Goal: Task Accomplishment & Management: Use online tool/utility

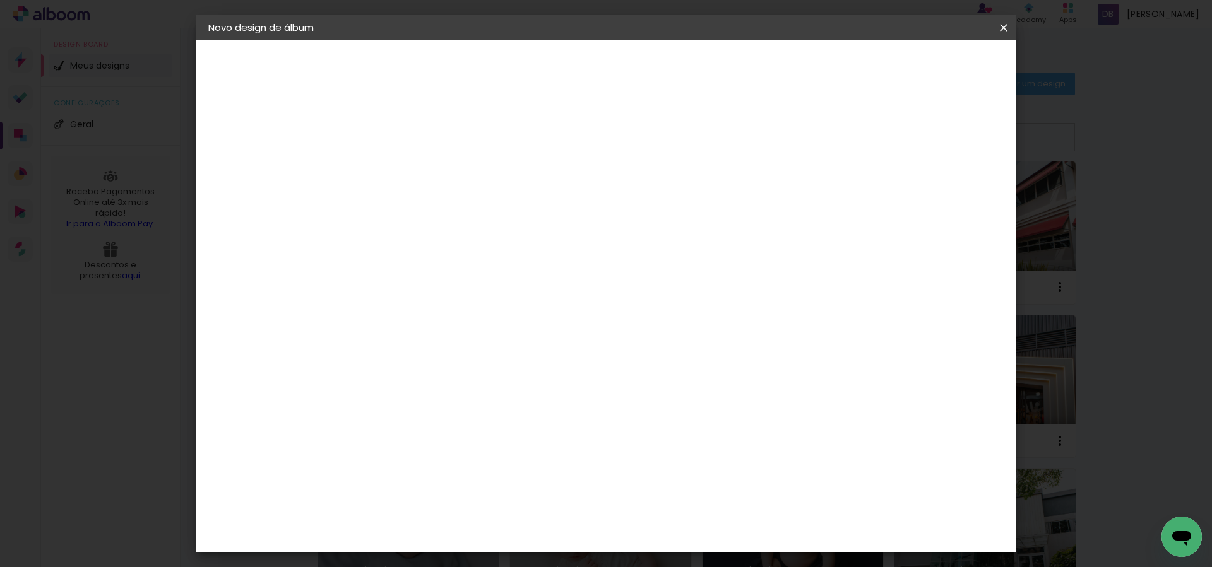
click at [415, 177] on input at bounding box center [415, 170] width 0 height 20
type input "[PERSON_NAME][DATE] e 1 ano"
type paper-input "[PERSON_NAME][DATE] e 1 ano"
click at [0, 0] on slot "Avançar" at bounding box center [0, 0] width 0 height 0
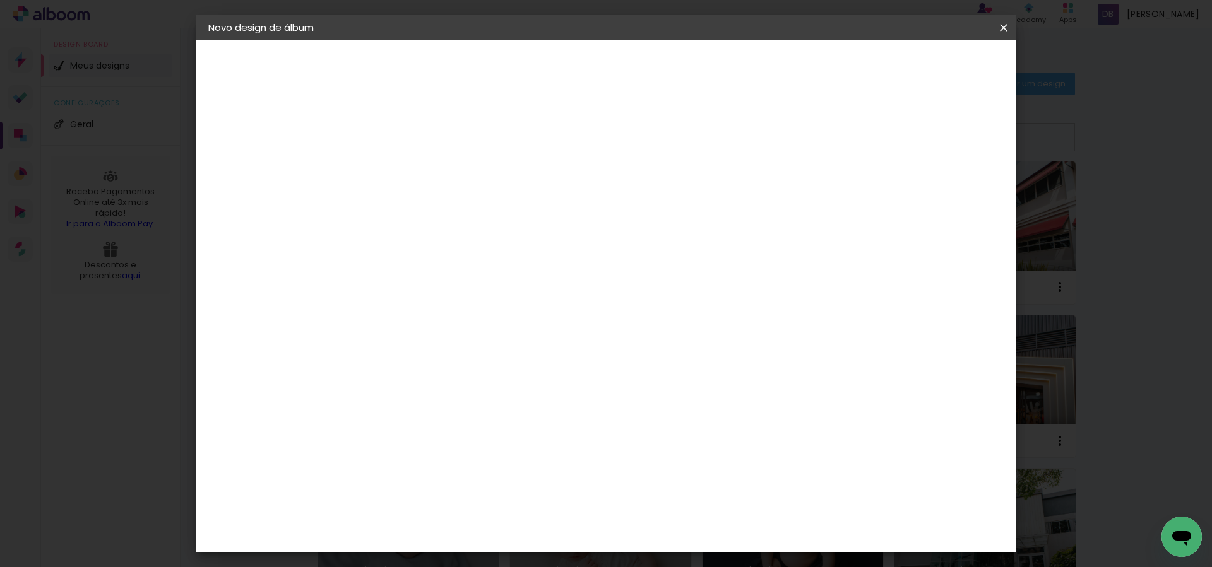
click at [0, 0] on slot "Avançar" at bounding box center [0, 0] width 0 height 0
click at [464, 213] on input "text" at bounding box center [439, 220] width 49 height 20
click at [0, 0] on slot "Padrão" at bounding box center [0, 0] width 0 height 0
type input "Padrão"
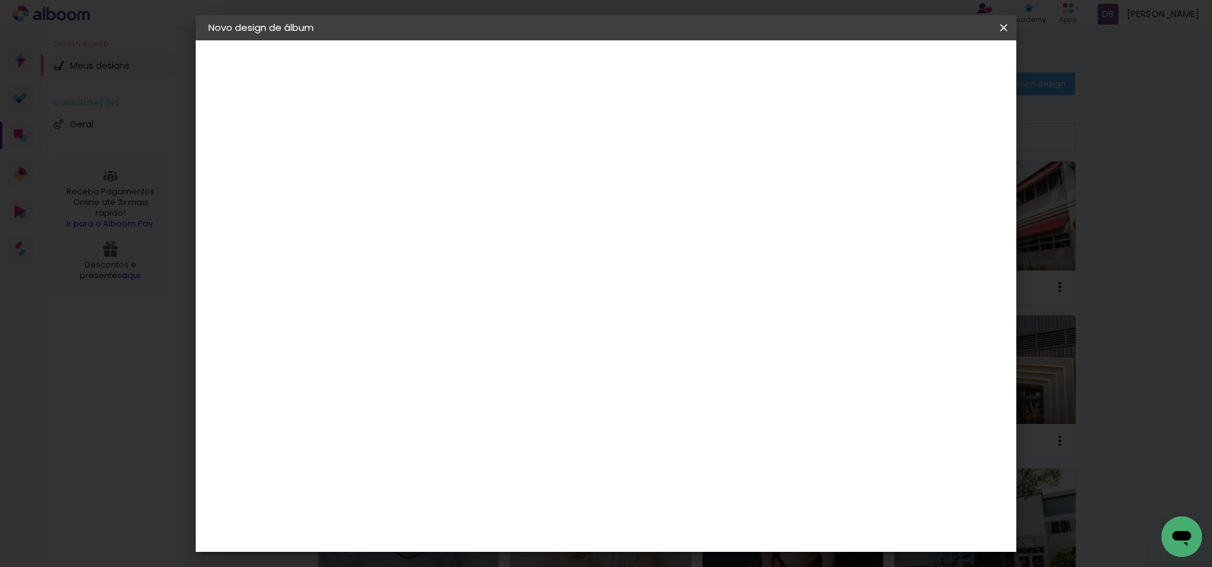
scroll to position [282, 0]
click at [500, 426] on span "25 × 25" at bounding box center [470, 442] width 59 height 33
click at [0, 0] on slot "Avançar" at bounding box center [0, 0] width 0 height 0
click at [934, 63] on span "Iniciar design" at bounding box center [905, 66] width 57 height 9
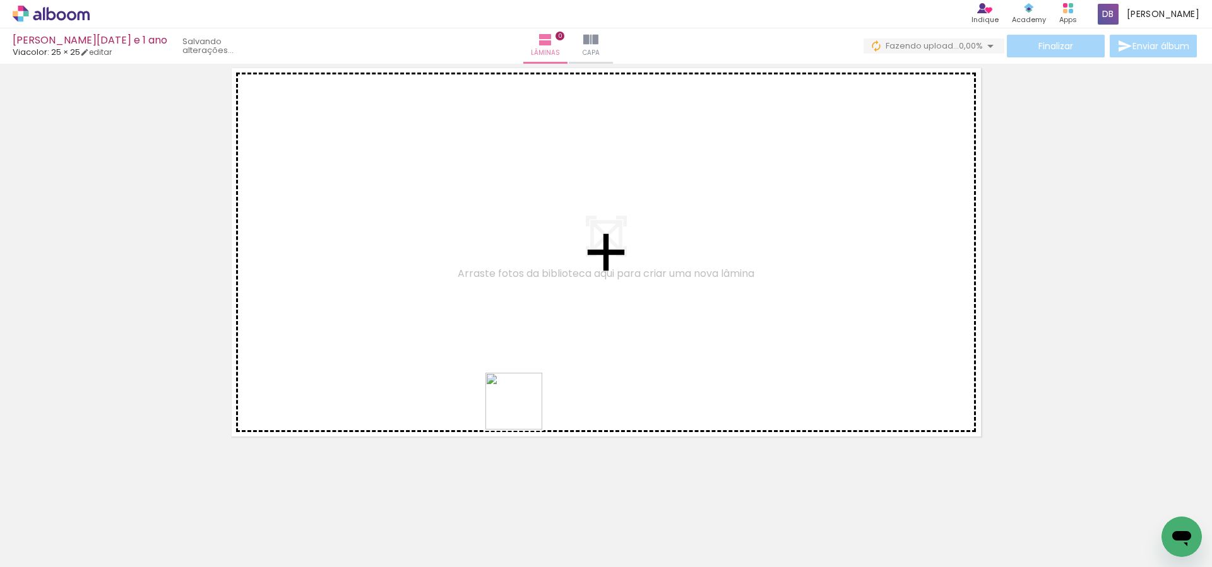
drag, startPoint x: 523, startPoint y: 411, endPoint x: 533, endPoint y: 396, distance: 17.7
click at [519, 386] on quentale-workspace at bounding box center [606, 283] width 1212 height 567
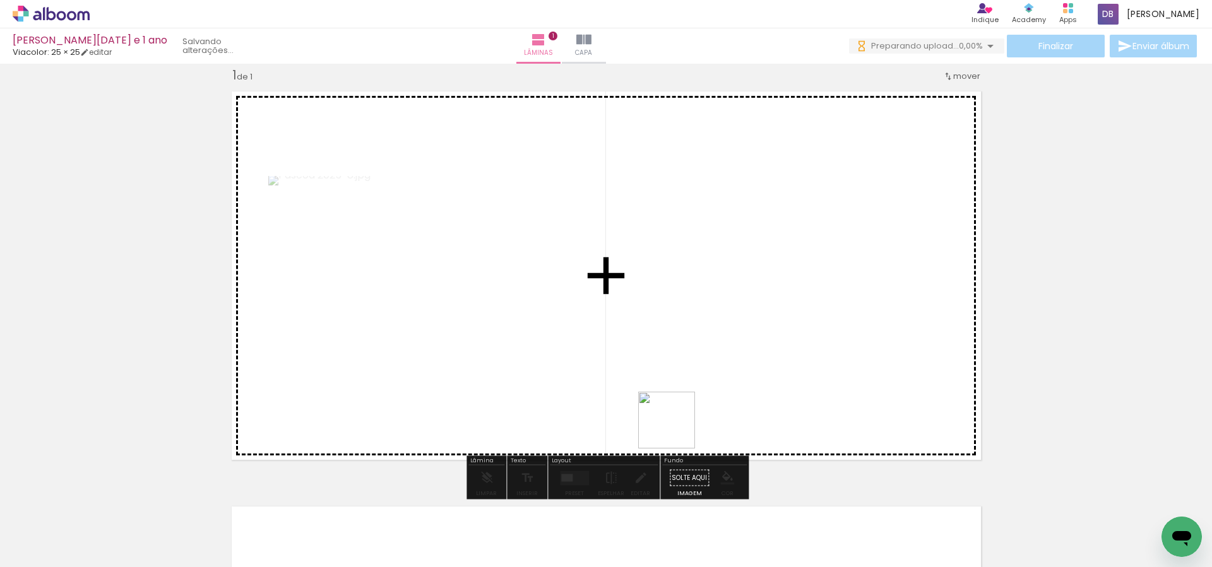
drag, startPoint x: 676, startPoint y: 430, endPoint x: 571, endPoint y: 406, distance: 107.5
click at [711, 378] on quentale-workspace at bounding box center [606, 283] width 1212 height 567
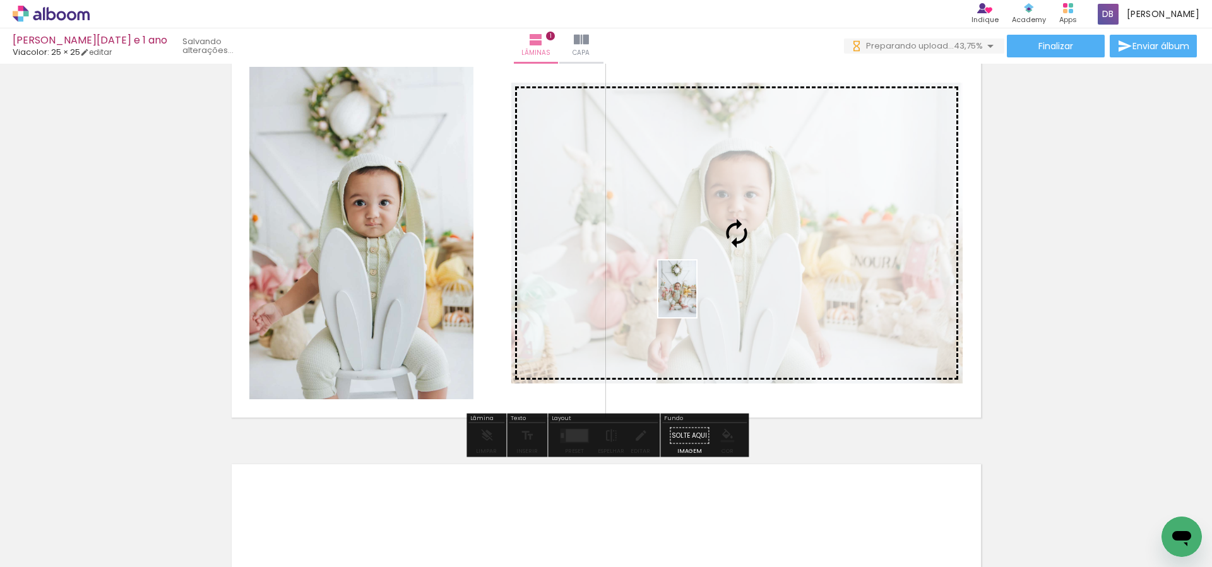
drag, startPoint x: 129, startPoint y: 535, endPoint x: 696, endPoint y: 299, distance: 614.9
click at [696, 299] on quentale-workspace at bounding box center [606, 283] width 1212 height 567
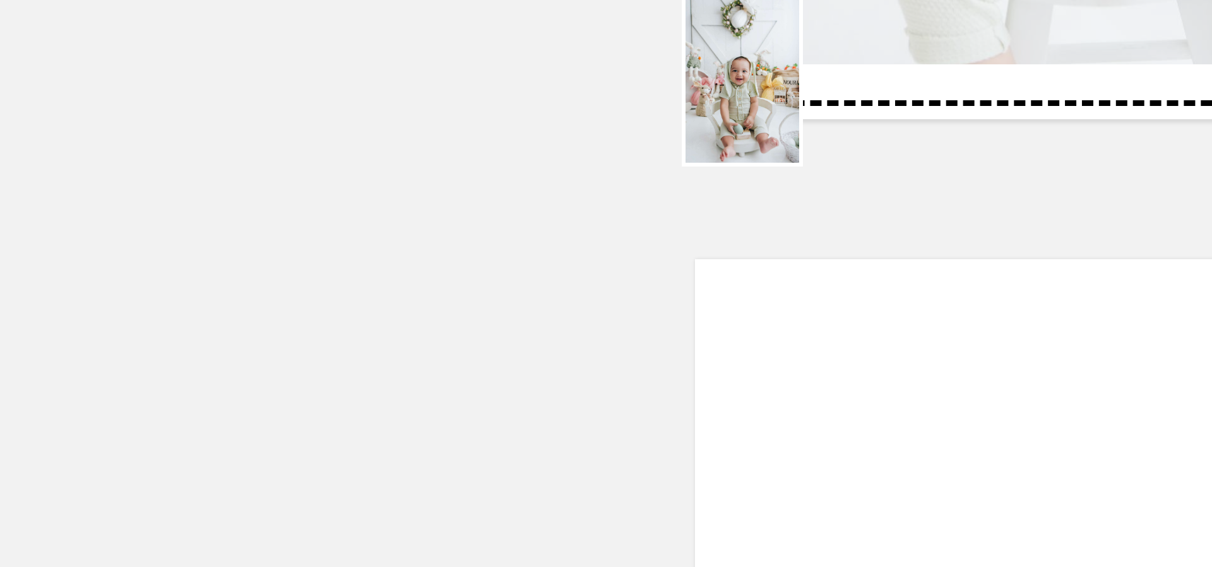
drag, startPoint x: 200, startPoint y: 468, endPoint x: 270, endPoint y: 508, distance: 80.3
click at [266, 413] on quentale-workspace at bounding box center [606, 283] width 1212 height 567
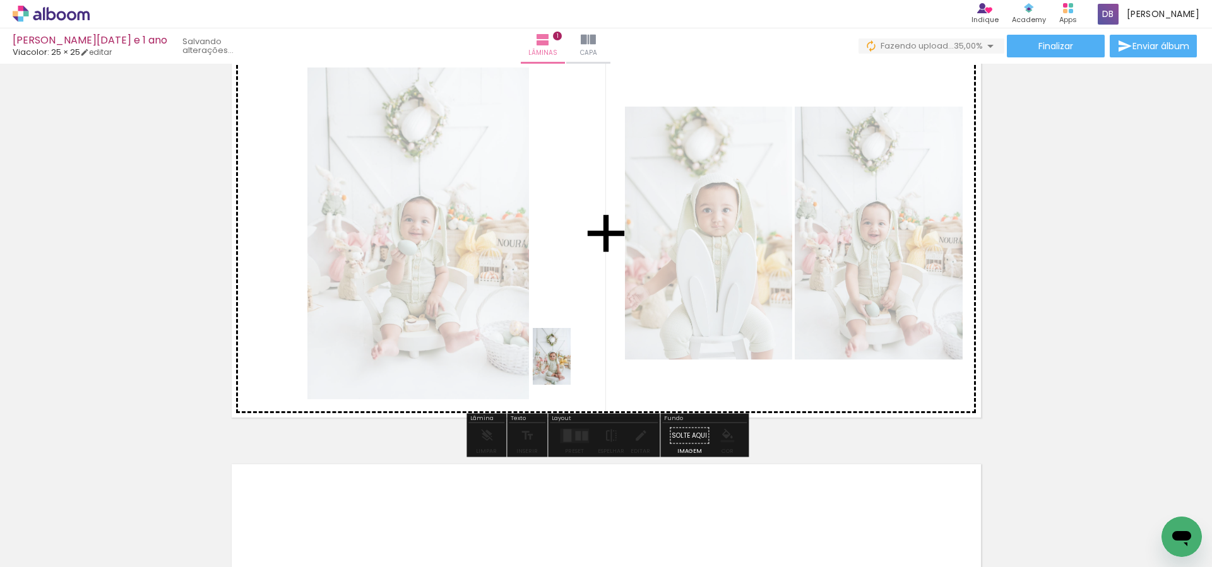
drag, startPoint x: 277, startPoint y: 491, endPoint x: 520, endPoint y: 457, distance: 244.8
click at [571, 366] on quentale-workspace at bounding box center [606, 283] width 1212 height 567
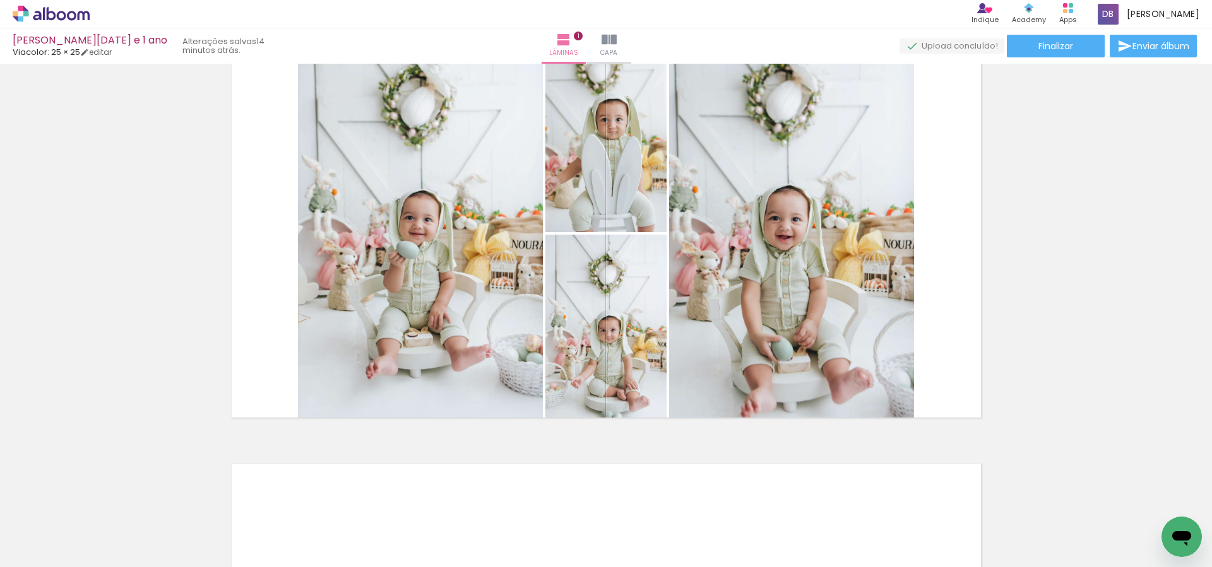
drag, startPoint x: 1114, startPoint y: 240, endPoint x: 1107, endPoint y: 237, distance: 8.5
click at [1113, 240] on div "Inserir lâmina 1 de 1" at bounding box center [606, 424] width 1212 height 831
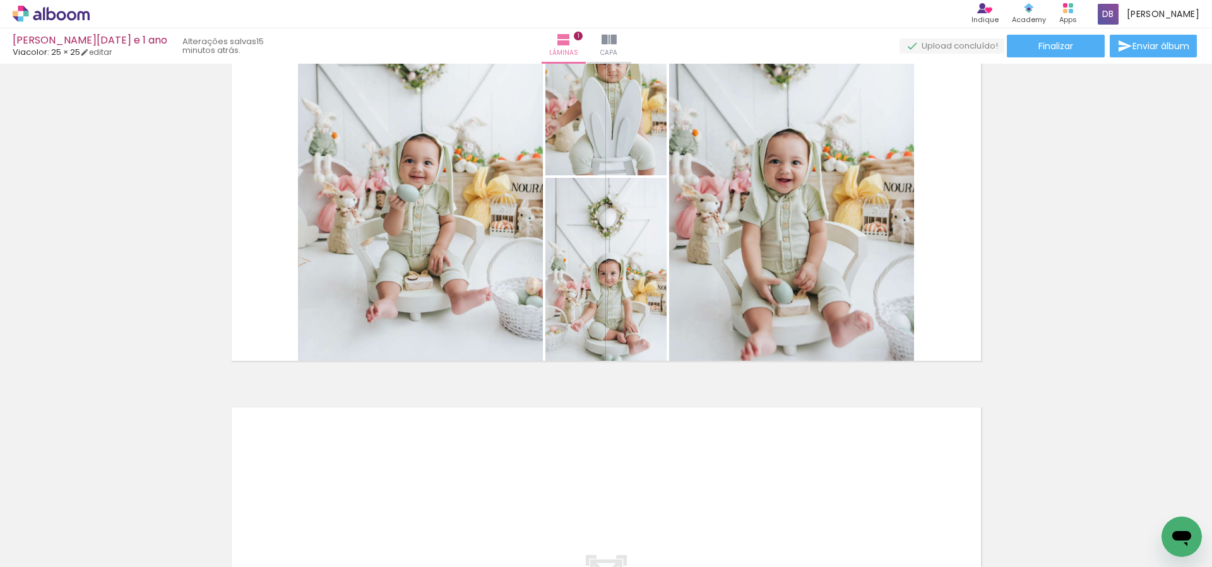
scroll to position [32, 0]
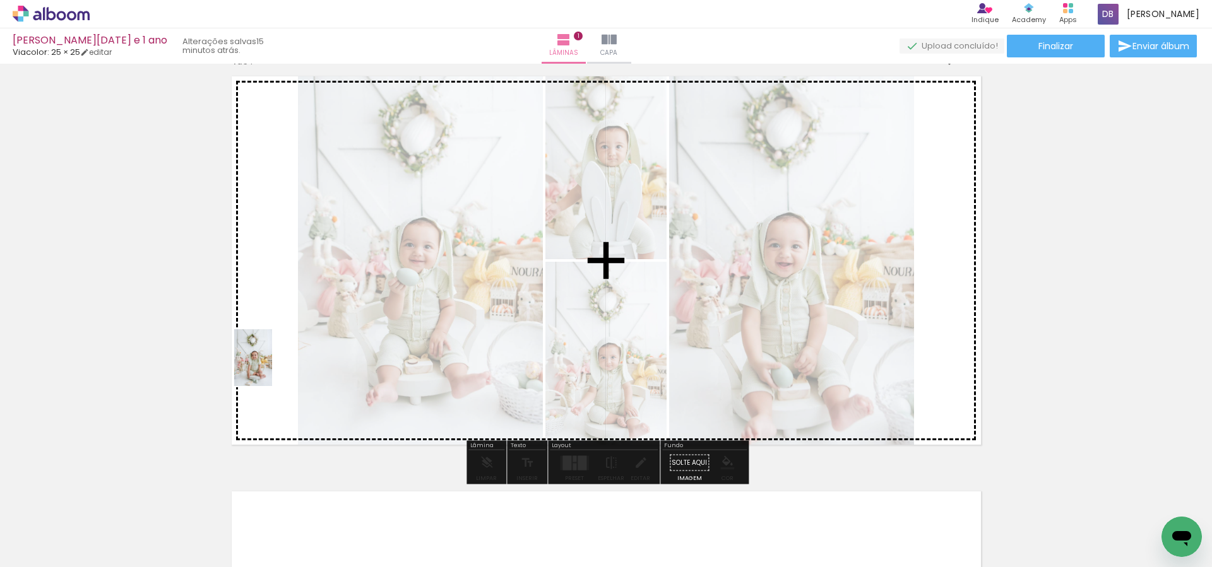
drag, startPoint x: 321, startPoint y: 533, endPoint x: 405, endPoint y: 431, distance: 131.8
click at [272, 367] on quentale-workspace at bounding box center [606, 283] width 1212 height 567
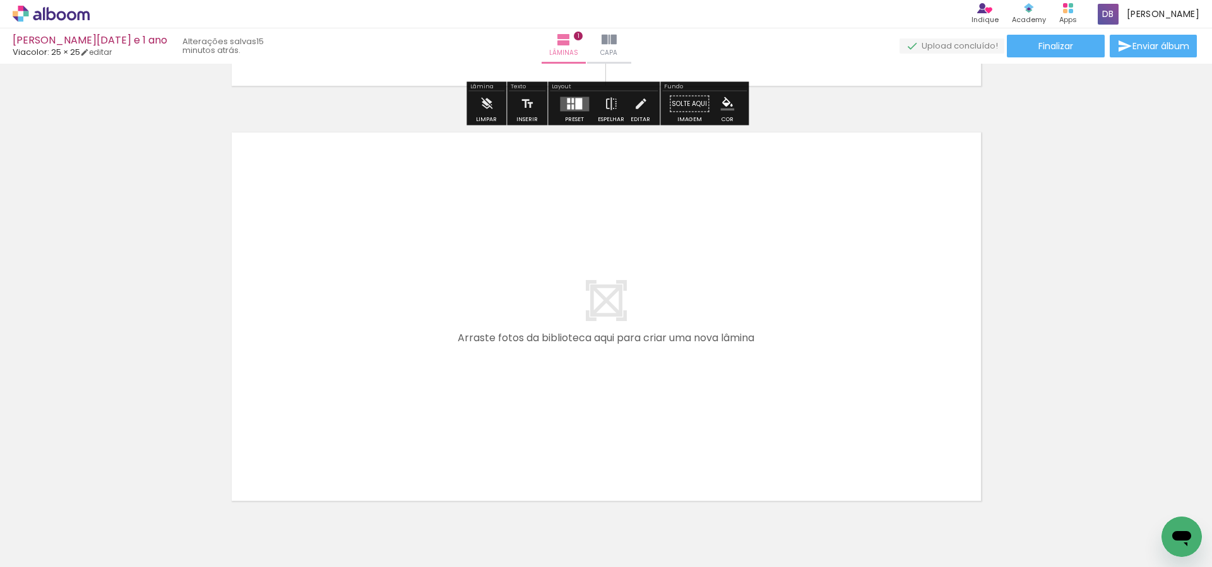
scroll to position [0, 361]
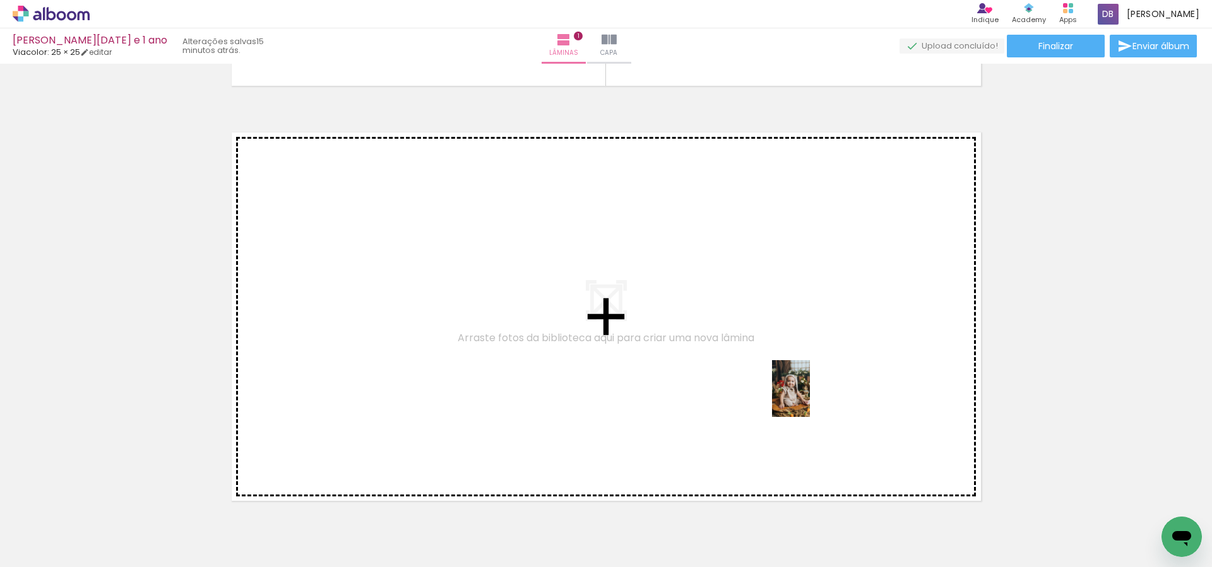
drag, startPoint x: 821, startPoint y: 500, endPoint x: 810, endPoint y: 398, distance: 102.3
click at [810, 398] on quentale-workspace at bounding box center [606, 283] width 1212 height 567
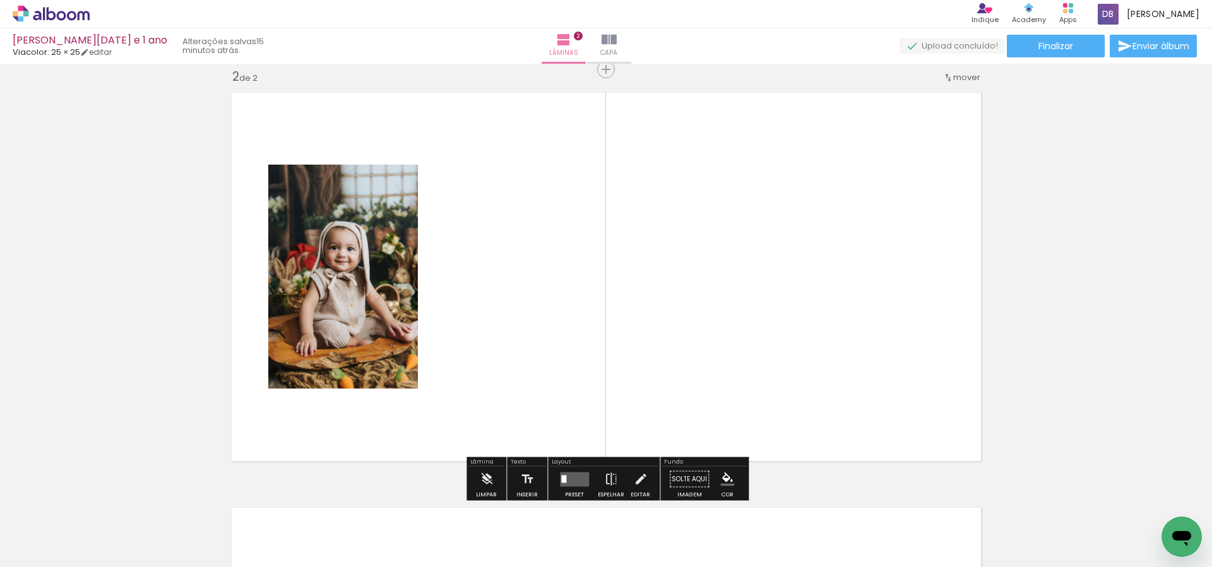
scroll to position [432, 0]
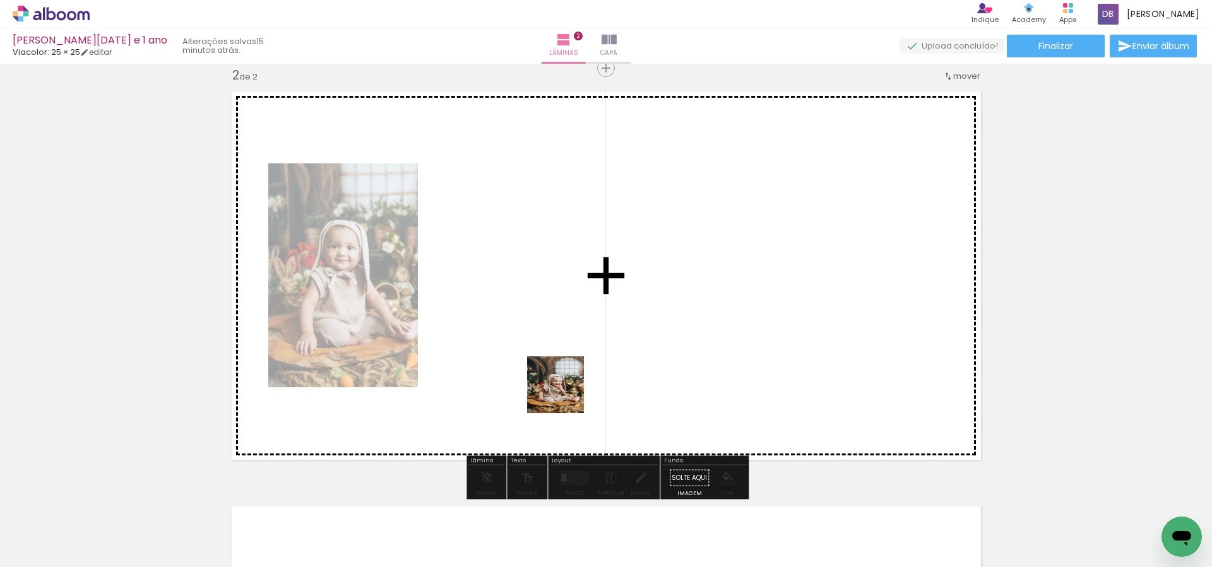
drag, startPoint x: 547, startPoint y: 538, endPoint x: 565, endPoint y: 392, distance: 147.6
click at [565, 392] on quentale-workspace at bounding box center [606, 283] width 1212 height 567
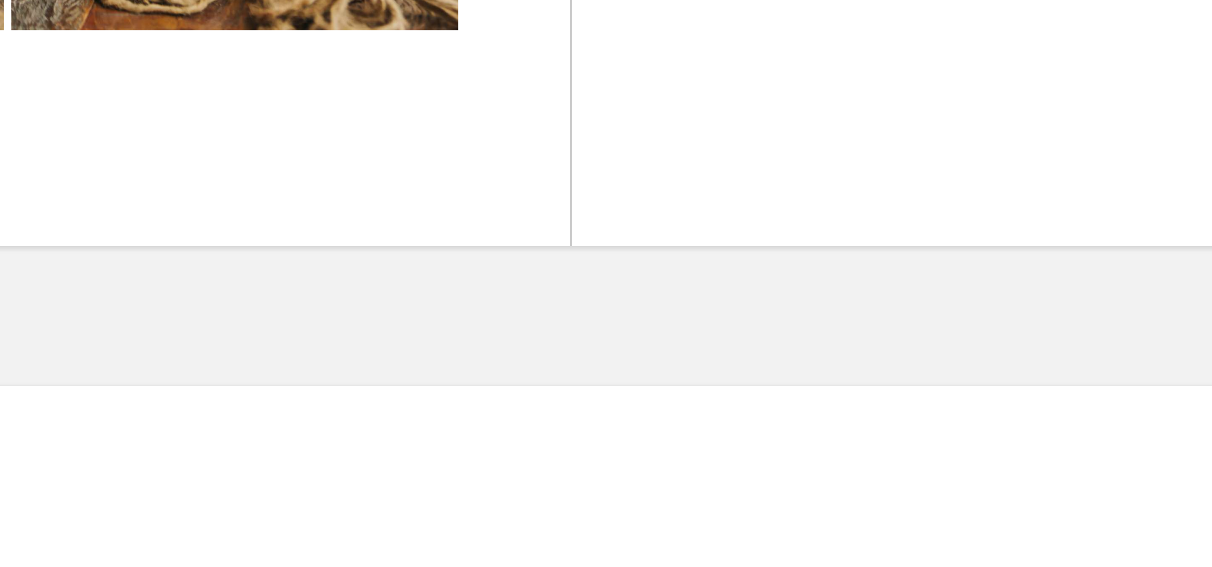
scroll to position [0, 402]
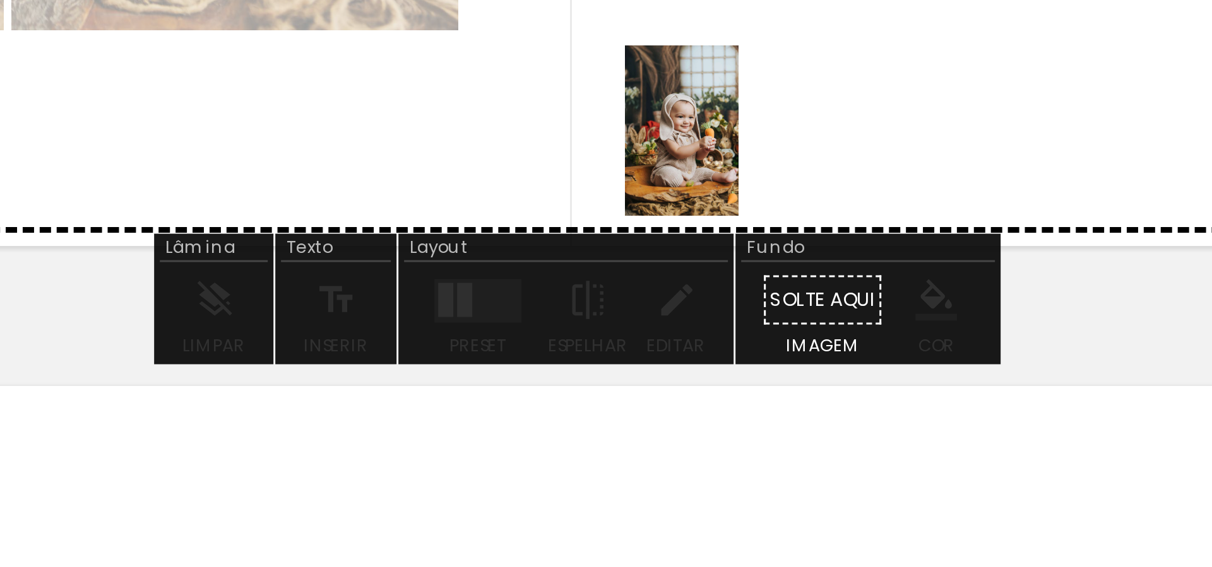
drag, startPoint x: 651, startPoint y: 532, endPoint x: 705, endPoint y: 501, distance: 62.8
click at [662, 431] on quentale-workspace at bounding box center [606, 283] width 1212 height 567
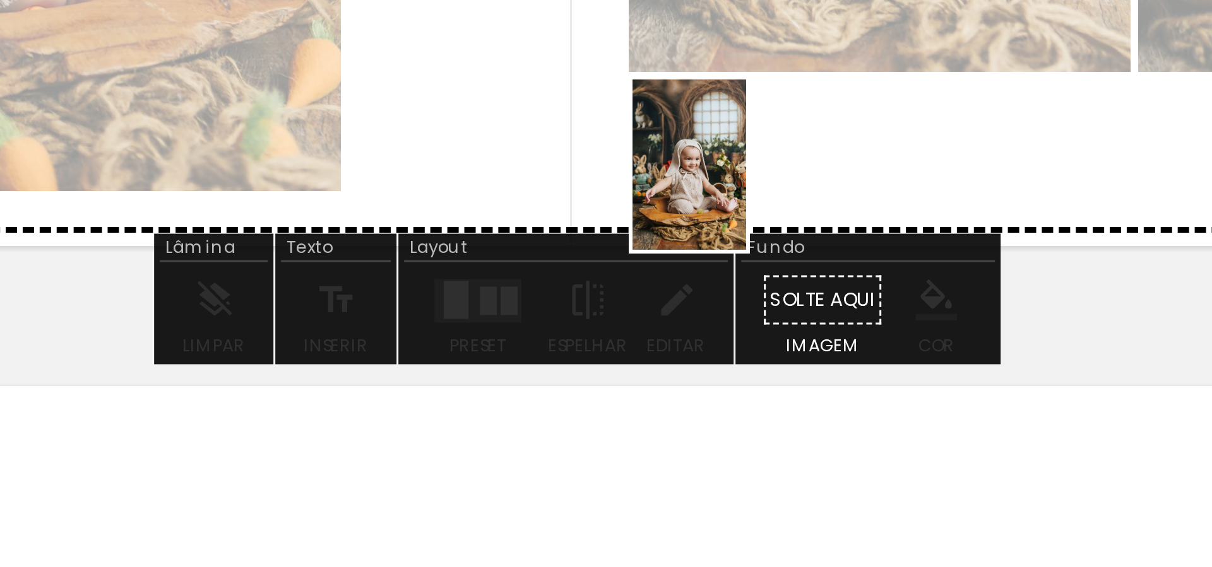
drag, startPoint x: 720, startPoint y: 527, endPoint x: 720, endPoint y: 544, distance: 17.1
click at [663, 440] on quentale-workspace at bounding box center [606, 283] width 1212 height 567
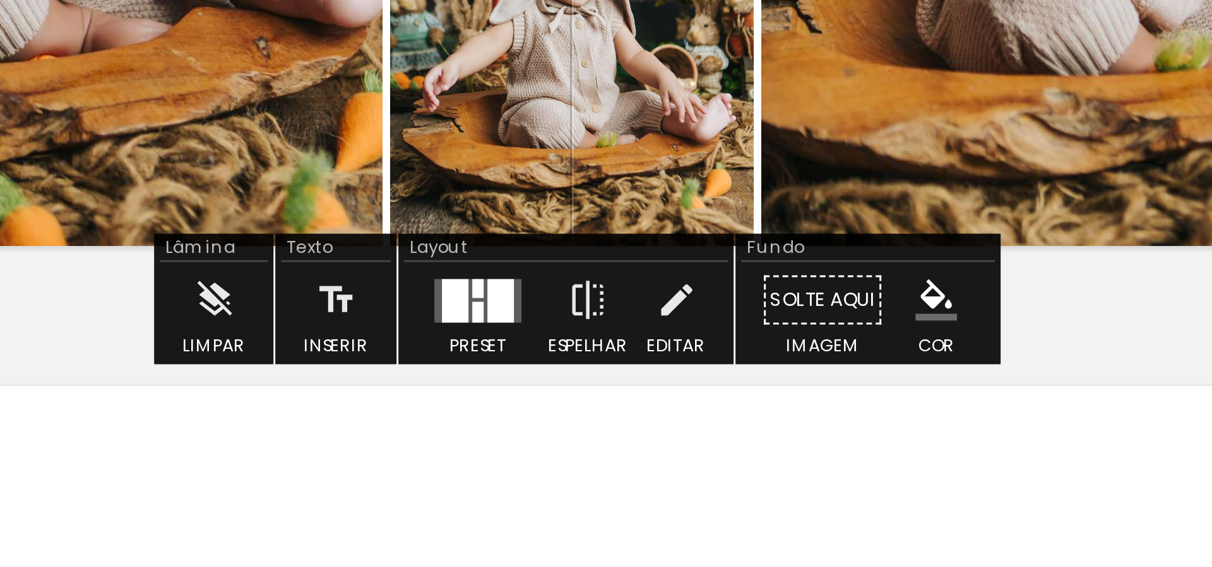
scroll to position [0, 756]
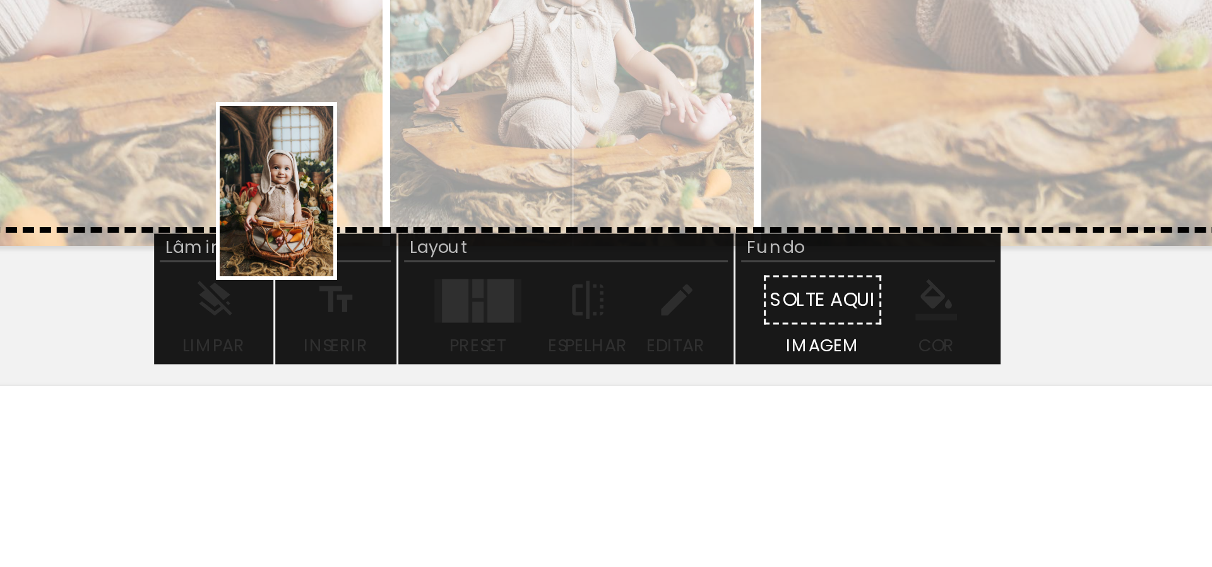
drag, startPoint x: 514, startPoint y: 522, endPoint x: 692, endPoint y: 537, distance: 178.0
click at [528, 449] on quentale-workspace at bounding box center [606, 283] width 1212 height 567
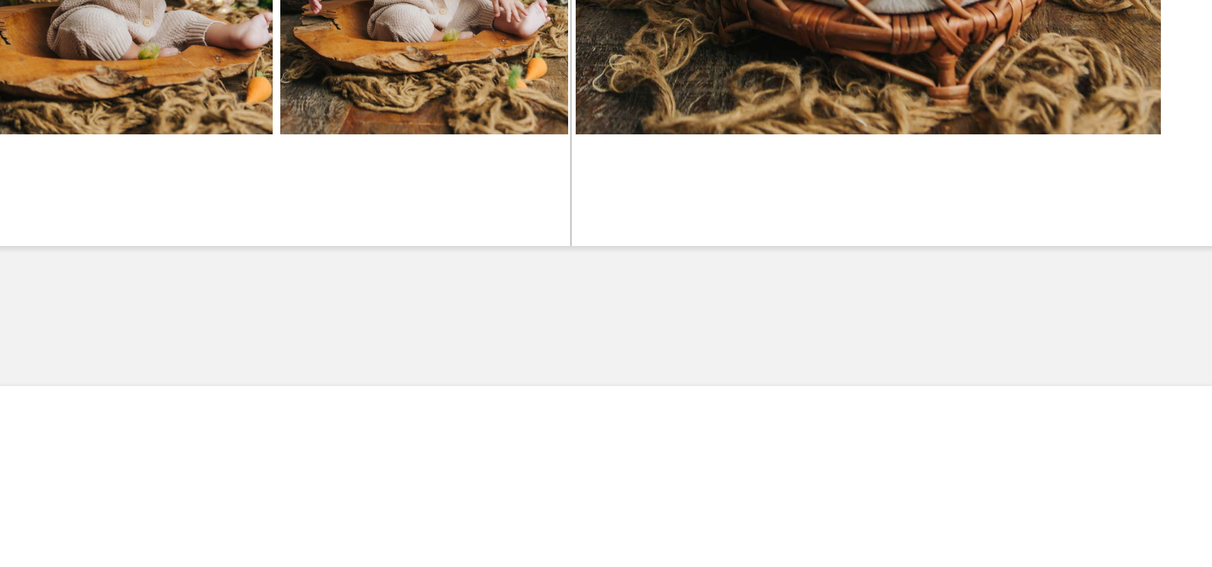
scroll to position [0, 335]
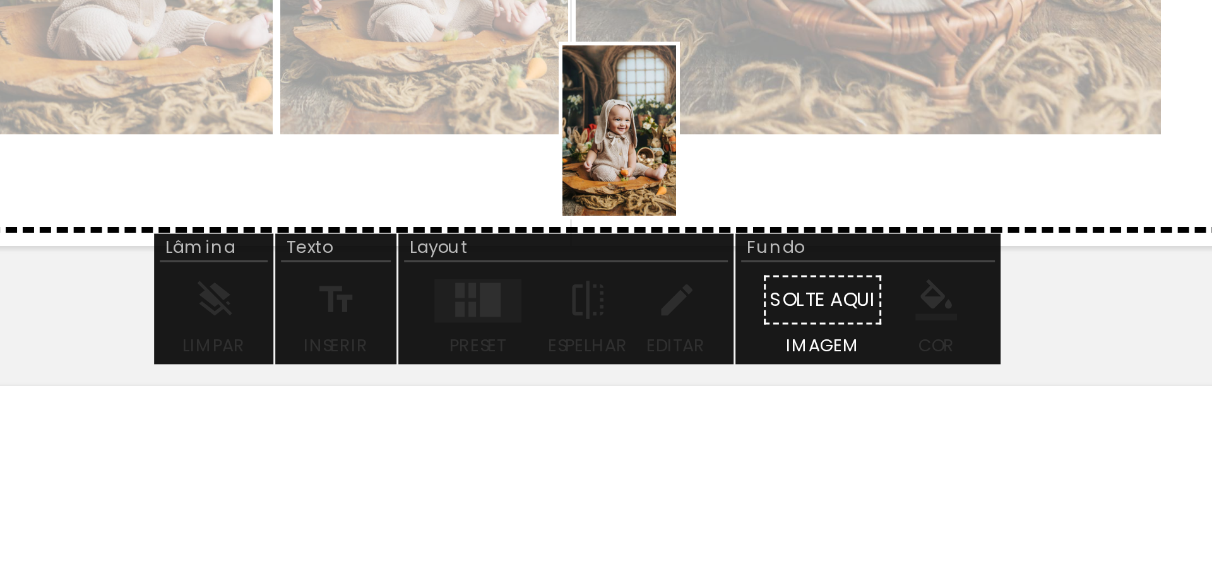
drag, startPoint x: 642, startPoint y: 537, endPoint x: 641, endPoint y: 431, distance: 106.1
click at [641, 431] on quentale-workspace at bounding box center [606, 283] width 1212 height 567
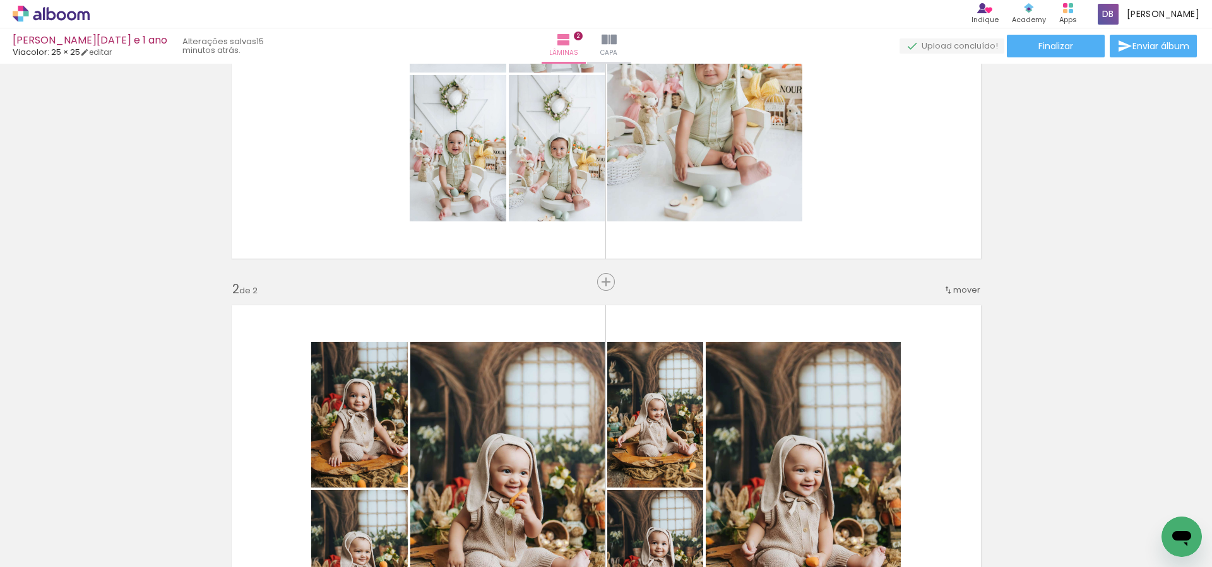
scroll to position [196, 0]
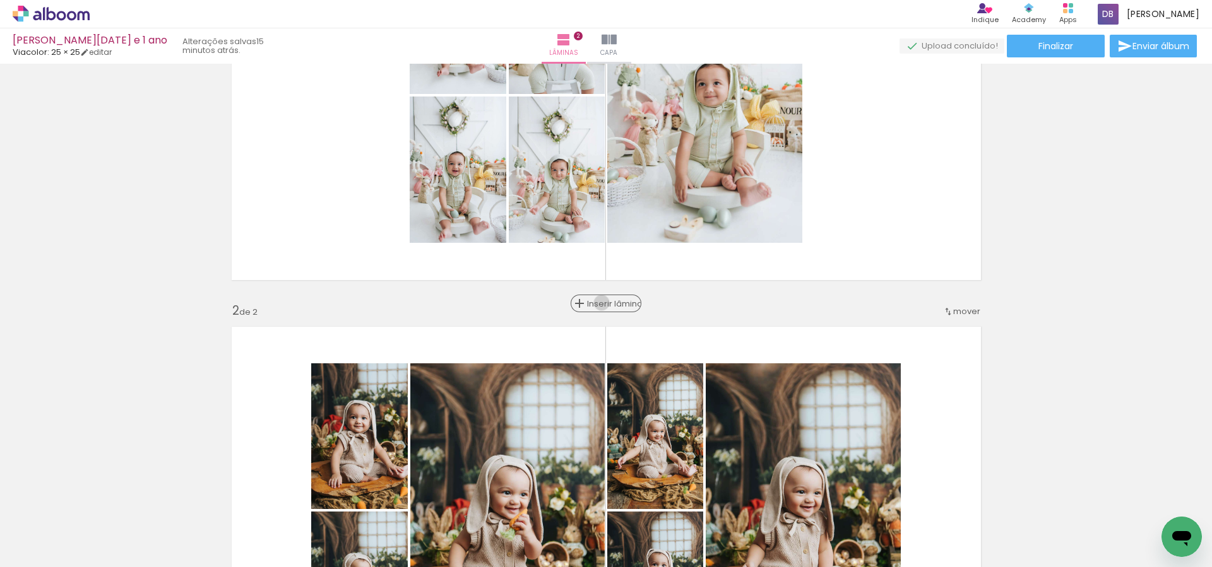
click at [602, 303] on span "Inserir lâmina" at bounding box center [611, 304] width 49 height 8
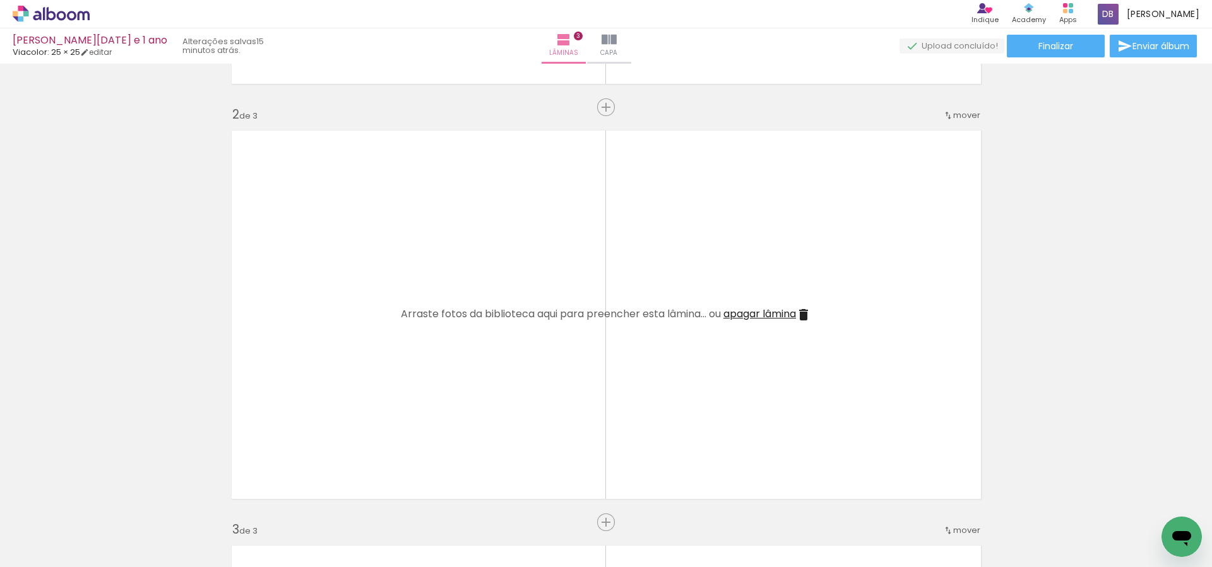
scroll to position [393, 0]
click at [819, 313] on quentale-layouter at bounding box center [606, 314] width 764 height 384
click at [811, 313] on iron-icon at bounding box center [803, 314] width 15 height 15
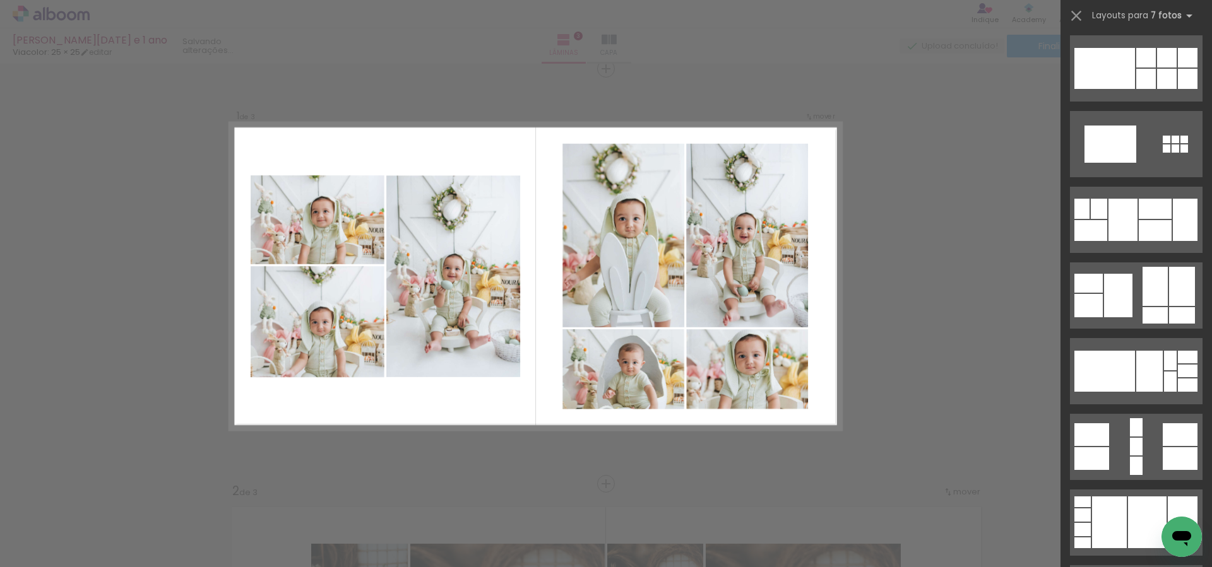
scroll to position [5000, 0]
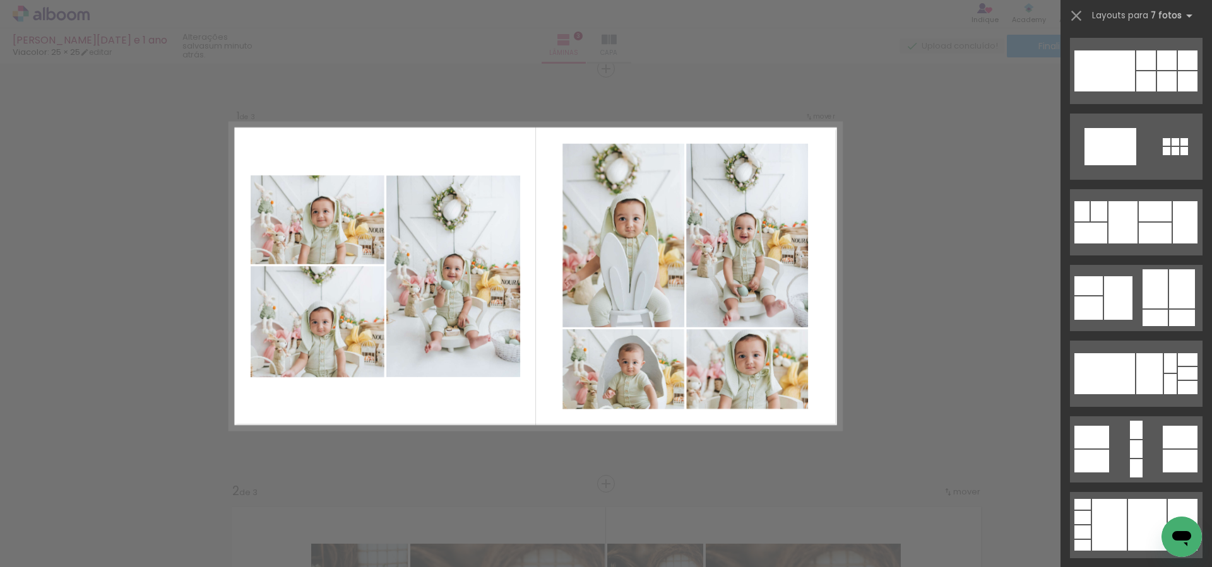
click at [1150, 301] on div at bounding box center [1155, 289] width 25 height 39
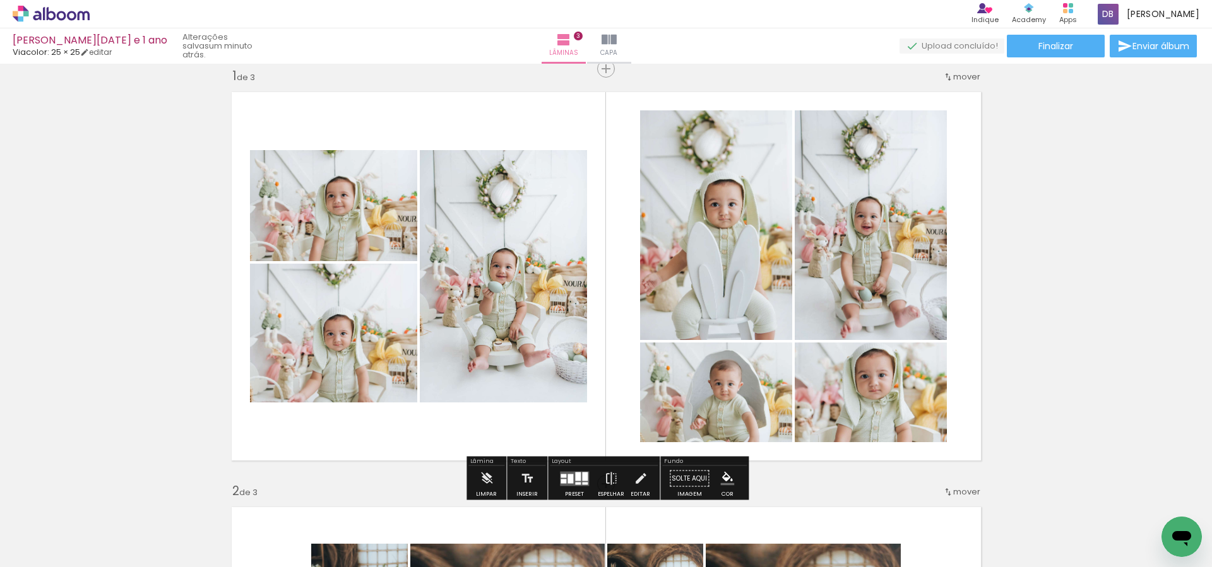
click at [567, 476] on div at bounding box center [570, 478] width 6 height 9
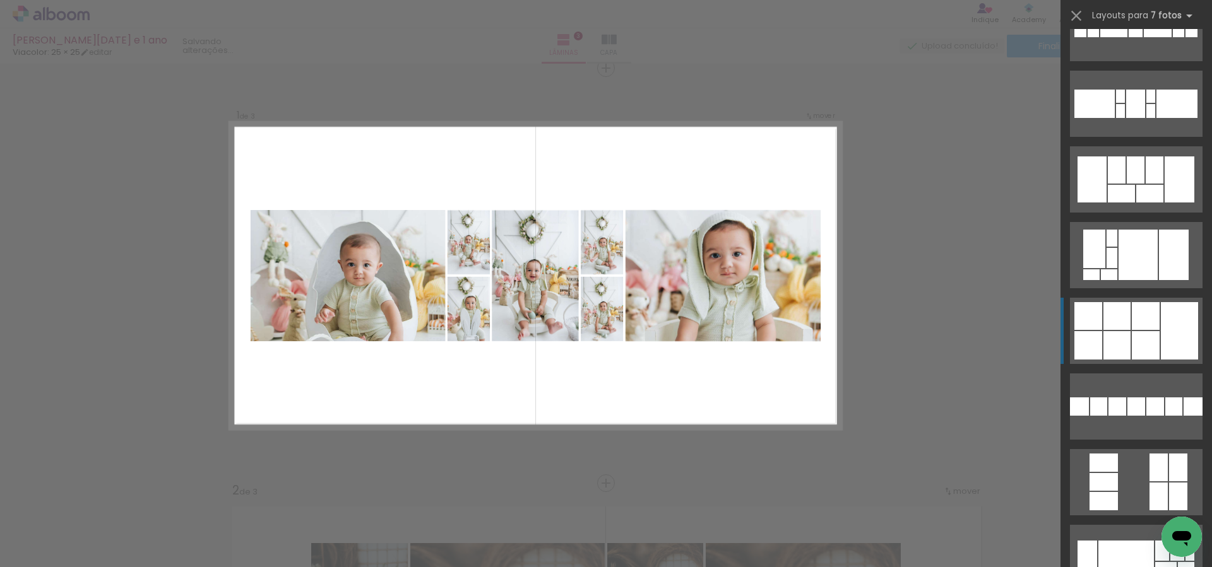
scroll to position [2961, 0]
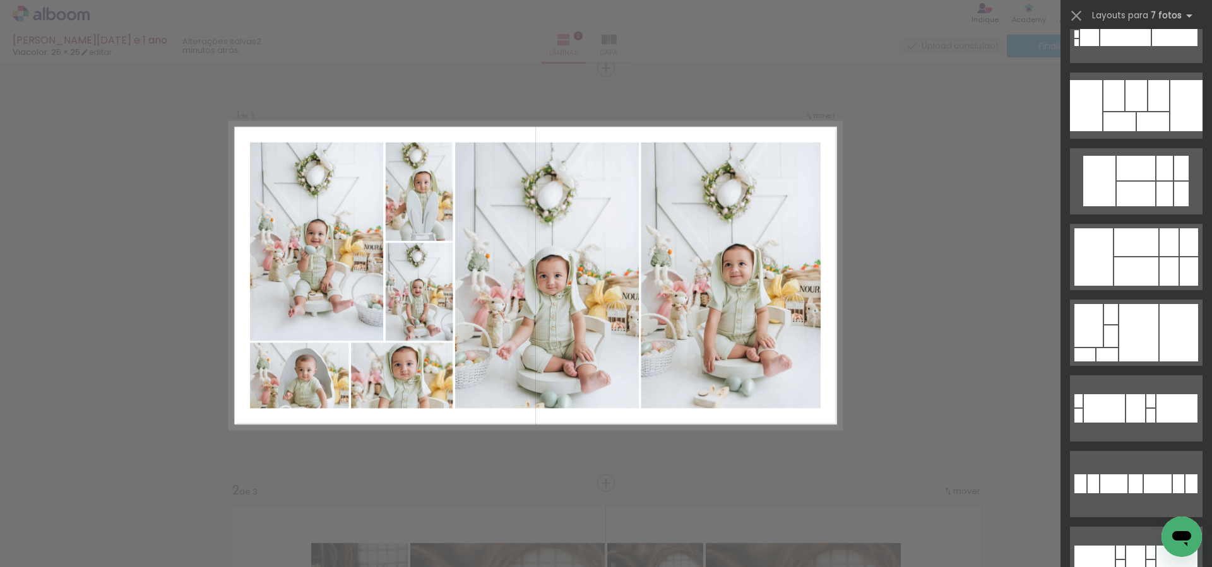
click at [1158, 335] on quentale-layouter at bounding box center [1136, 333] width 133 height 66
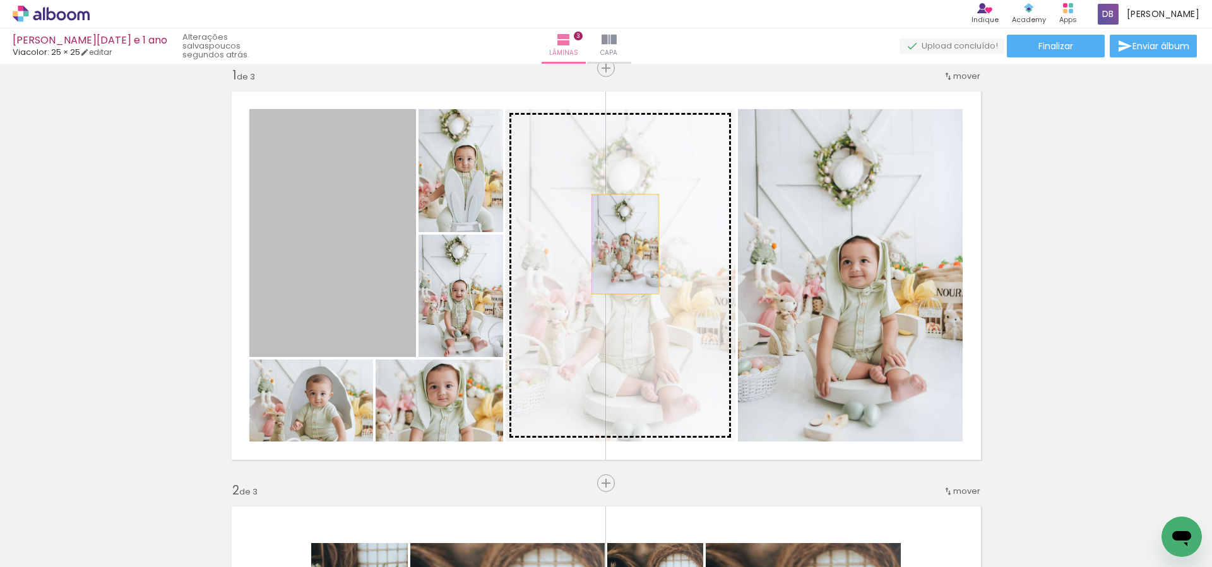
drag, startPoint x: 448, startPoint y: 225, endPoint x: 624, endPoint y: 244, distance: 177.8
click at [0, 0] on slot at bounding box center [0, 0] width 0 height 0
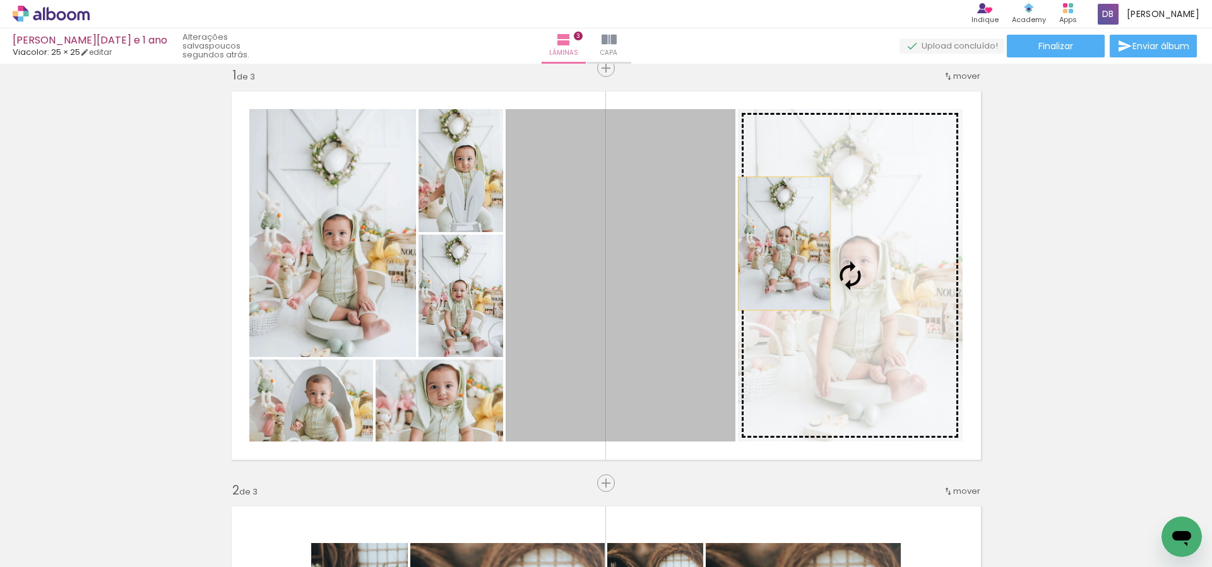
drag, startPoint x: 624, startPoint y: 250, endPoint x: 790, endPoint y: 244, distance: 165.5
click at [0, 0] on slot at bounding box center [0, 0] width 0 height 0
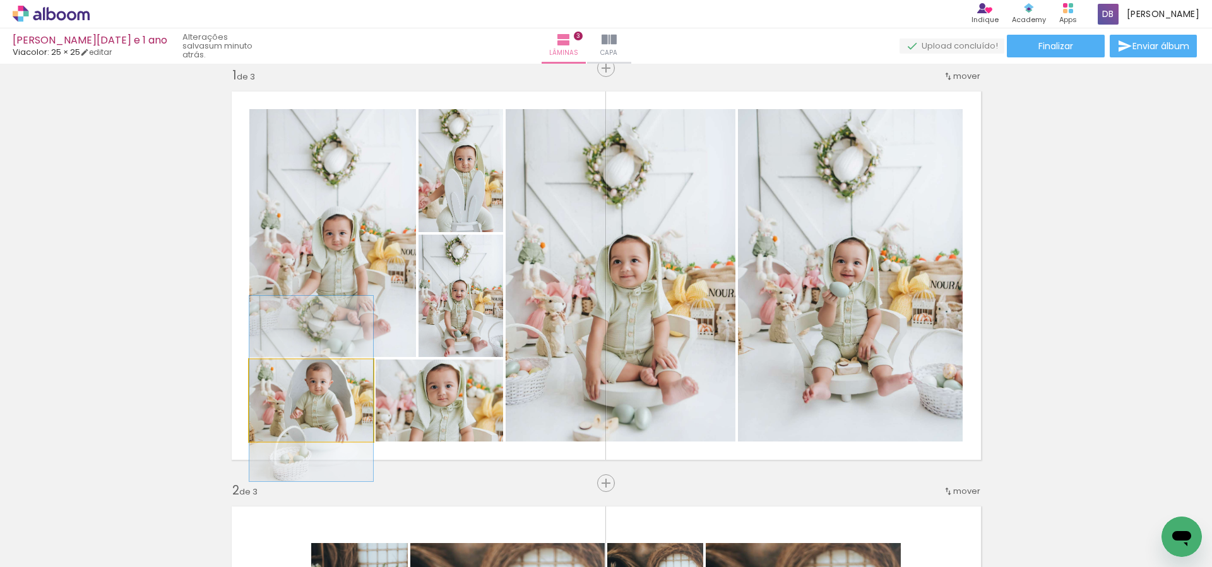
drag, startPoint x: 325, startPoint y: 423, endPoint x: 321, endPoint y: 415, distance: 9.0
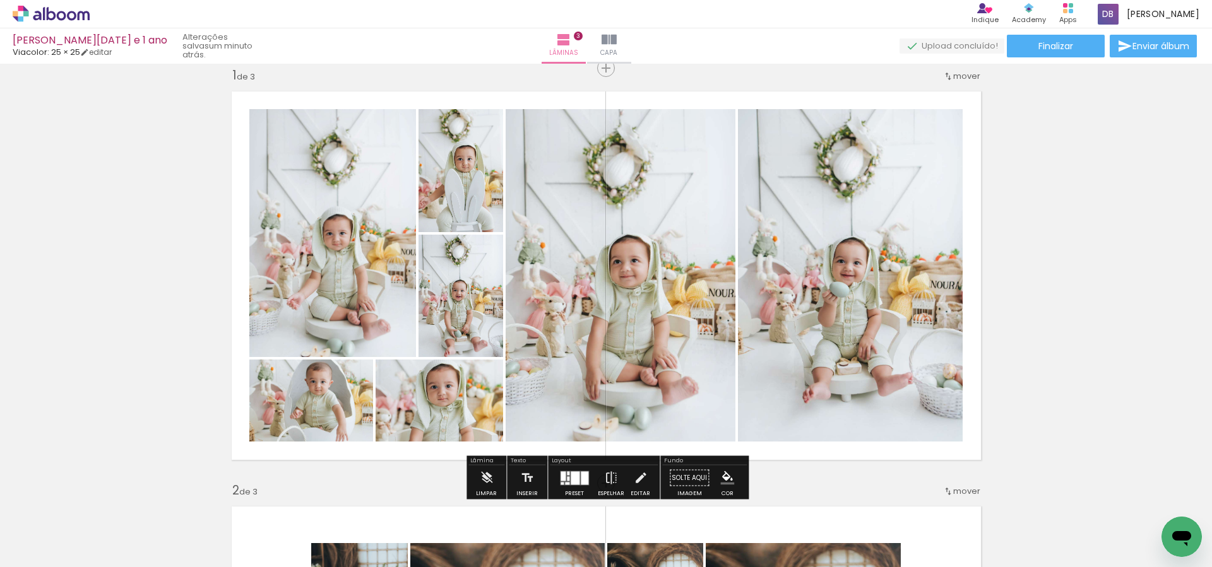
scroll to position [15, 0]
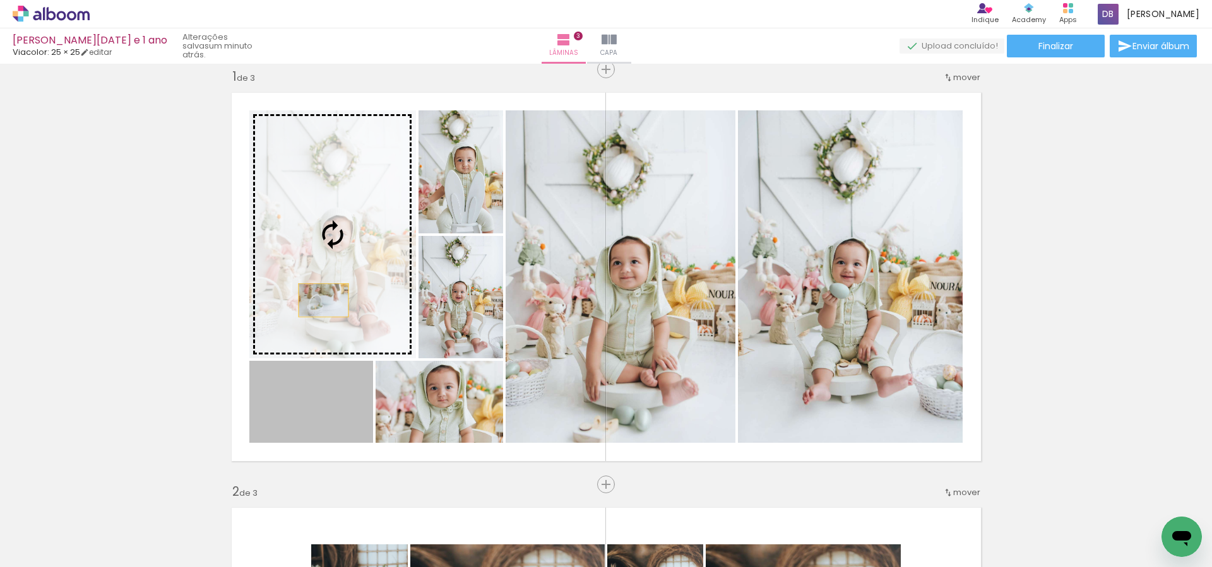
drag, startPoint x: 322, startPoint y: 415, endPoint x: 324, endPoint y: 278, distance: 137.6
click at [0, 0] on slot at bounding box center [0, 0] width 0 height 0
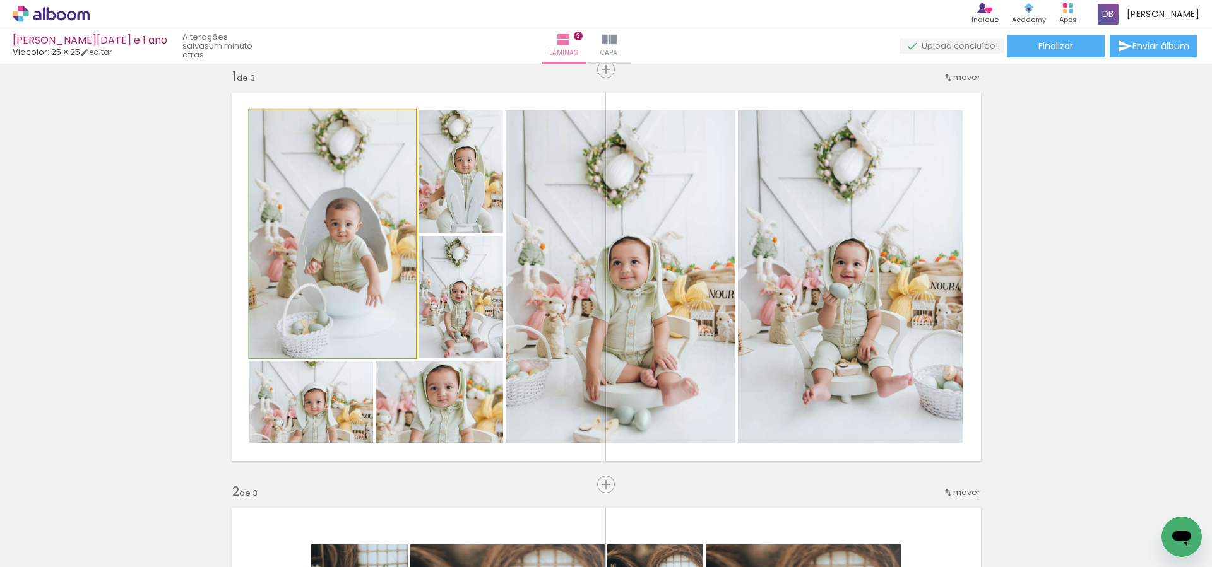
drag, startPoint x: 353, startPoint y: 279, endPoint x: 315, endPoint y: 221, distance: 69.7
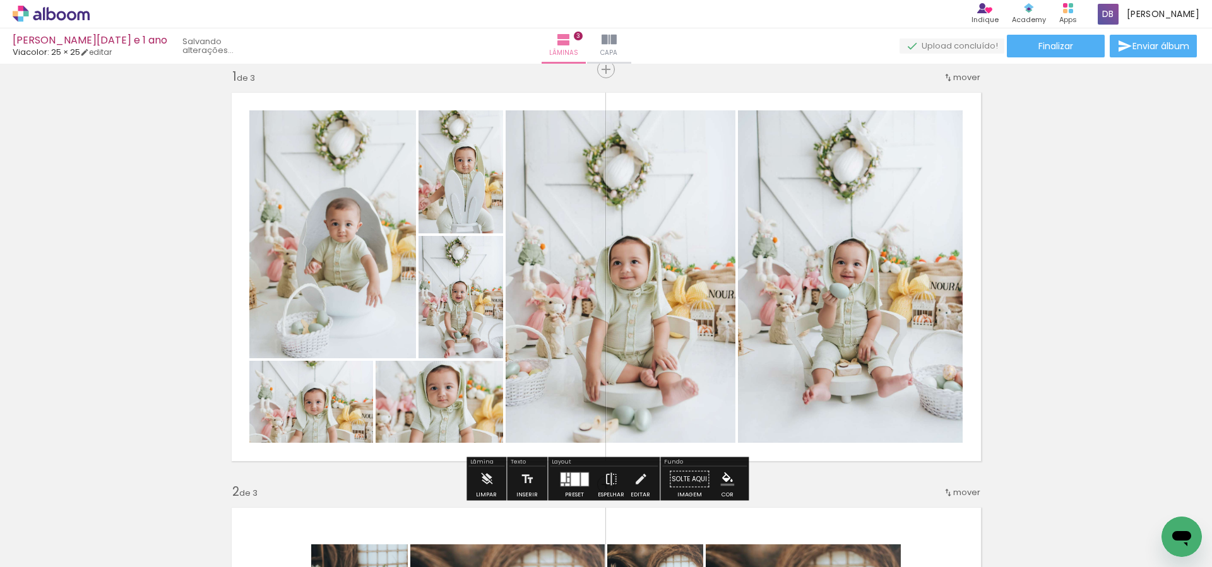
scroll to position [13, 0]
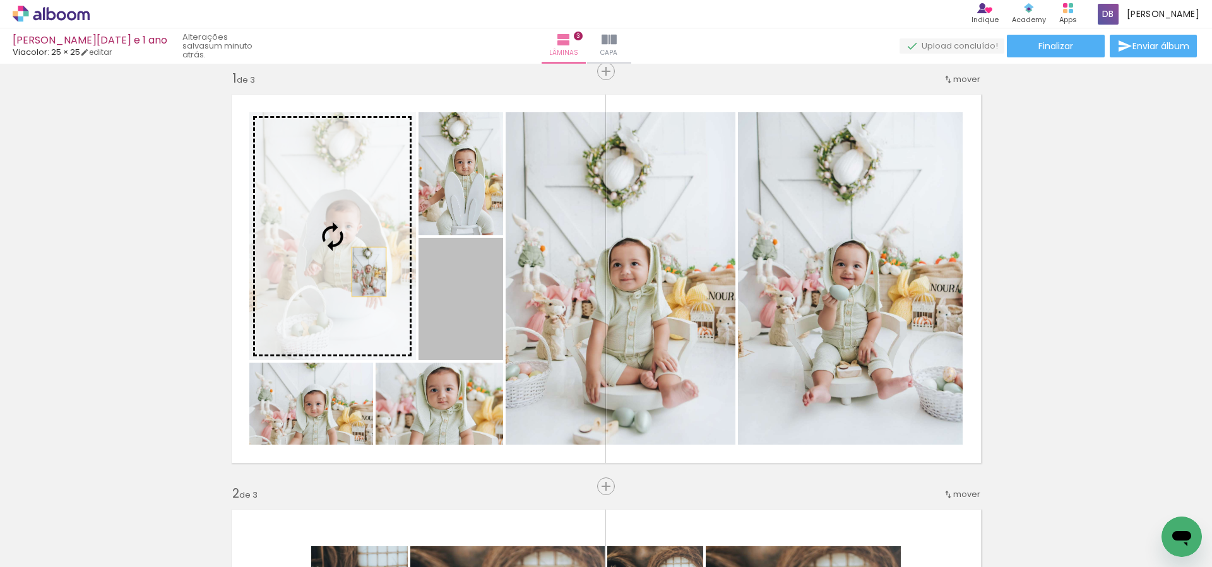
drag, startPoint x: 482, startPoint y: 330, endPoint x: 369, endPoint y: 272, distance: 127.0
click at [0, 0] on slot at bounding box center [0, 0] width 0 height 0
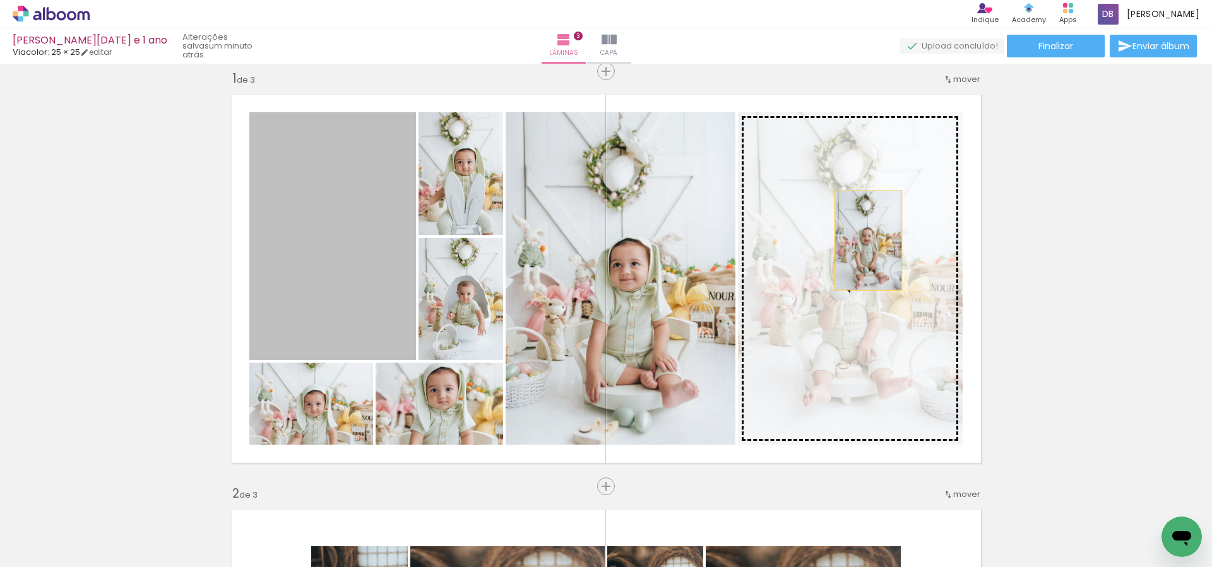
drag, startPoint x: 339, startPoint y: 256, endPoint x: 870, endPoint y: 241, distance: 531.7
click at [0, 0] on slot at bounding box center [0, 0] width 0 height 0
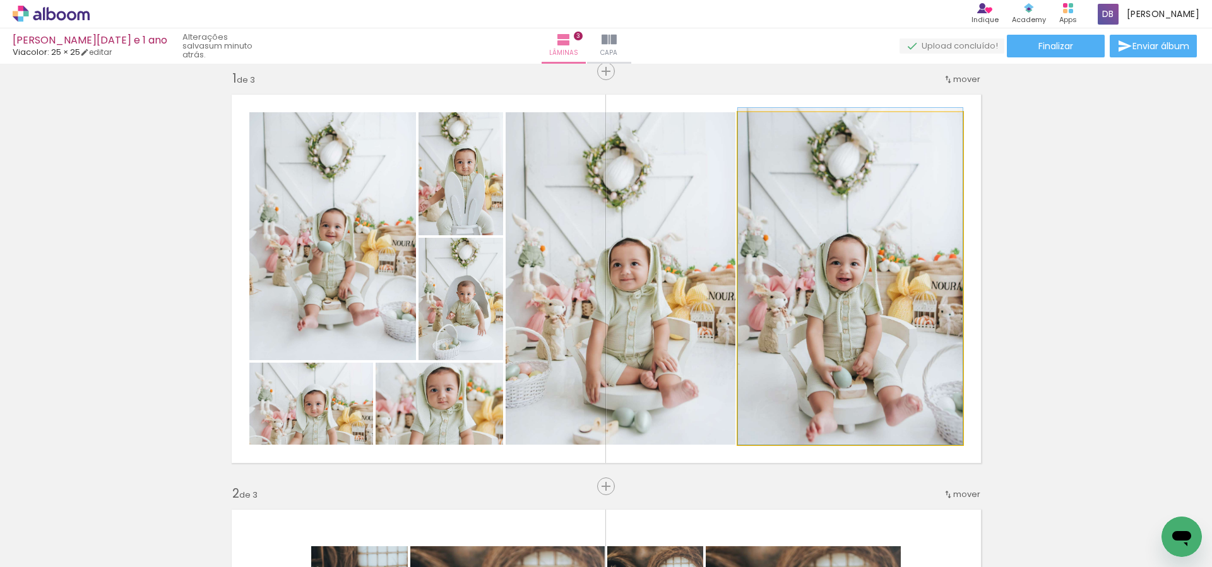
drag, startPoint x: 862, startPoint y: 340, endPoint x: 857, endPoint y: 234, distance: 106.2
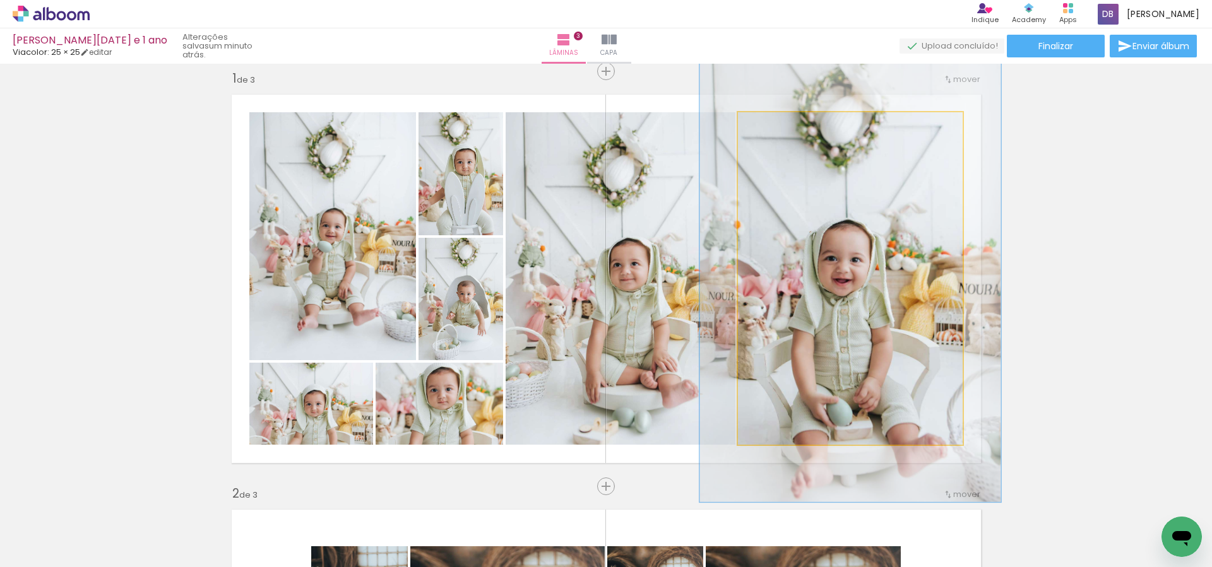
drag, startPoint x: 772, startPoint y: 125, endPoint x: 790, endPoint y: 143, distance: 25.0
type paper-slider "131"
click at [781, 124] on div at bounding box center [782, 125] width 11 height 11
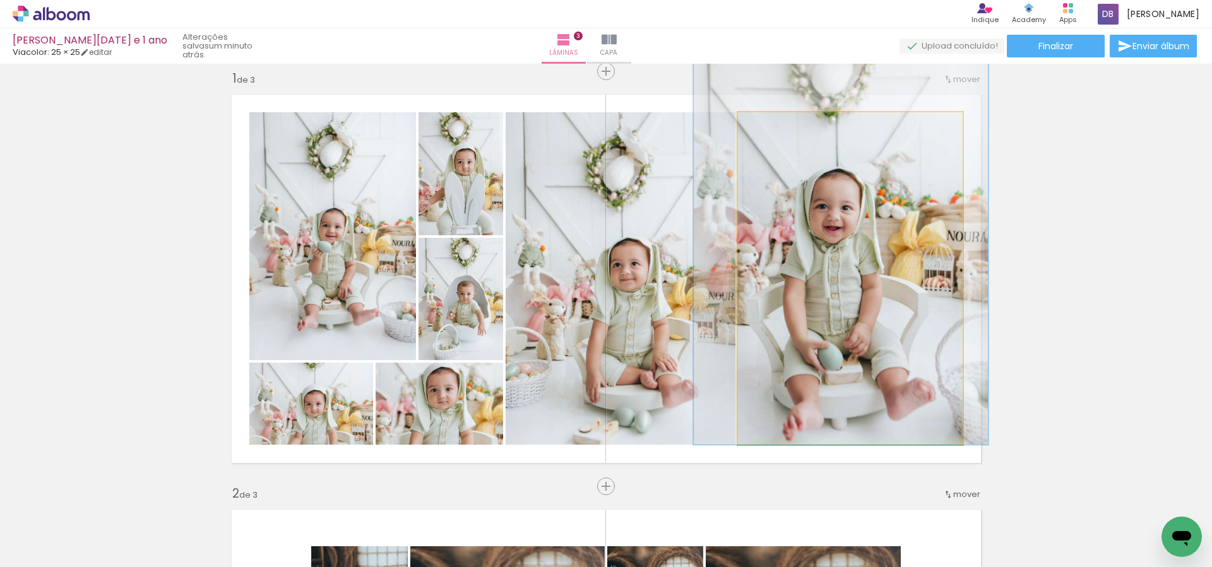
drag, startPoint x: 847, startPoint y: 372, endPoint x: 840, endPoint y: 285, distance: 87.4
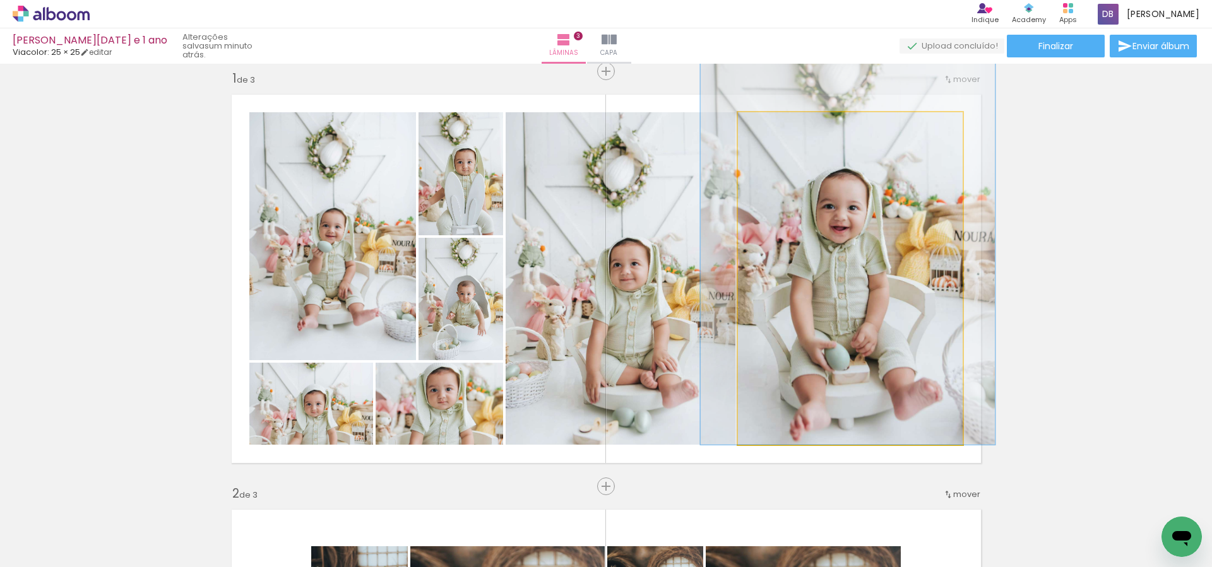
drag, startPoint x: 860, startPoint y: 320, endPoint x: 866, endPoint y: 316, distance: 7.2
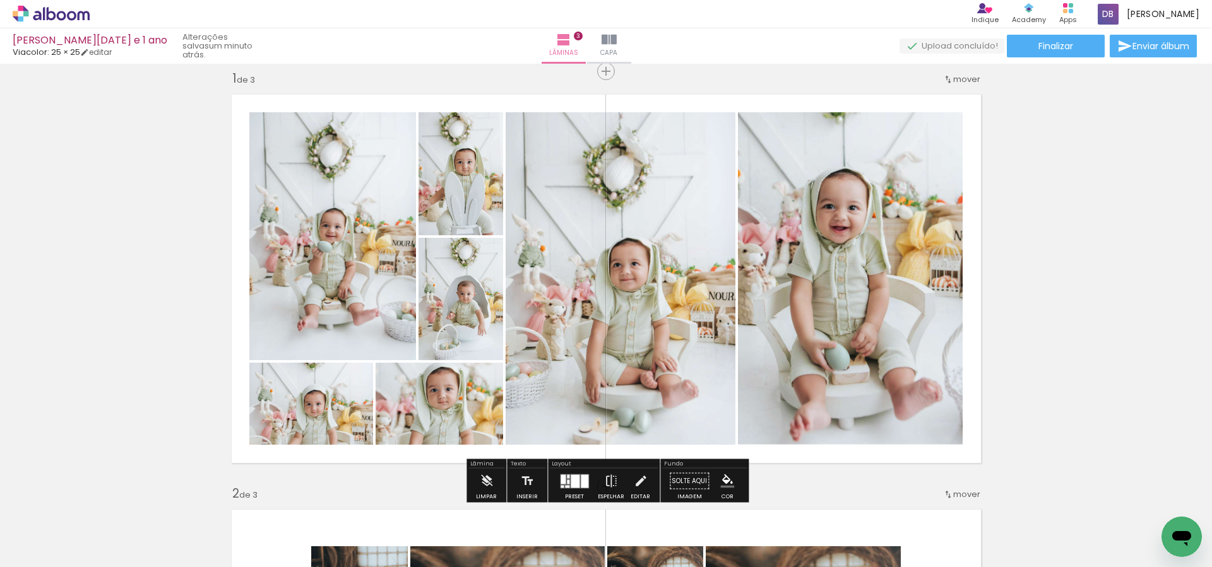
drag, startPoint x: 1053, startPoint y: 335, endPoint x: 737, endPoint y: 335, distance: 315.6
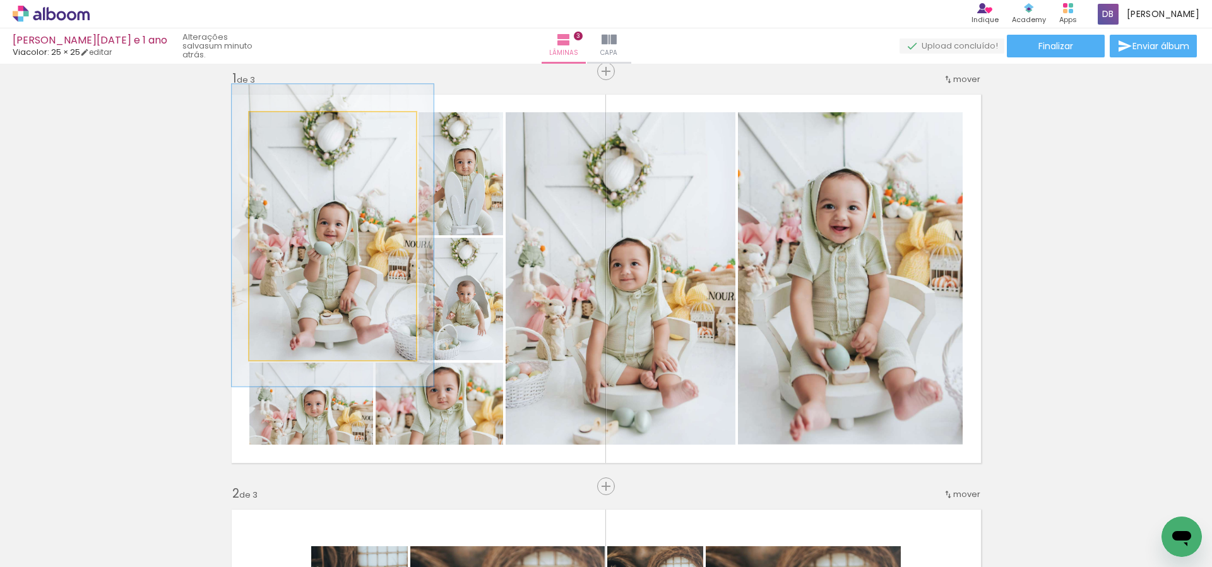
drag, startPoint x: 280, startPoint y: 126, endPoint x: 289, endPoint y: 126, distance: 9.5
type paper-slider "121"
click at [289, 126] on div at bounding box center [287, 125] width 11 height 11
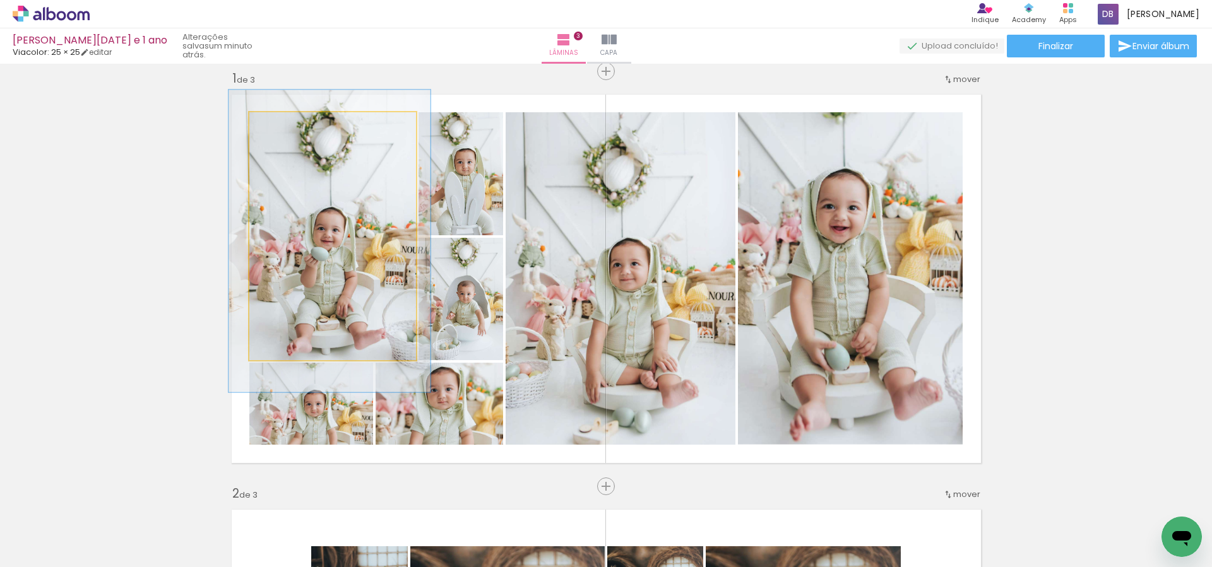
drag, startPoint x: 369, startPoint y: 279, endPoint x: 369, endPoint y: 285, distance: 6.3
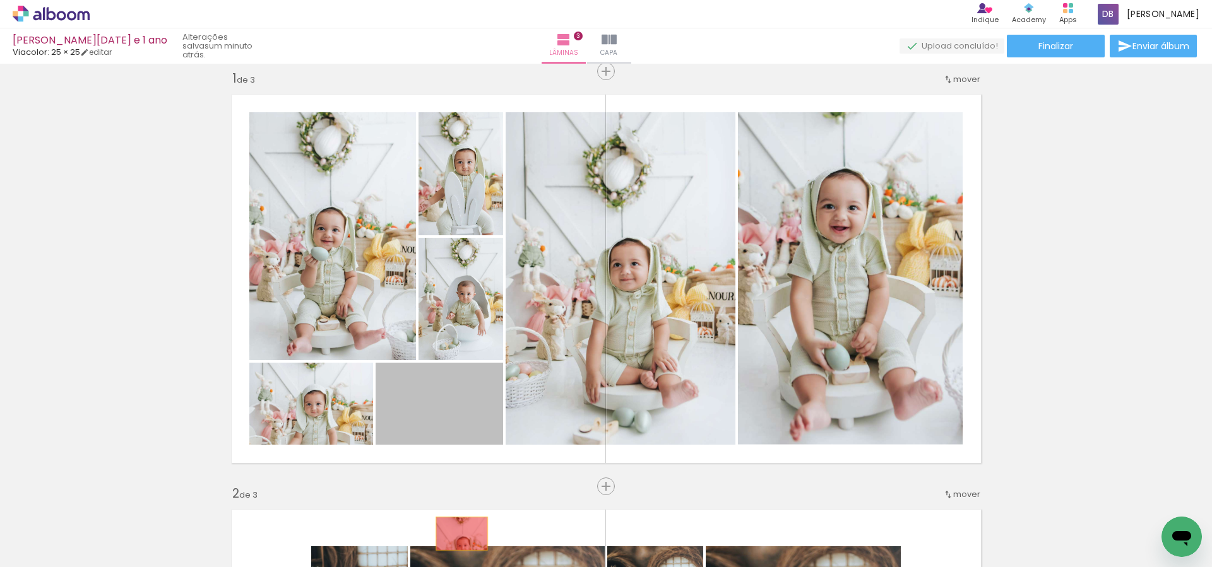
drag, startPoint x: 473, startPoint y: 405, endPoint x: 461, endPoint y: 534, distance: 129.9
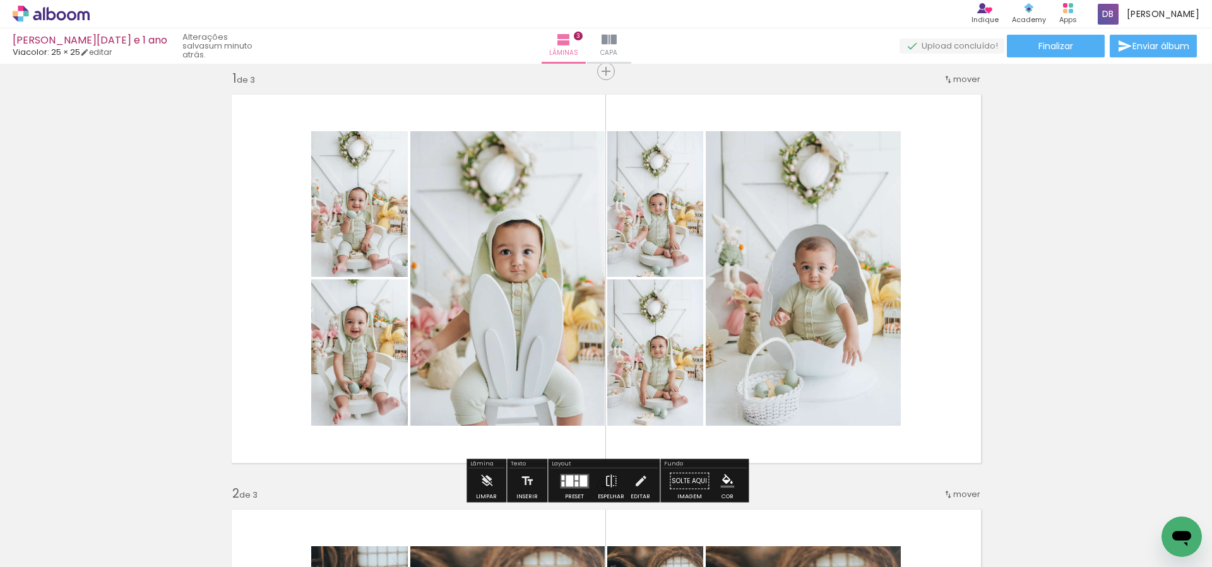
click at [574, 485] on div at bounding box center [576, 484] width 4 height 5
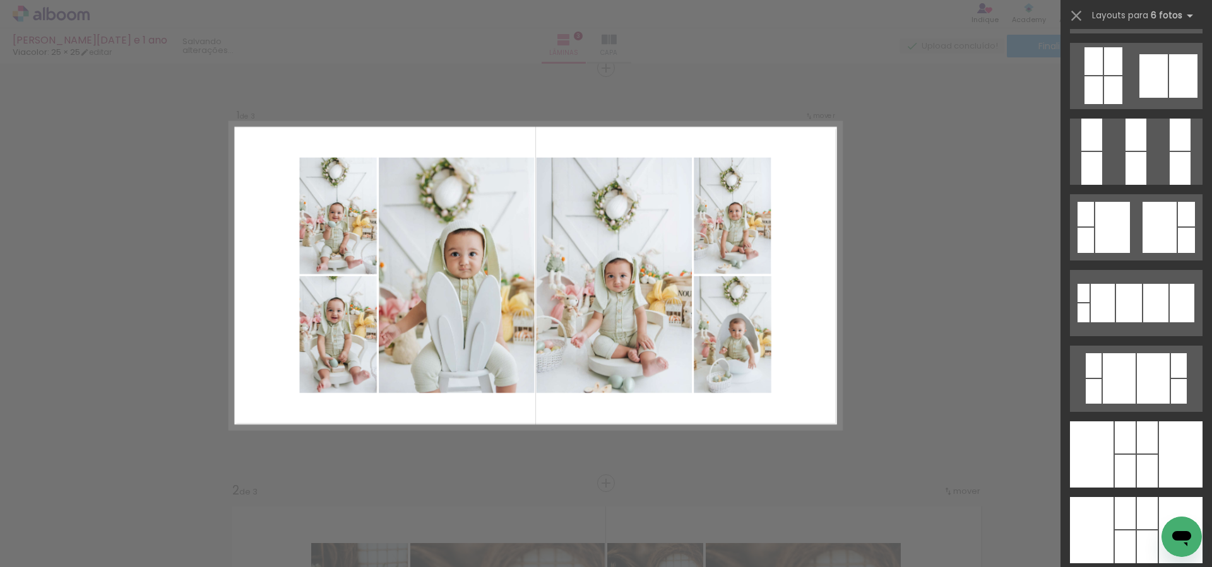
scroll to position [918, 0]
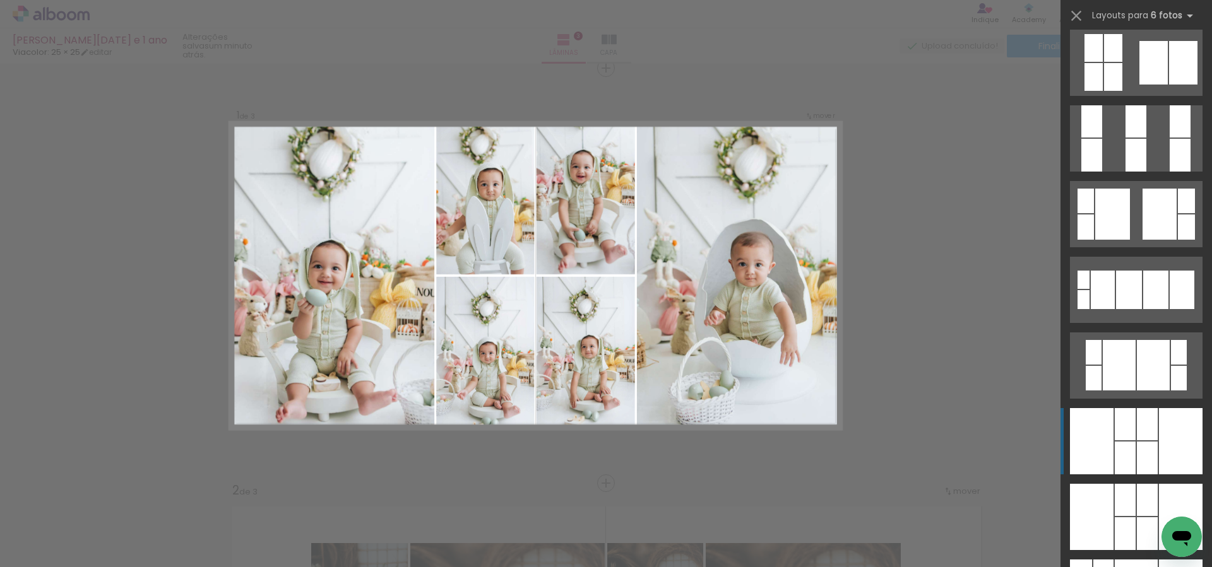
click at [1148, 422] on div at bounding box center [1147, 424] width 21 height 32
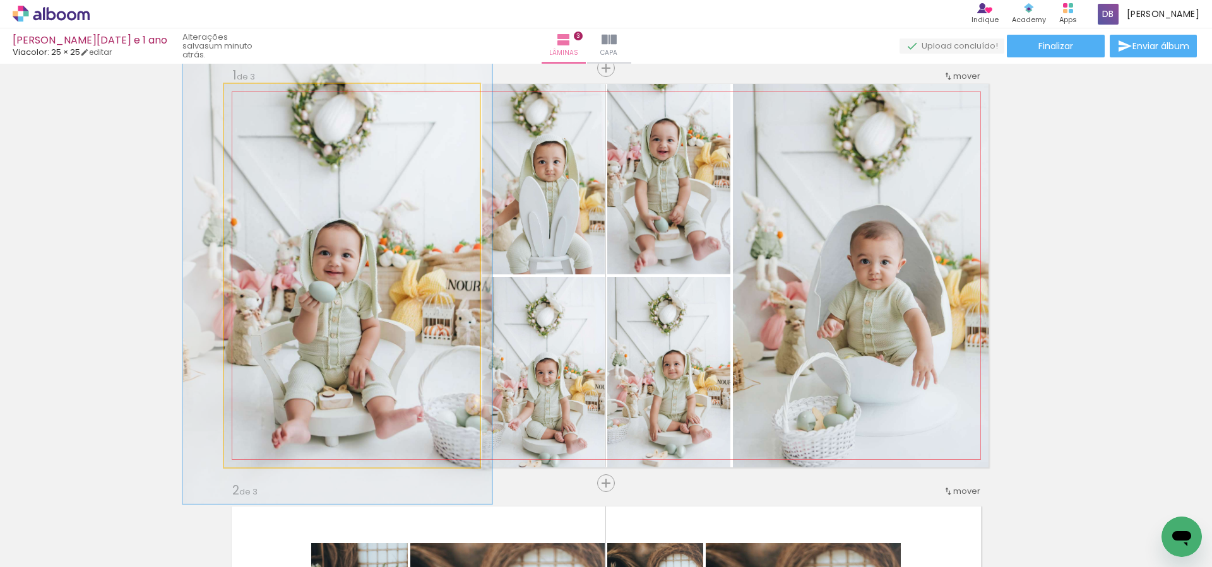
drag, startPoint x: 347, startPoint y: 373, endPoint x: 338, endPoint y: 362, distance: 14.8
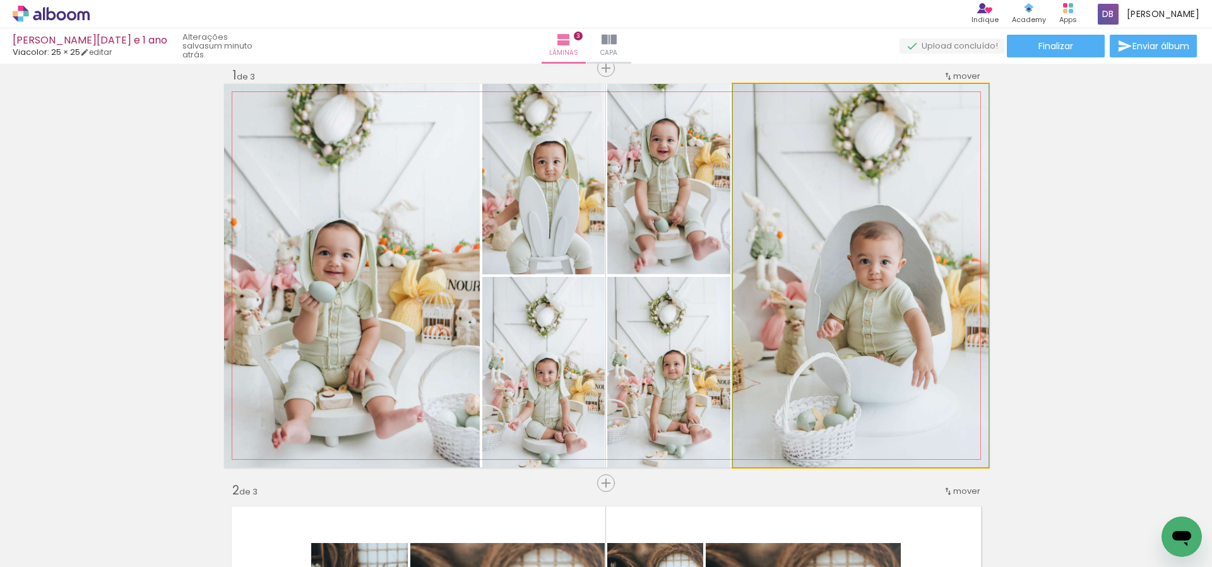
drag, startPoint x: 870, startPoint y: 337, endPoint x: 858, endPoint y: 341, distance: 13.2
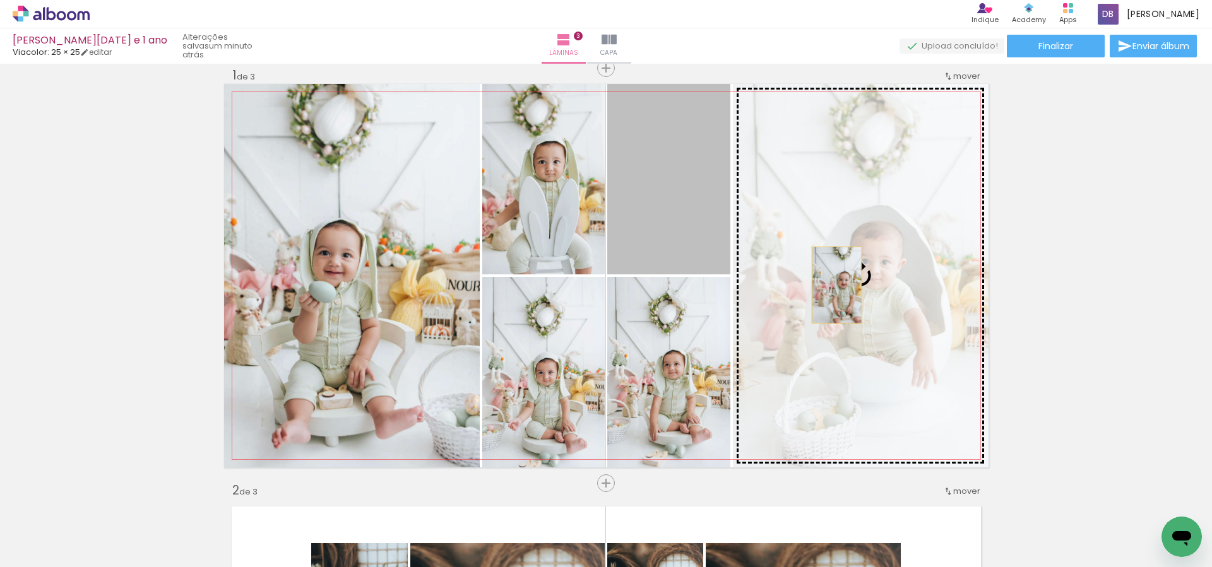
drag, startPoint x: 703, startPoint y: 199, endPoint x: 838, endPoint y: 287, distance: 161.4
click at [0, 0] on slot at bounding box center [0, 0] width 0 height 0
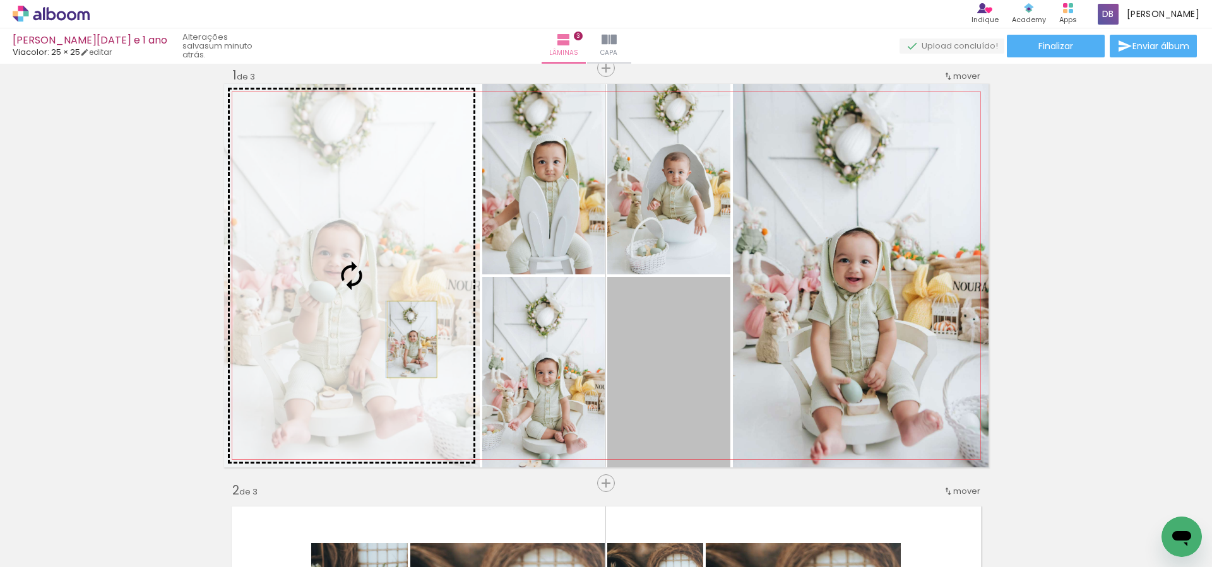
drag, startPoint x: 661, startPoint y: 399, endPoint x: 412, endPoint y: 340, distance: 256.3
click at [0, 0] on slot at bounding box center [0, 0] width 0 height 0
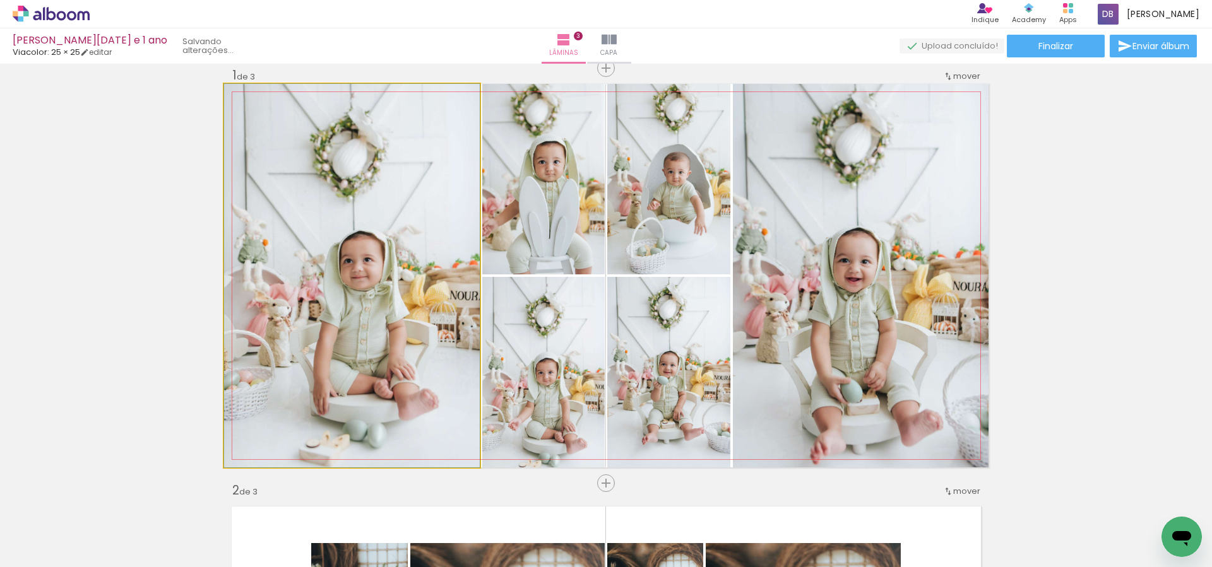
drag, startPoint x: 408, startPoint y: 351, endPoint x: 364, endPoint y: 348, distance: 44.9
click at [364, 348] on div at bounding box center [352, 276] width 256 height 384
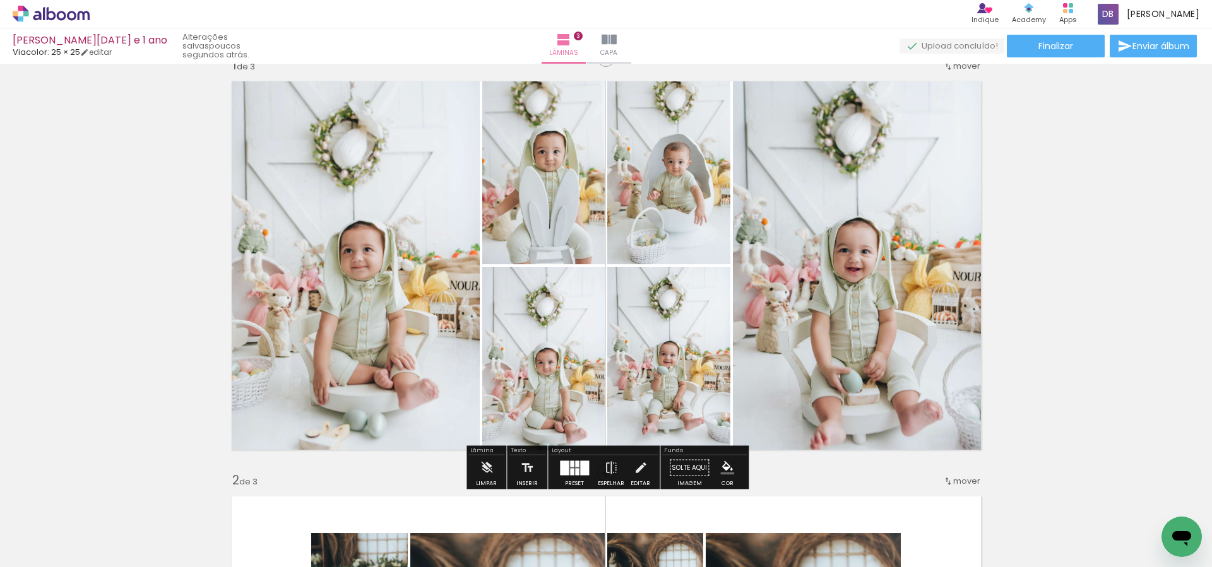
scroll to position [32, 0]
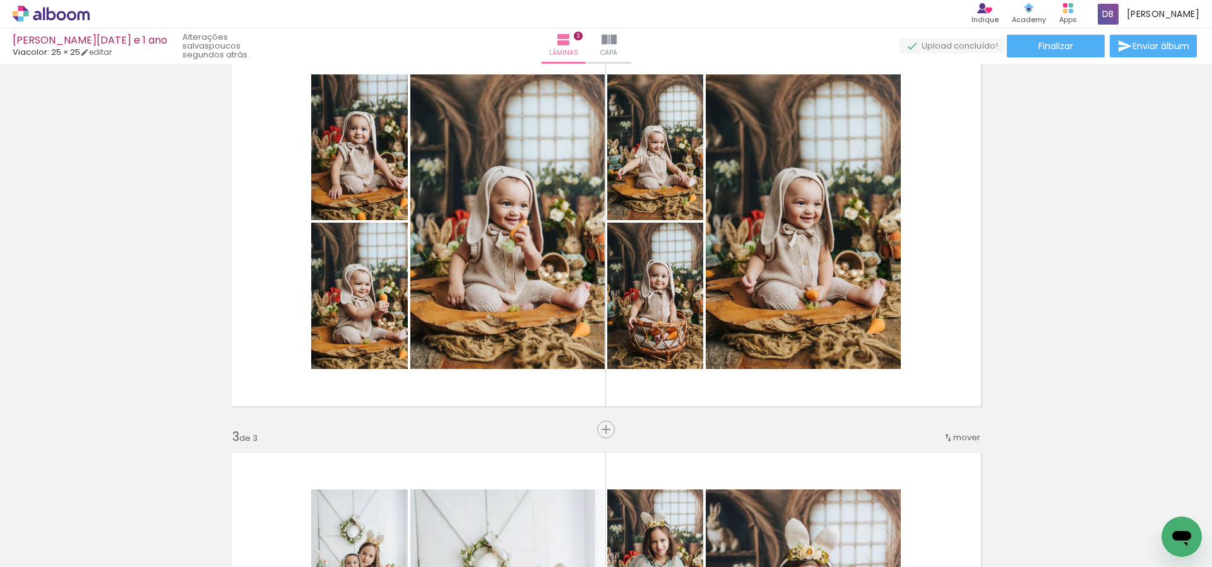
scroll to position [448, 0]
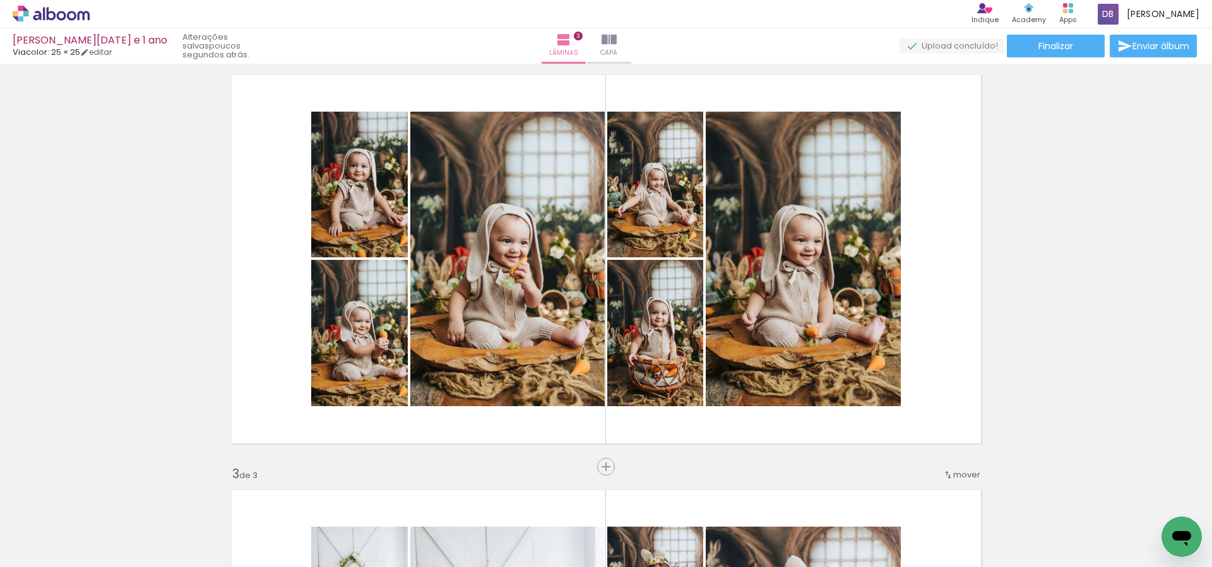
click at [1053, 275] on div "Inserir lâmina 1 de 3 Inserir lâmina 2 de 3 Inserir lâmina 3 de 3" at bounding box center [606, 451] width 1212 height 1662
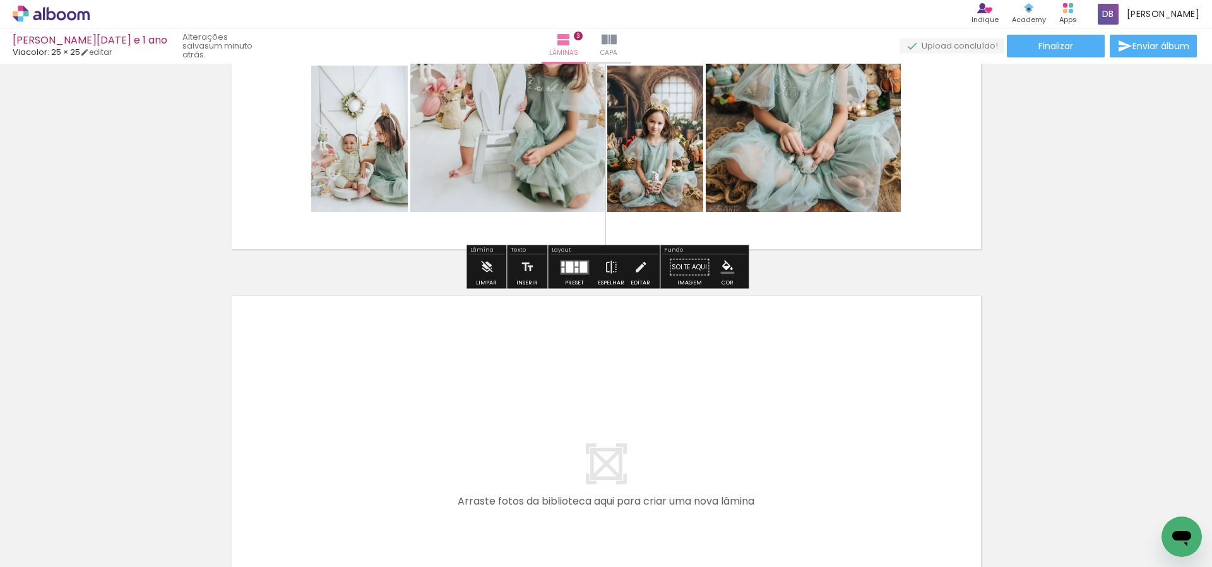
scroll to position [1286, 0]
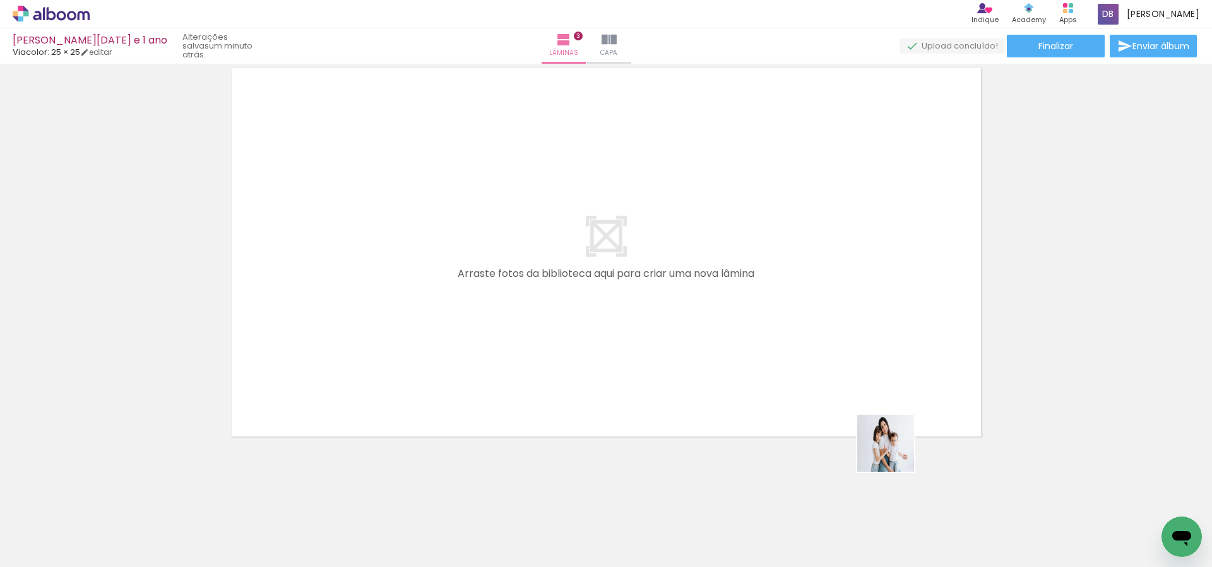
drag, startPoint x: 917, startPoint y: 467, endPoint x: 883, endPoint y: 439, distance: 44.0
click at [828, 413] on quentale-workspace at bounding box center [606, 283] width 1212 height 567
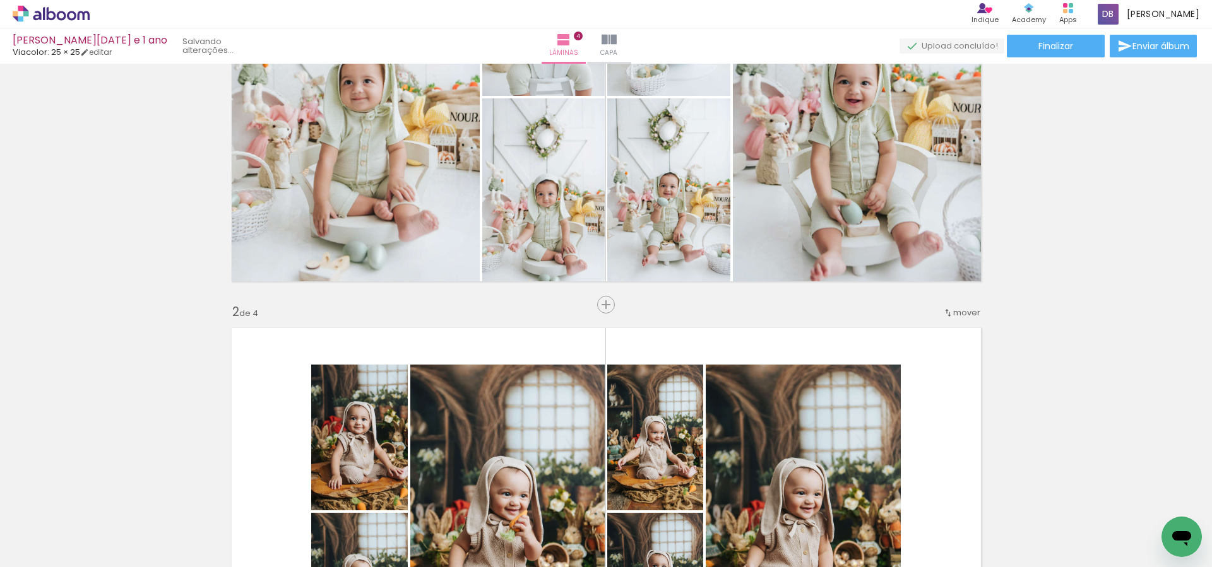
scroll to position [210, 0]
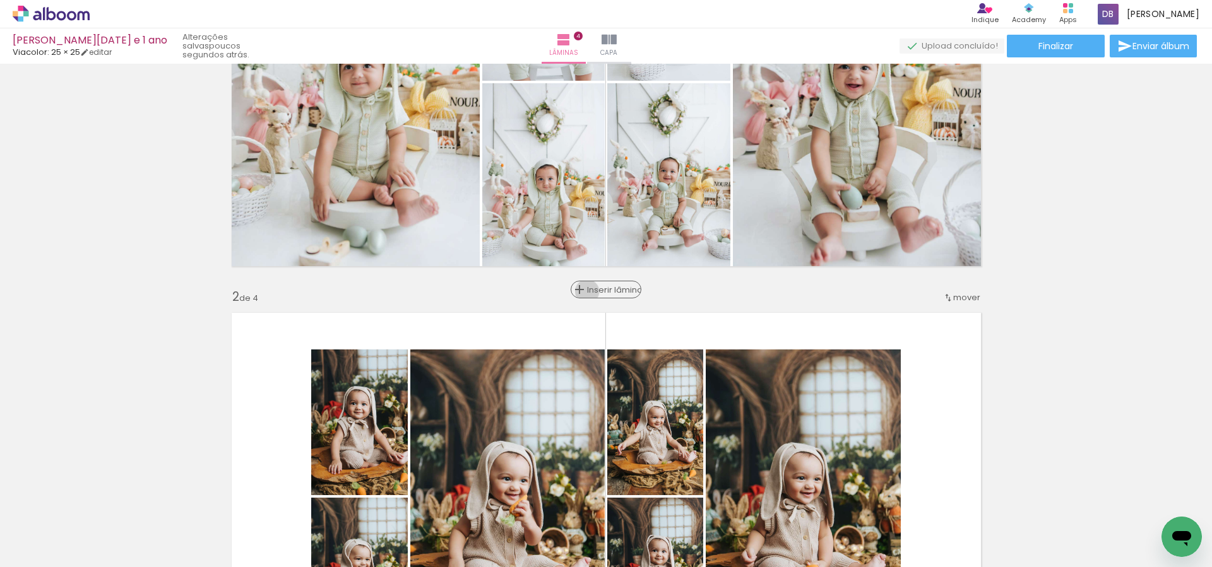
click at [603, 292] on span "Inserir lâmina" at bounding box center [611, 290] width 49 height 8
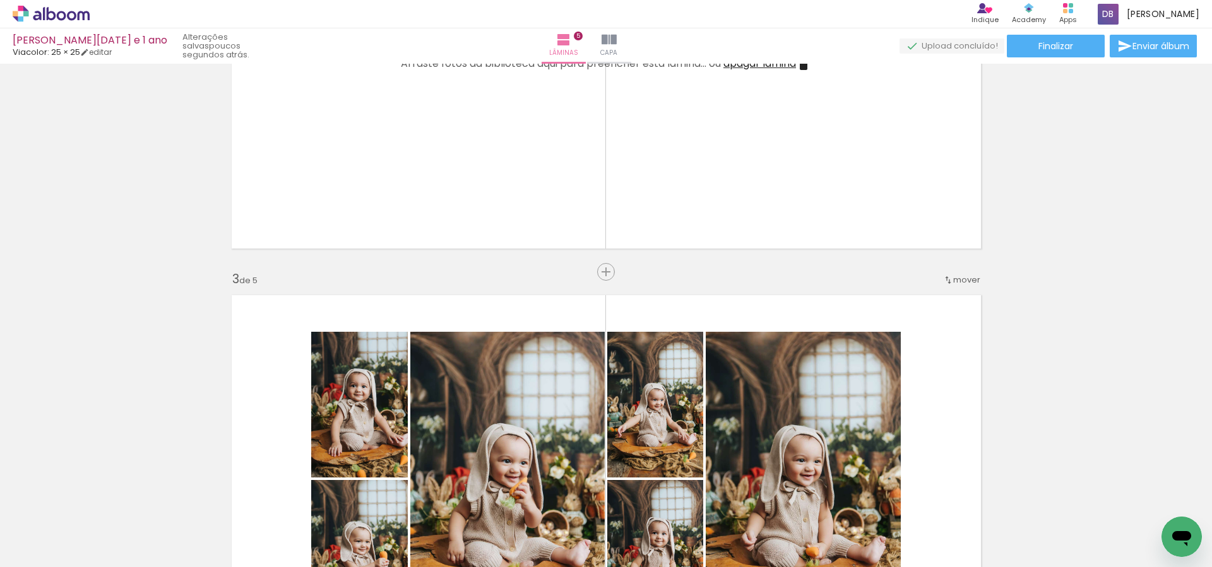
scroll to position [621, 0]
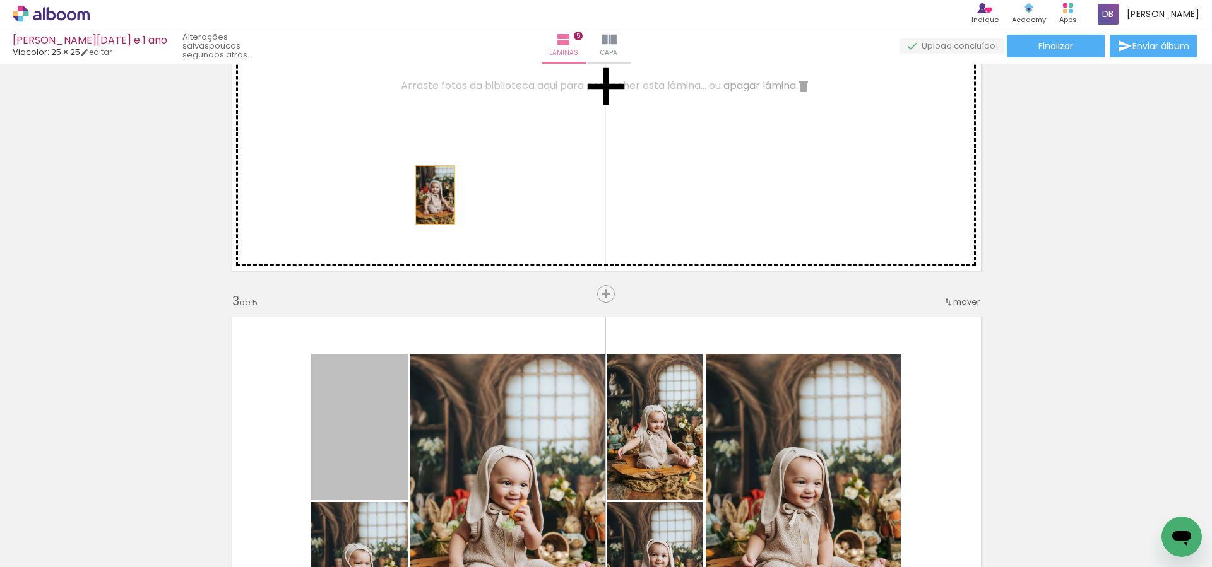
drag, startPoint x: 401, startPoint y: 297, endPoint x: 703, endPoint y: 199, distance: 316.6
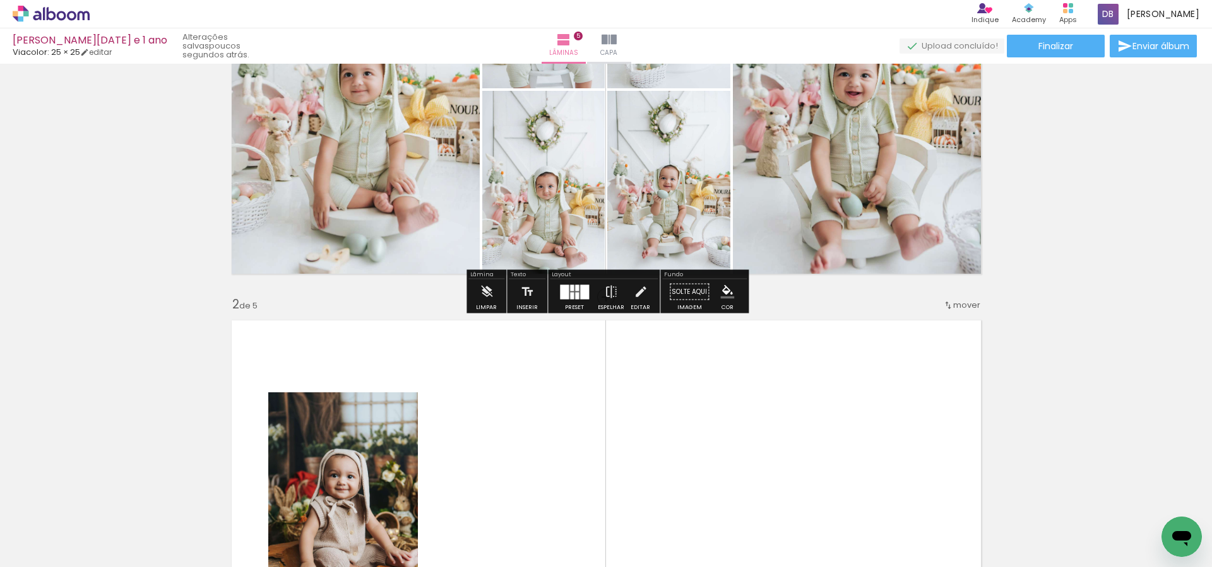
scroll to position [211, 0]
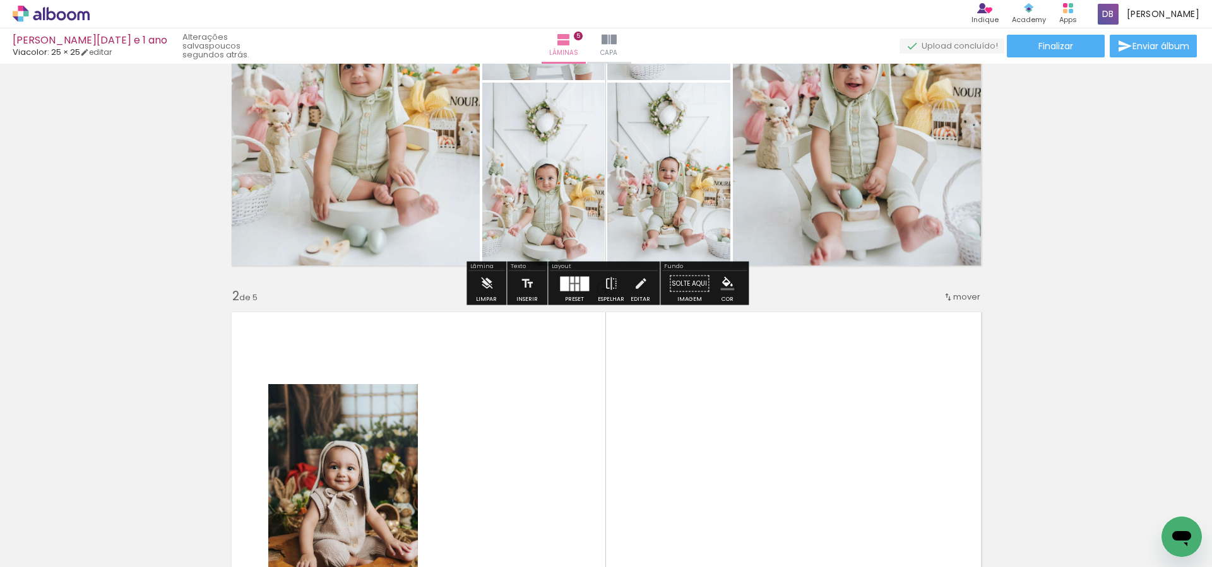
scroll to position [918, 0]
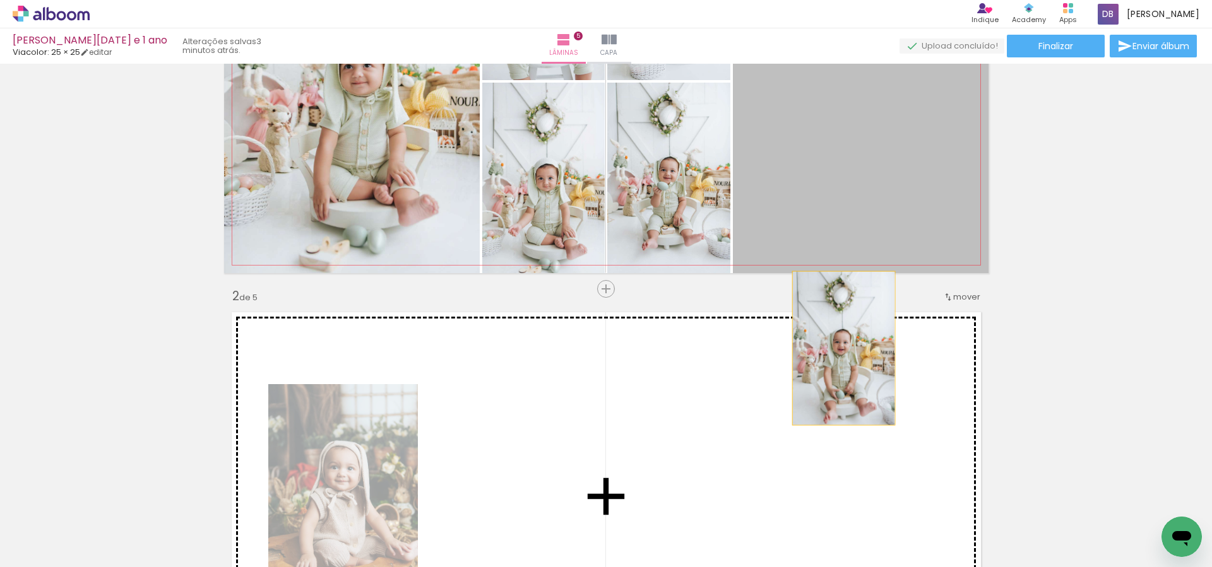
drag, startPoint x: 828, startPoint y: 166, endPoint x: 979, endPoint y: 319, distance: 214.7
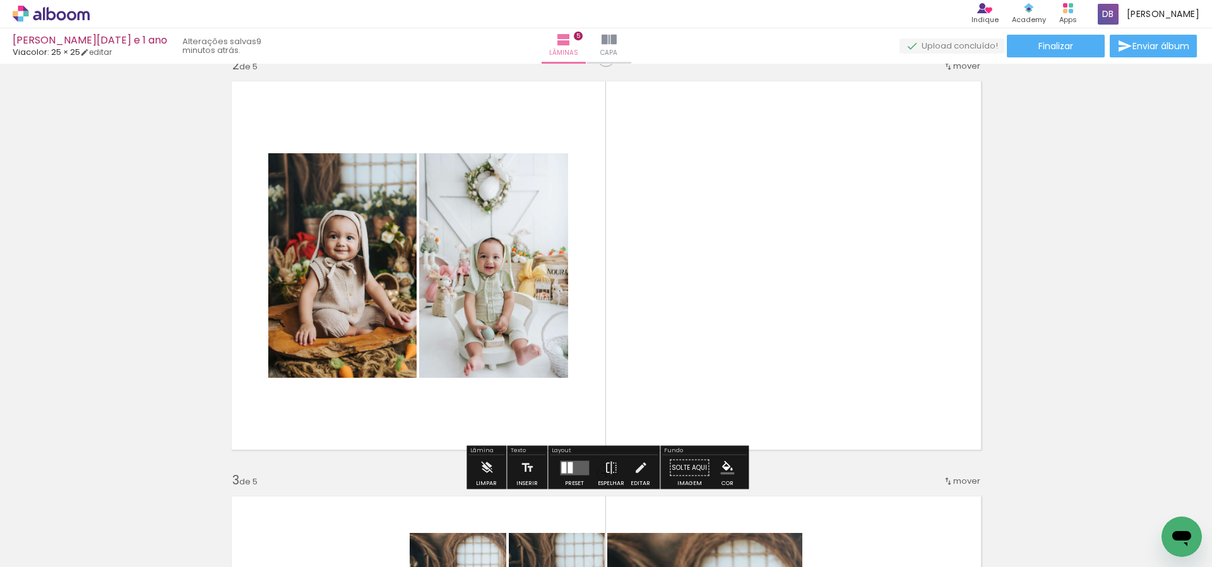
scroll to position [447, 0]
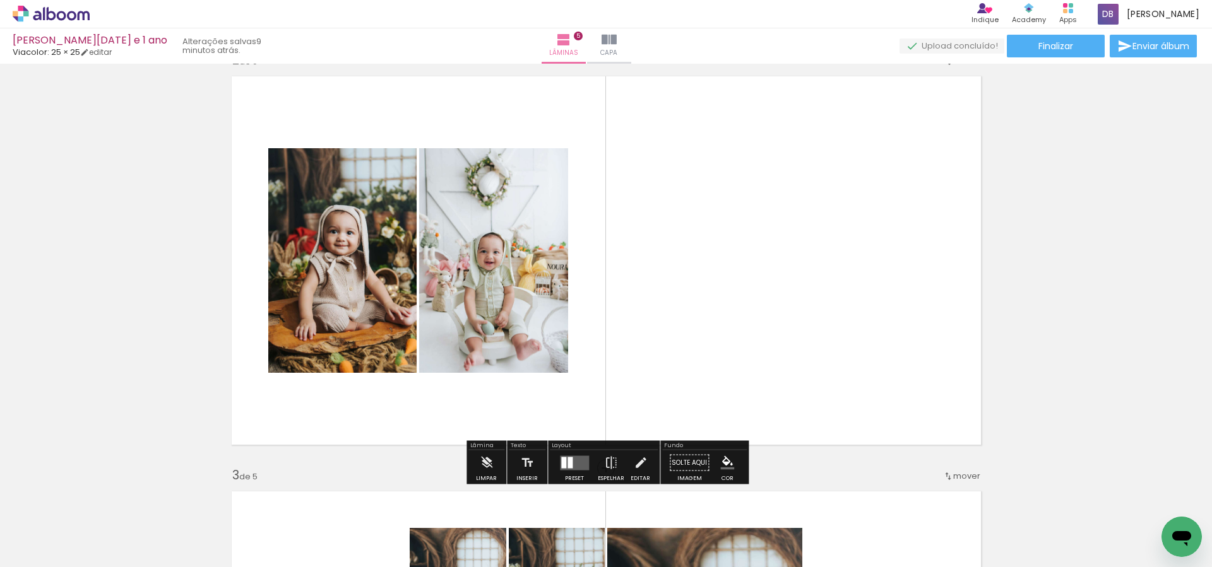
click at [574, 461] on quentale-layouter at bounding box center [574, 463] width 29 height 15
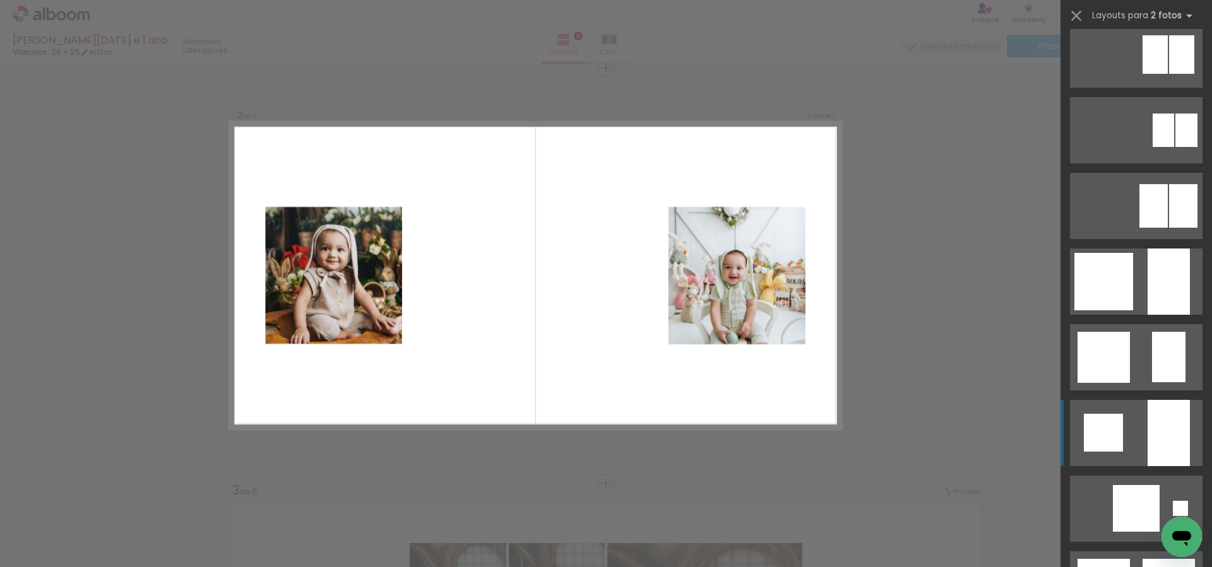
scroll to position [1244, 0]
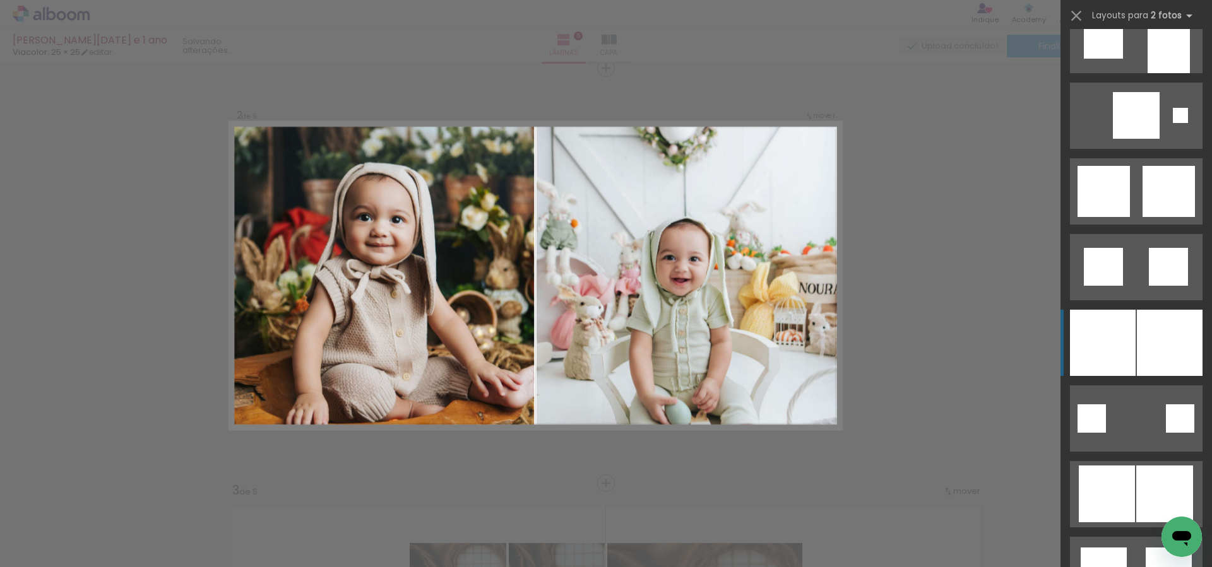
click at [1185, 343] on div at bounding box center [1170, 343] width 66 height 66
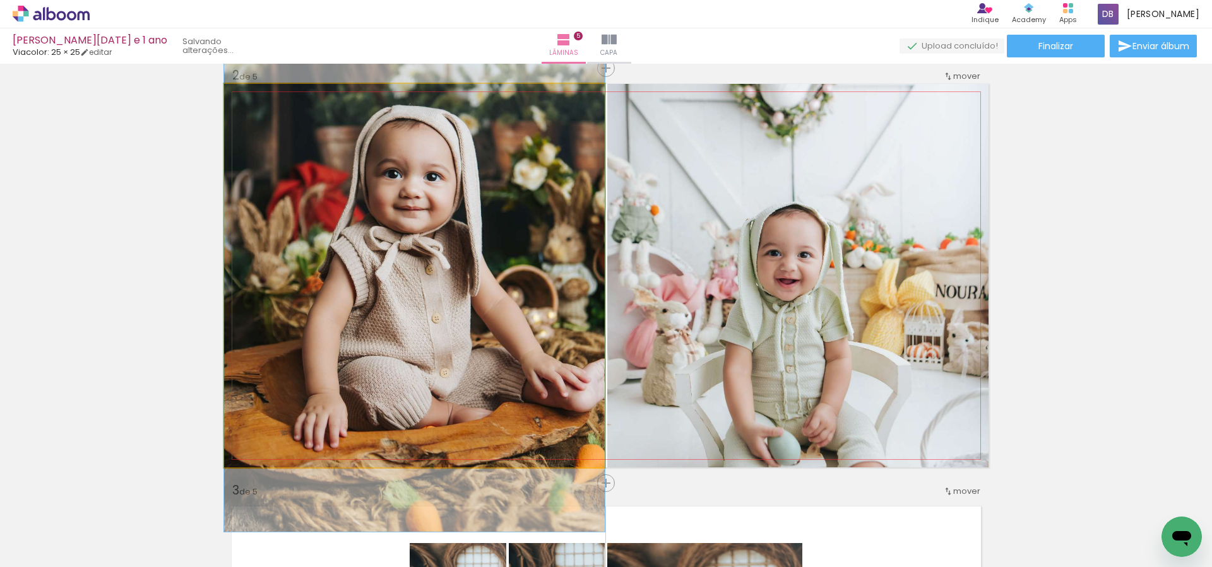
drag, startPoint x: 476, startPoint y: 396, endPoint x: 476, endPoint y: 367, distance: 29.0
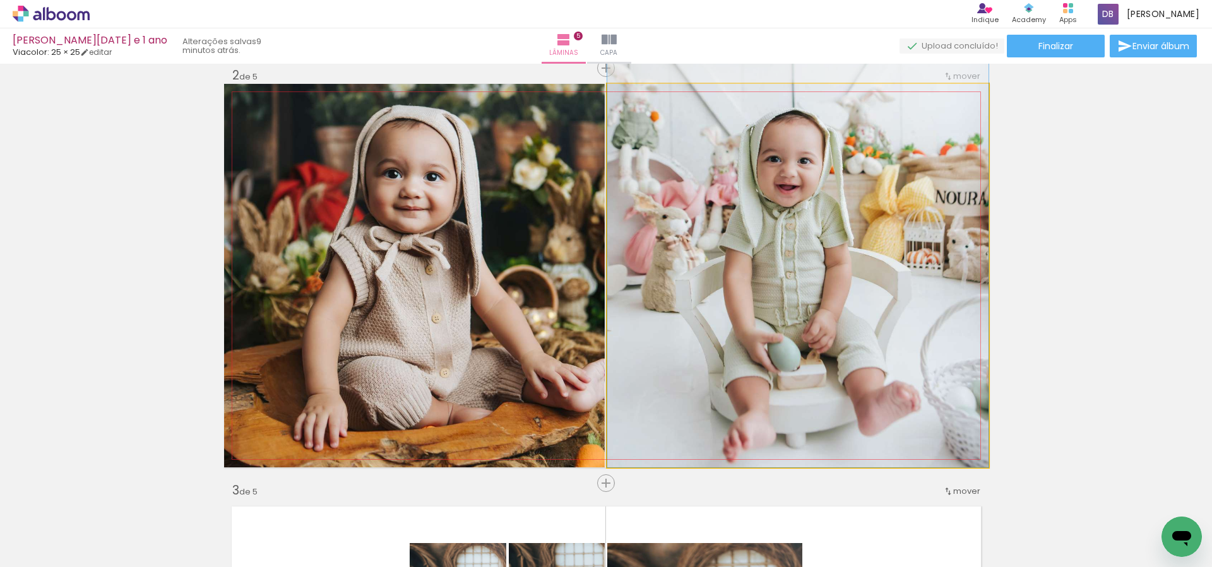
drag, startPoint x: 859, startPoint y: 393, endPoint x: 851, endPoint y: 290, distance: 103.2
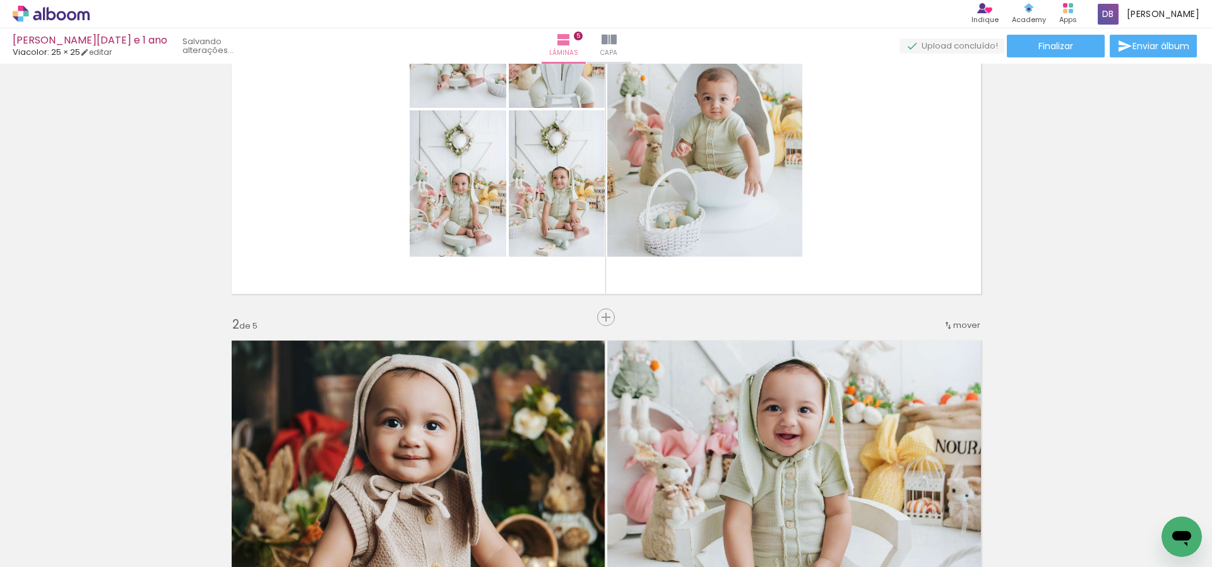
scroll to position [108, 0]
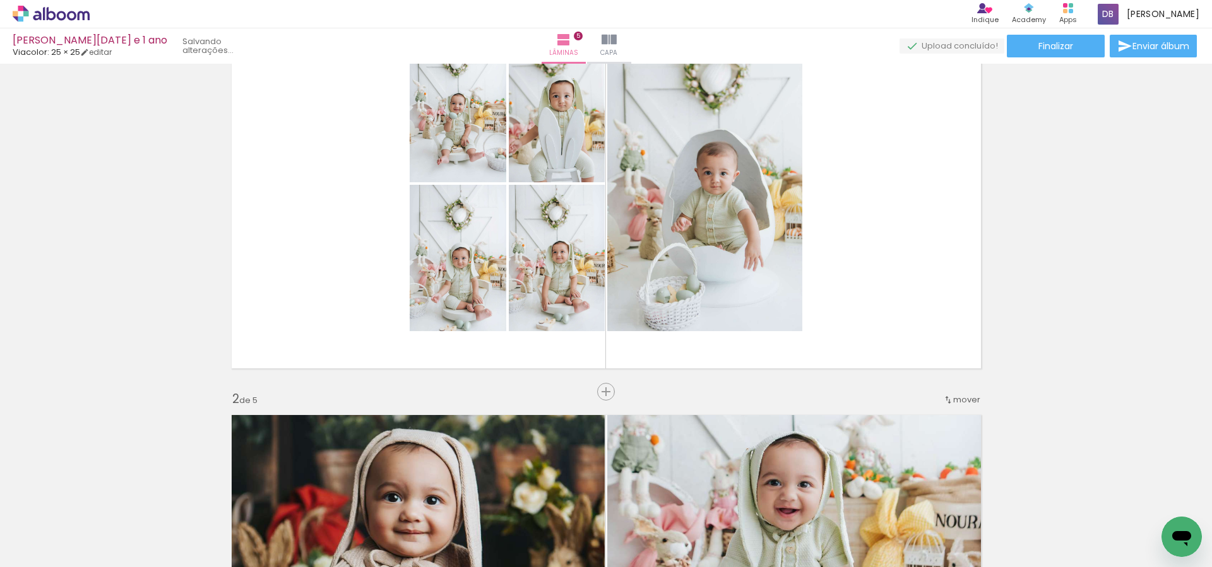
click at [958, 400] on span "mover" at bounding box center [966, 400] width 27 height 12
click at [939, 399] on paper-item "antes da 1" at bounding box center [934, 398] width 96 height 21
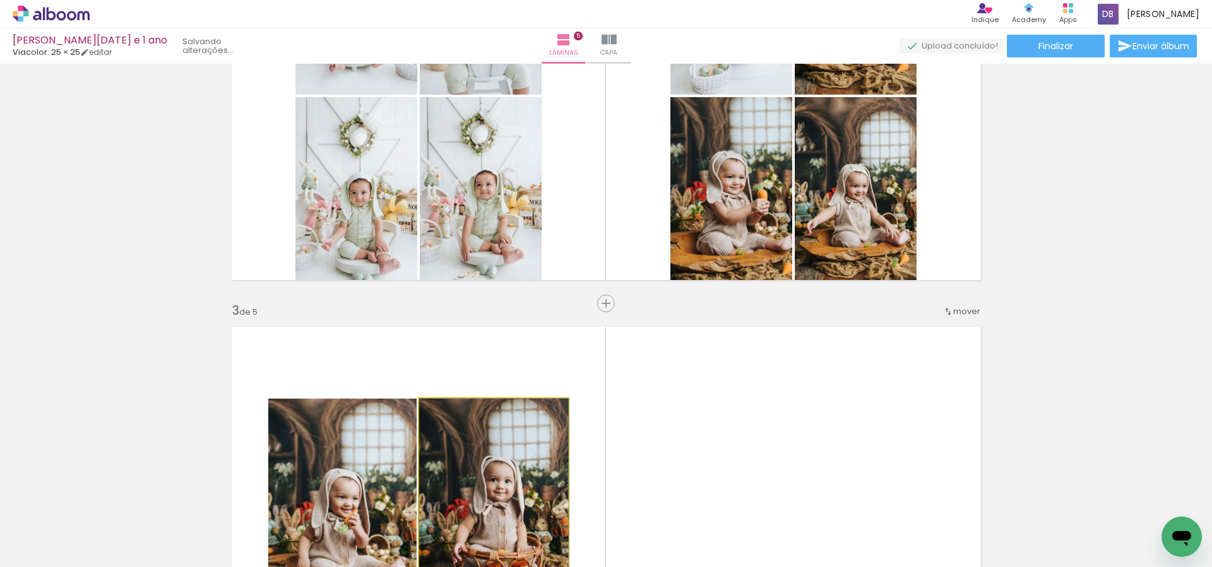
scroll to position [1244, 0]
drag, startPoint x: 548, startPoint y: 441, endPoint x: 428, endPoint y: 471, distance: 123.5
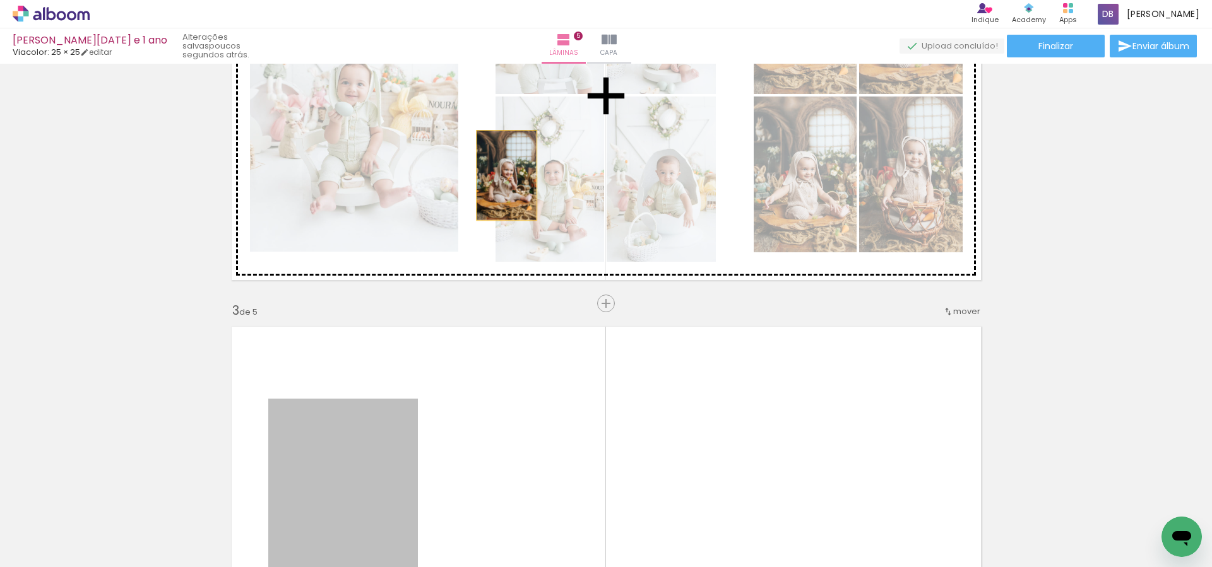
drag, startPoint x: 389, startPoint y: 455, endPoint x: 506, endPoint y: 175, distance: 303.0
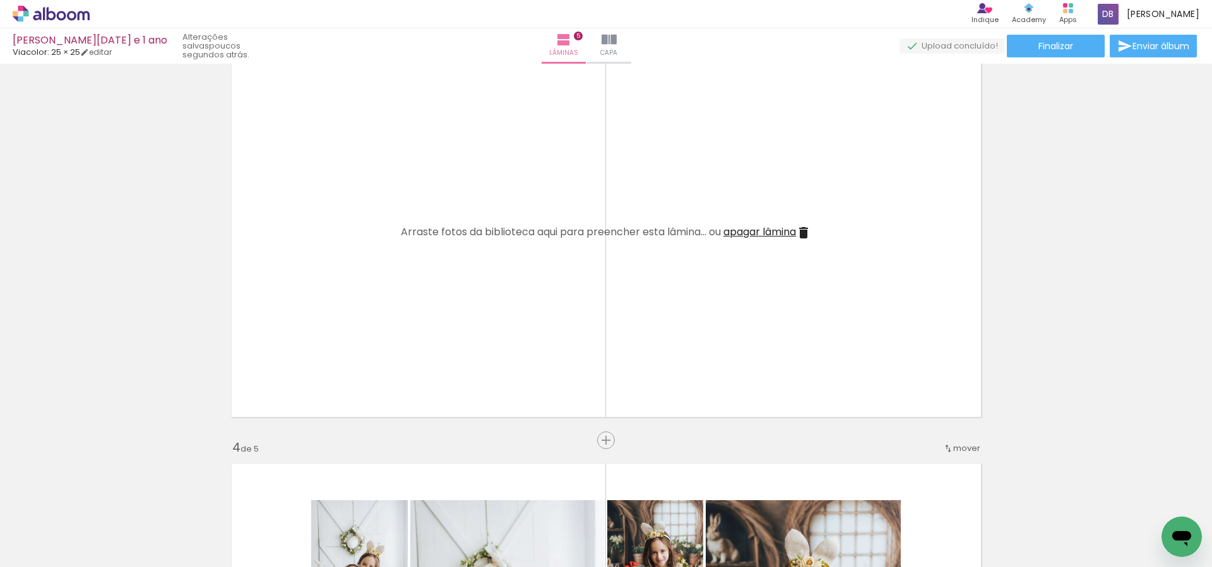
scroll to position [892, 0]
click at [807, 231] on iron-icon at bounding box center [803, 230] width 15 height 15
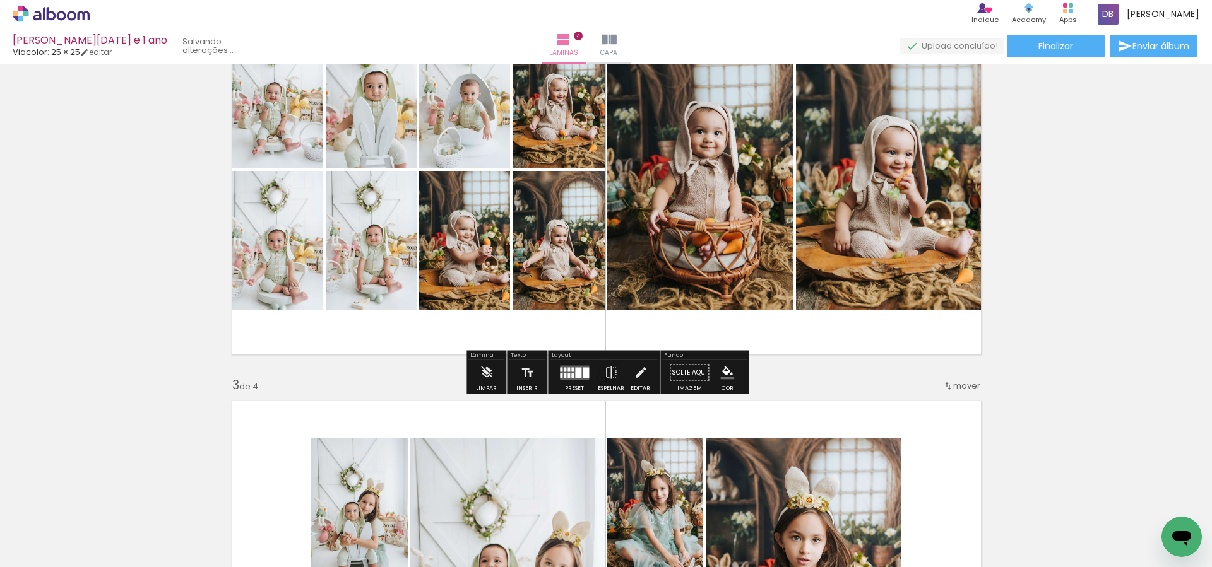
scroll to position [448, 0]
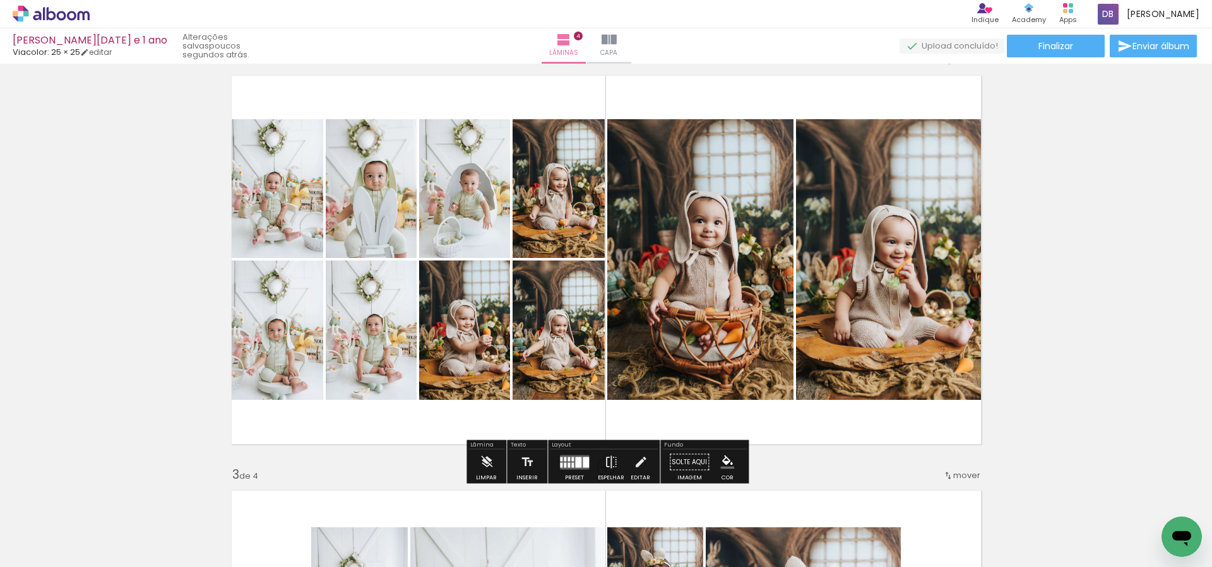
click at [571, 466] on quentale-layouter at bounding box center [574, 462] width 29 height 15
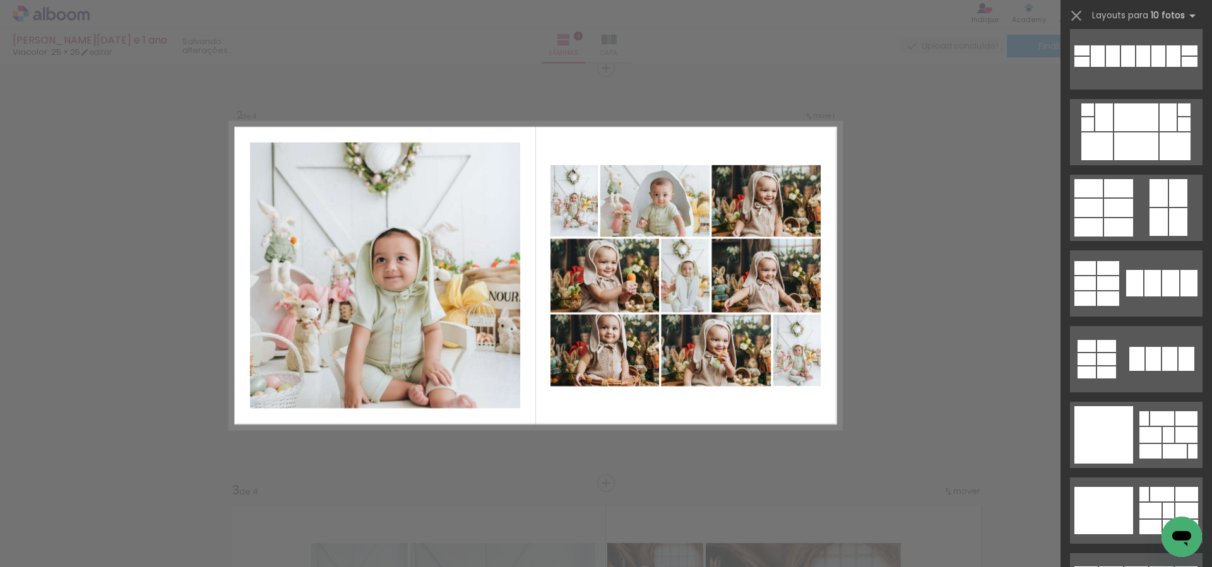
scroll to position [1145, 0]
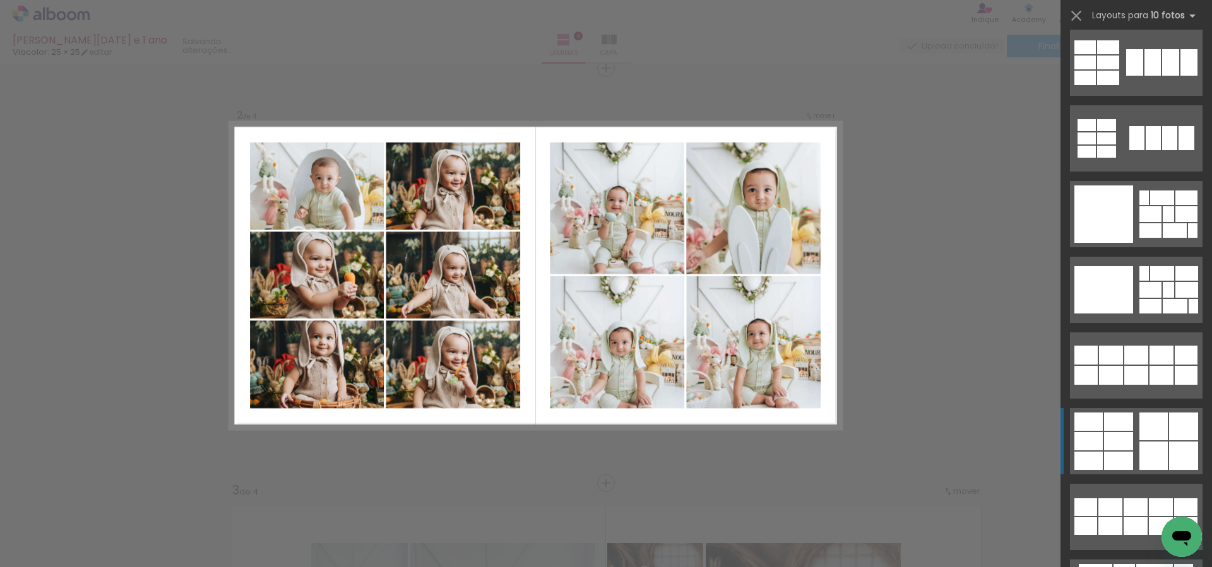
click at [1141, 437] on div at bounding box center [1153, 427] width 28 height 28
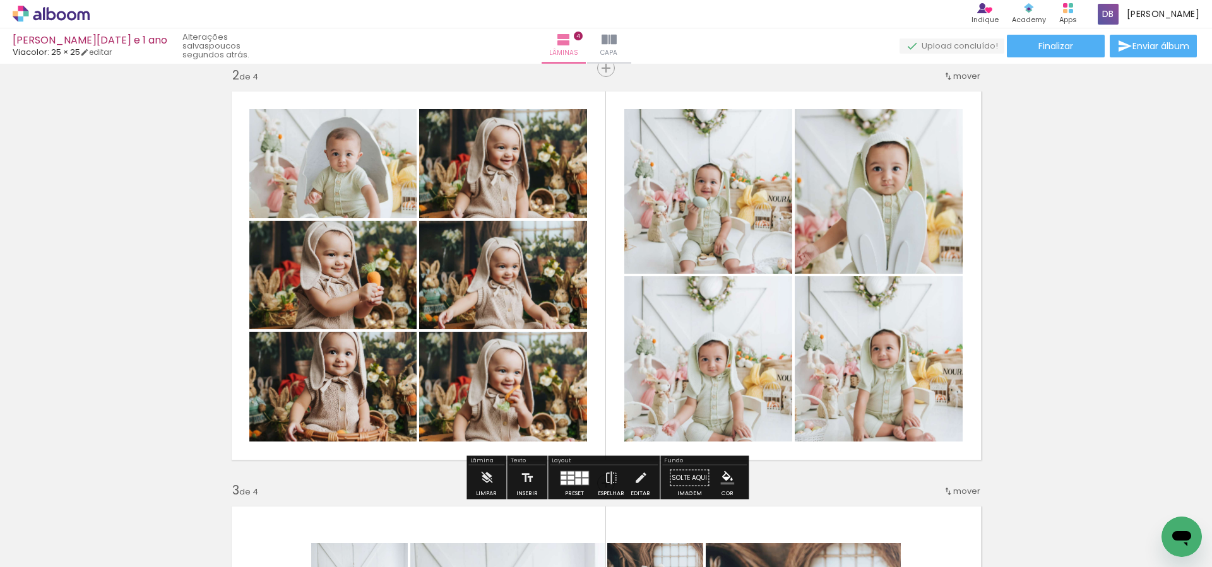
click at [575, 475] on div at bounding box center [578, 475] width 6 height 6
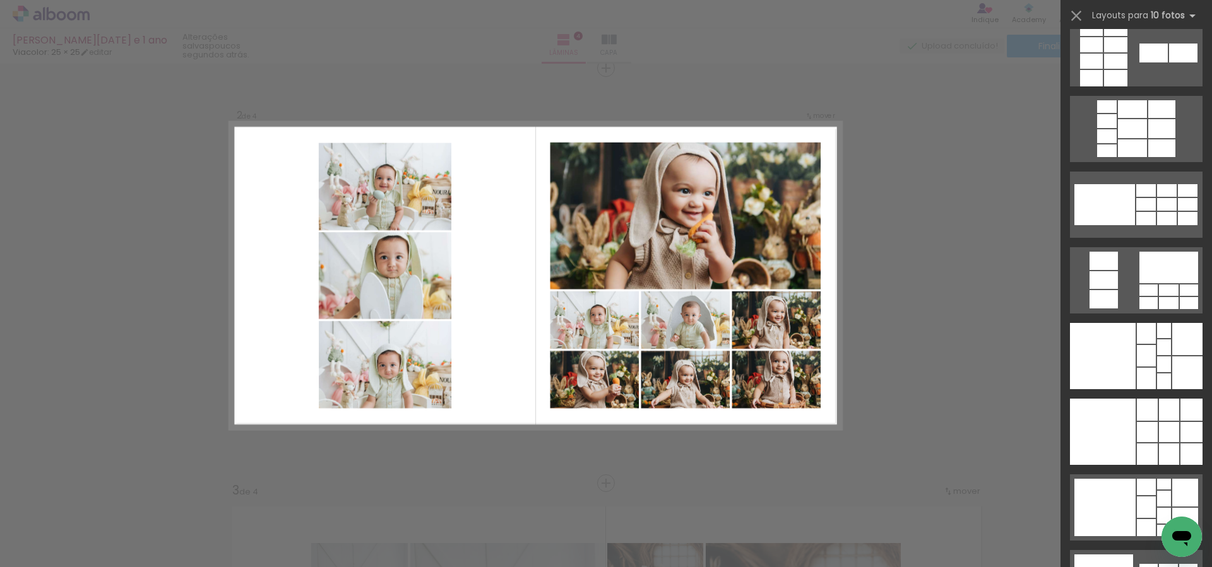
scroll to position [2842, 0]
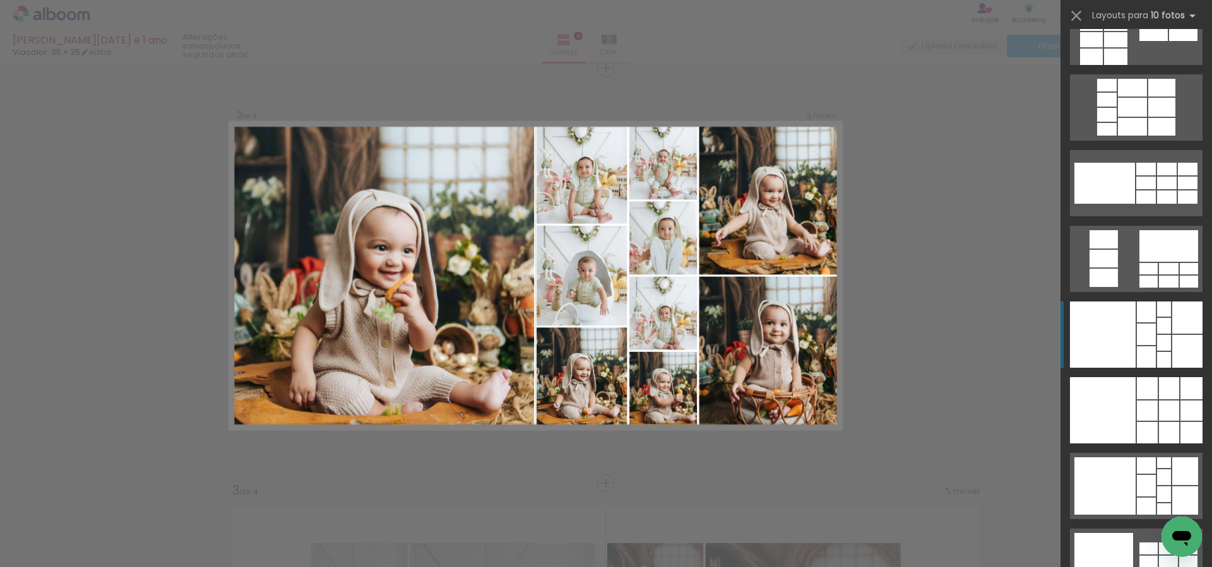
click at [1176, 325] on div at bounding box center [1187, 318] width 30 height 32
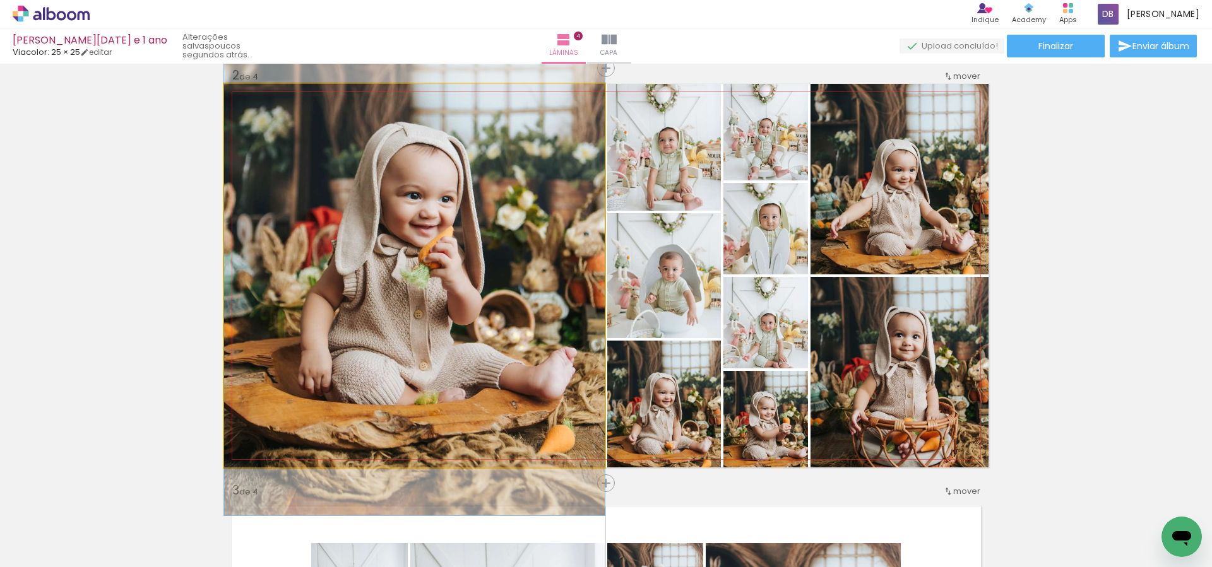
drag, startPoint x: 463, startPoint y: 398, endPoint x: 462, endPoint y: 353, distance: 45.5
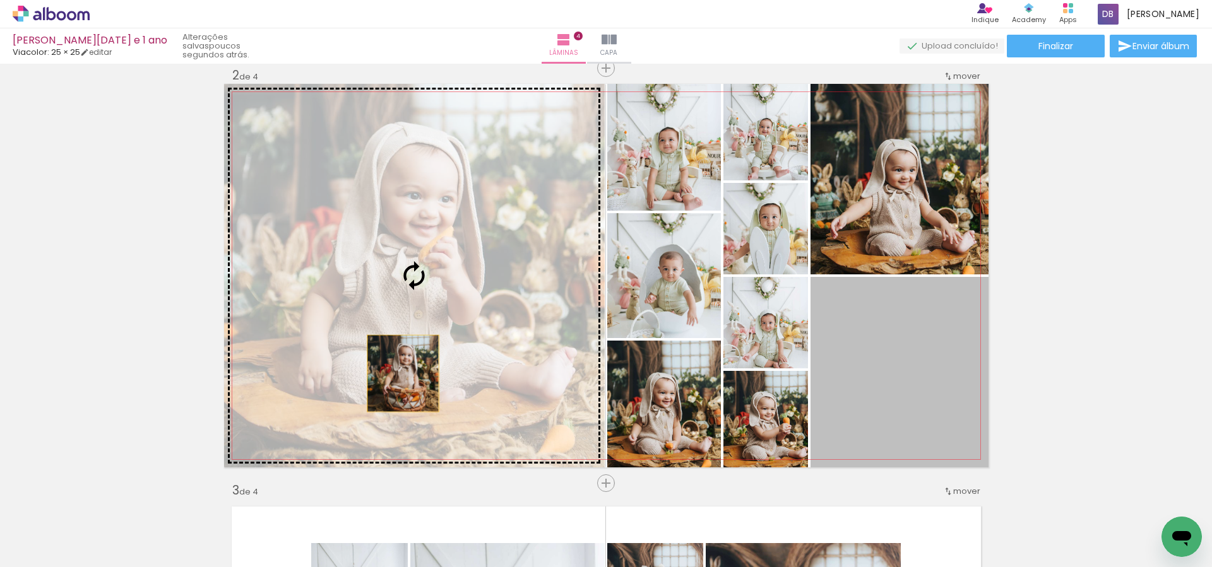
drag, startPoint x: 894, startPoint y: 438, endPoint x: 417, endPoint y: 378, distance: 481.6
click at [0, 0] on slot at bounding box center [0, 0] width 0 height 0
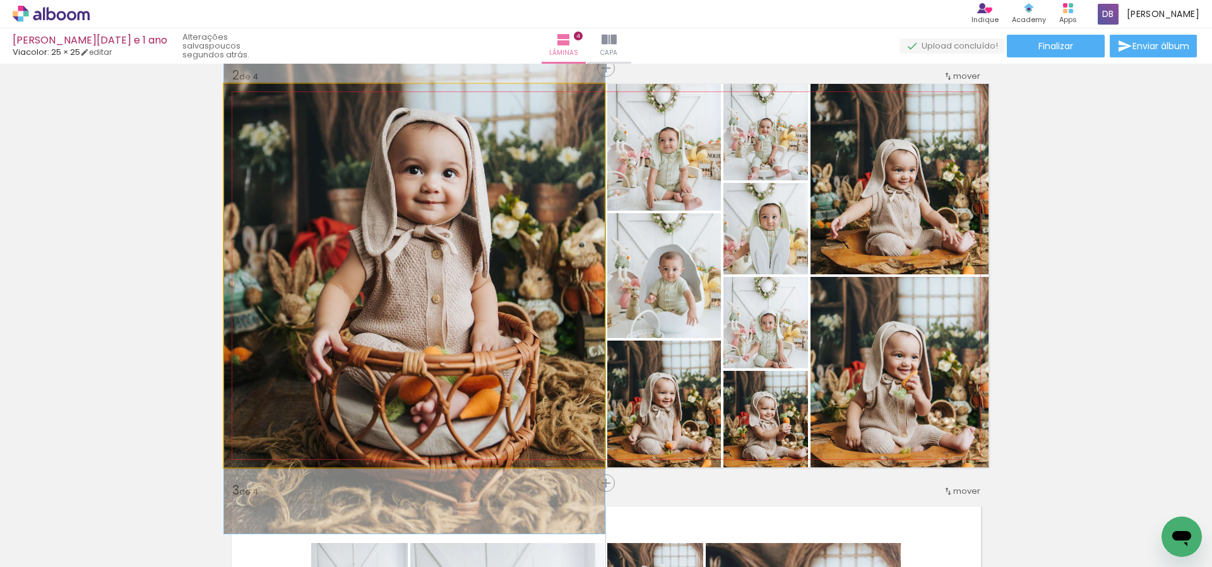
drag, startPoint x: 419, startPoint y: 379, endPoint x: 405, endPoint y: 354, distance: 28.8
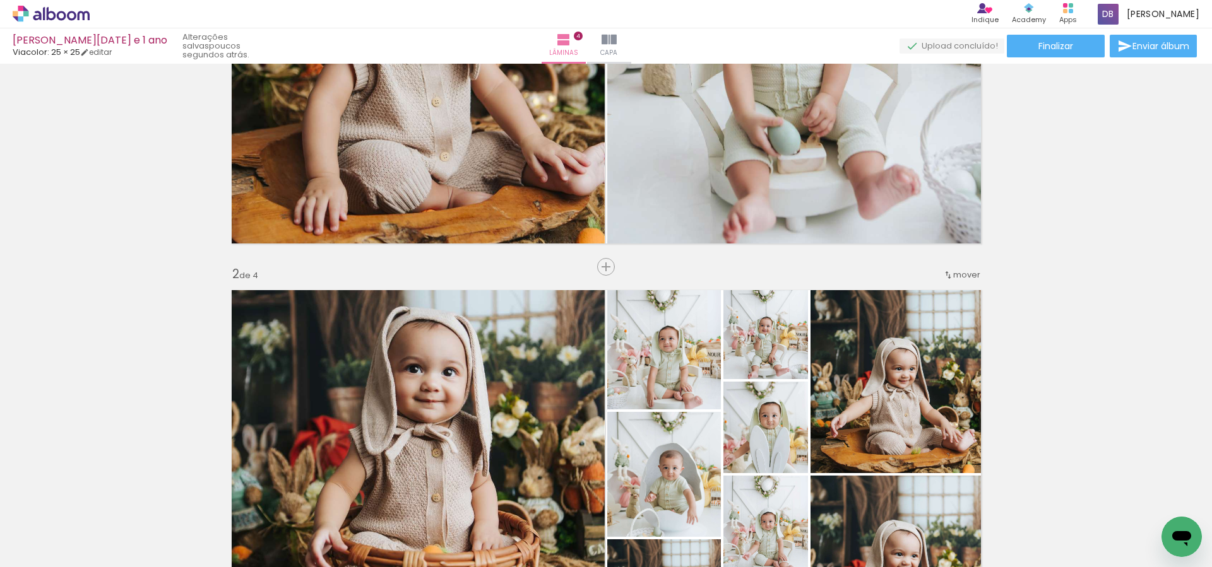
scroll to position [107, 0]
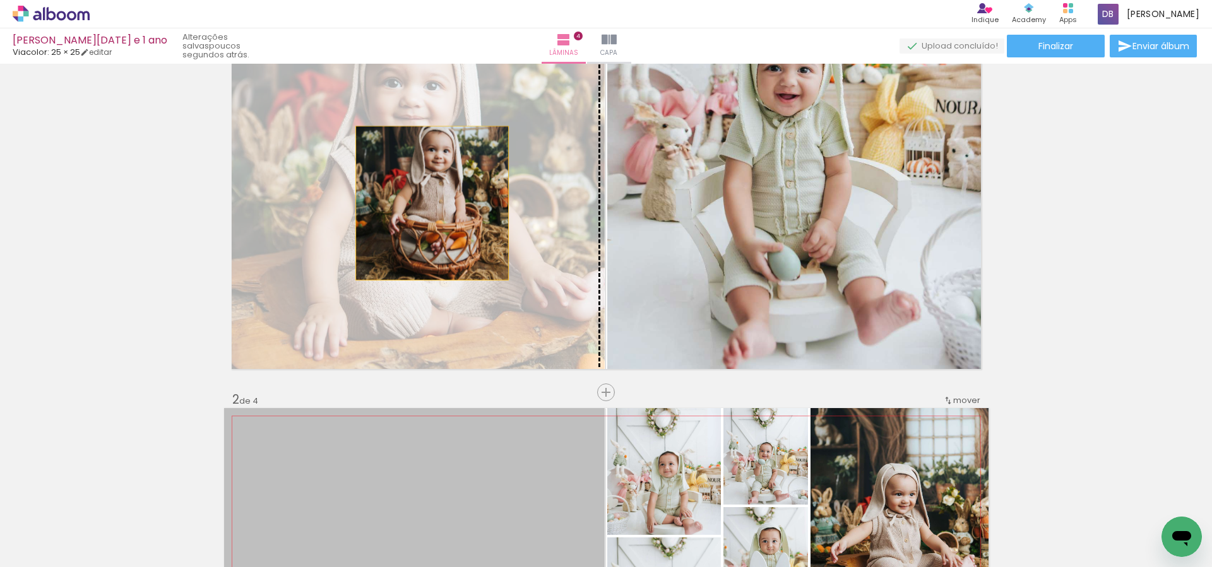
drag, startPoint x: 474, startPoint y: 450, endPoint x: 432, endPoint y: 203, distance: 250.4
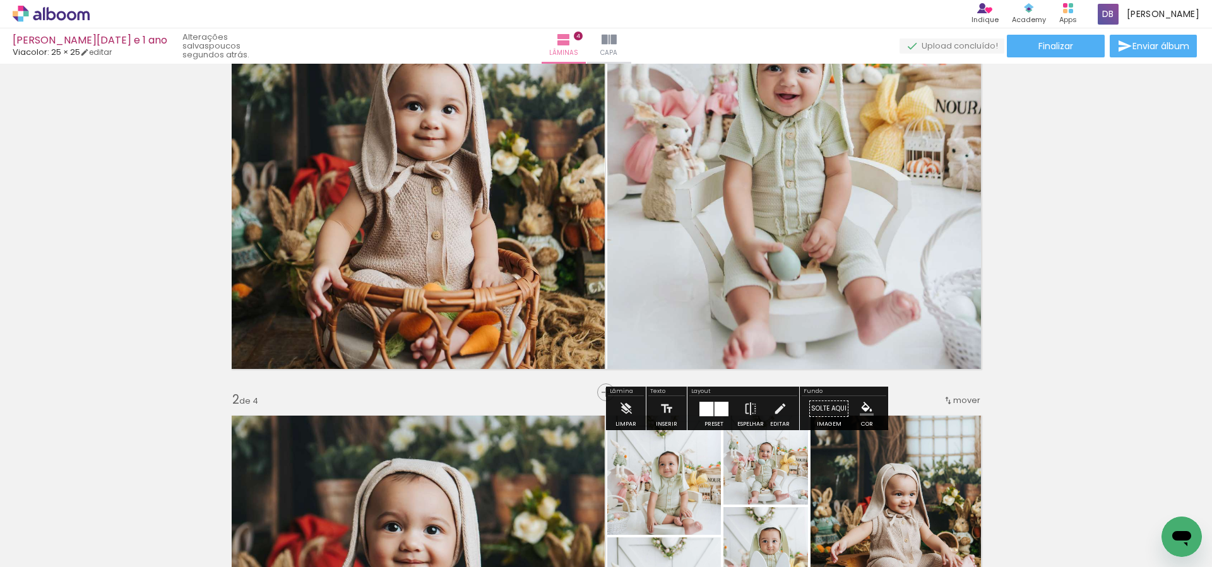
scroll to position [0, 0]
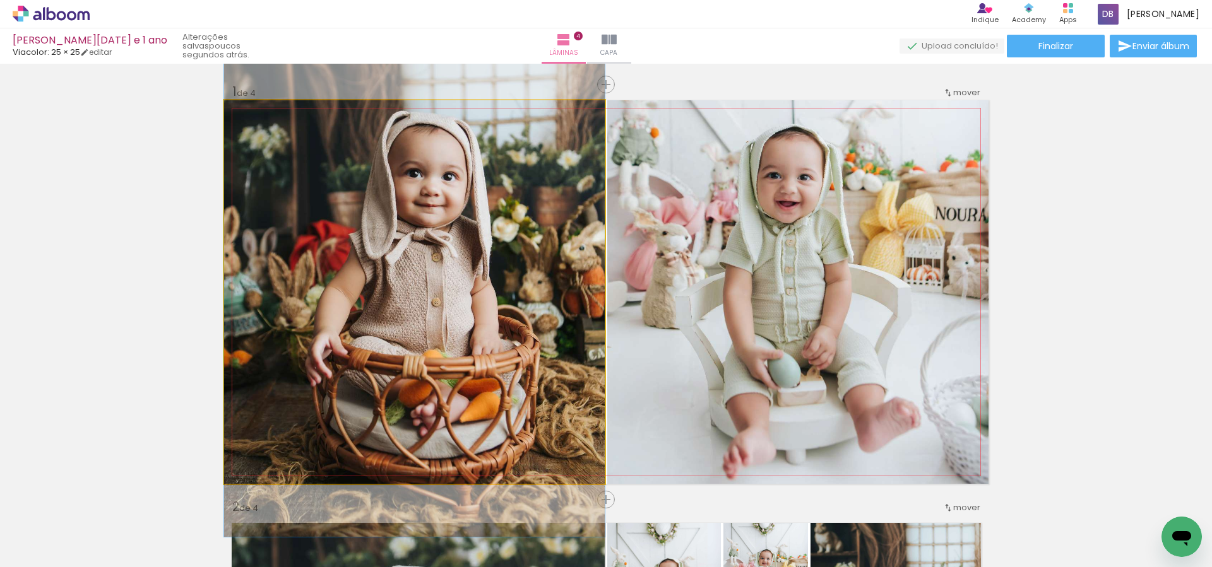
drag, startPoint x: 435, startPoint y: 276, endPoint x: 431, endPoint y: 239, distance: 36.9
click at [431, 239] on div at bounding box center [414, 251] width 381 height 571
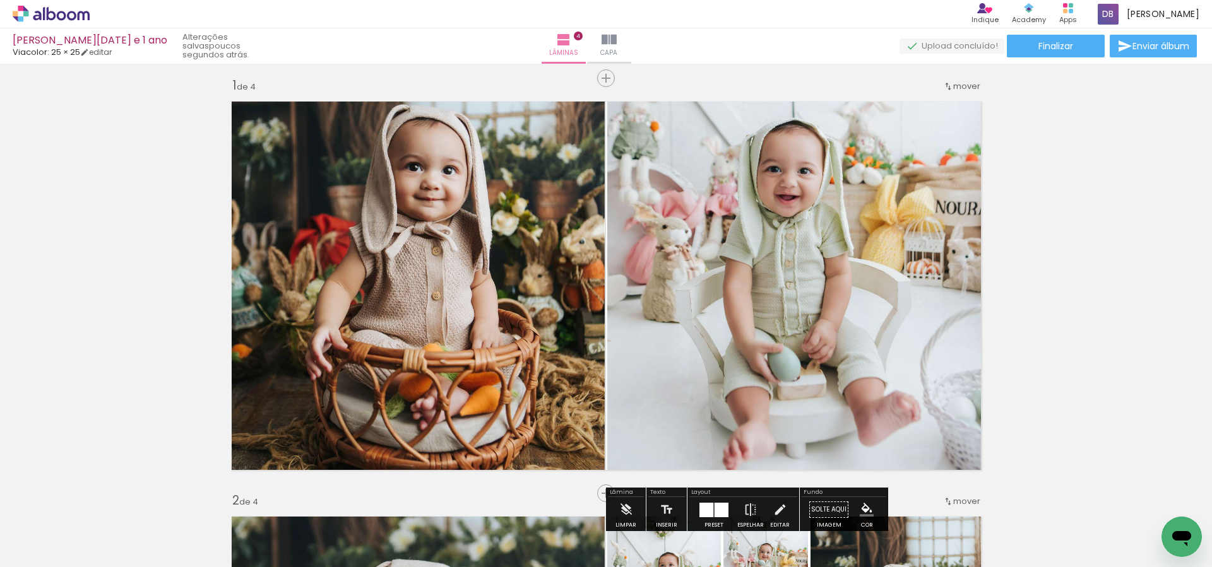
scroll to position [7, 0]
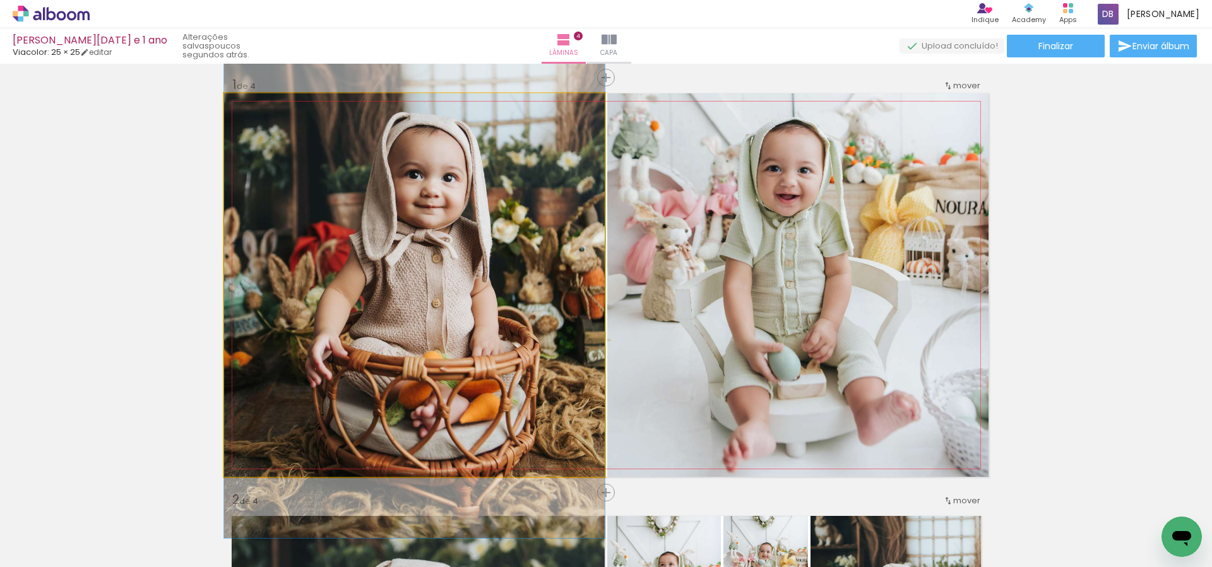
drag, startPoint x: 455, startPoint y: 257, endPoint x: 454, endPoint y: 265, distance: 8.2
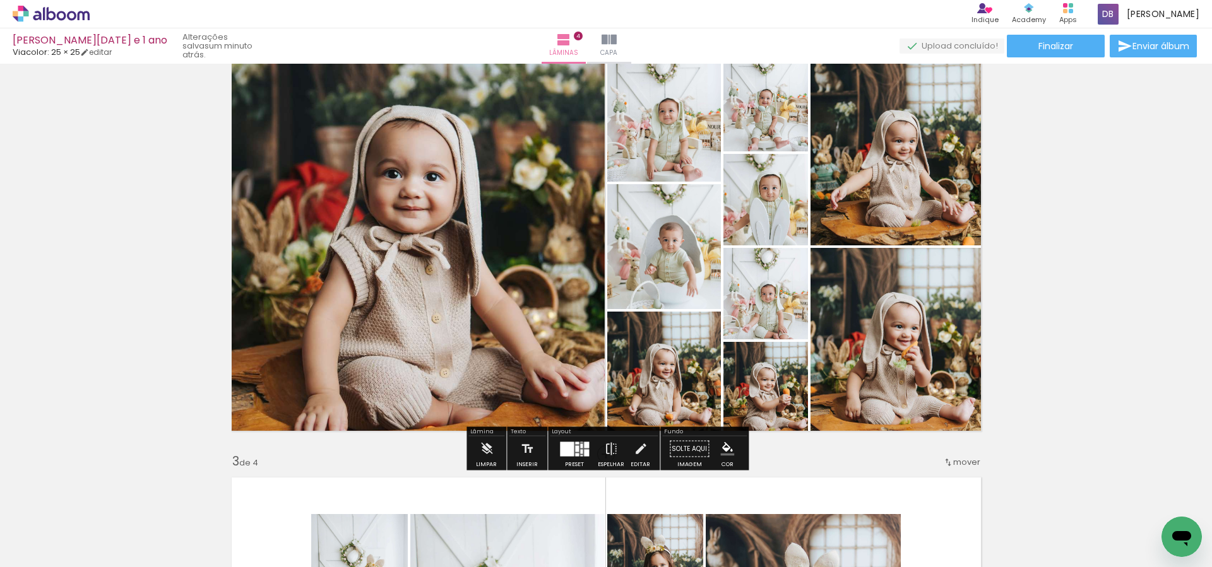
scroll to position [465, 0]
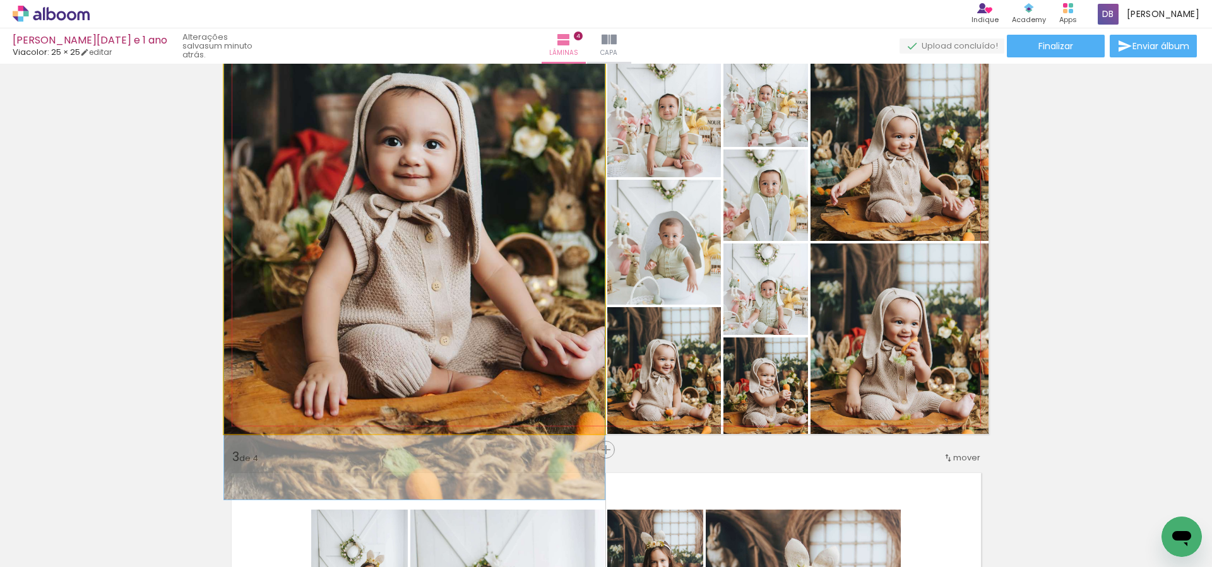
drag, startPoint x: 479, startPoint y: 271, endPoint x: 475, endPoint y: 244, distance: 28.1
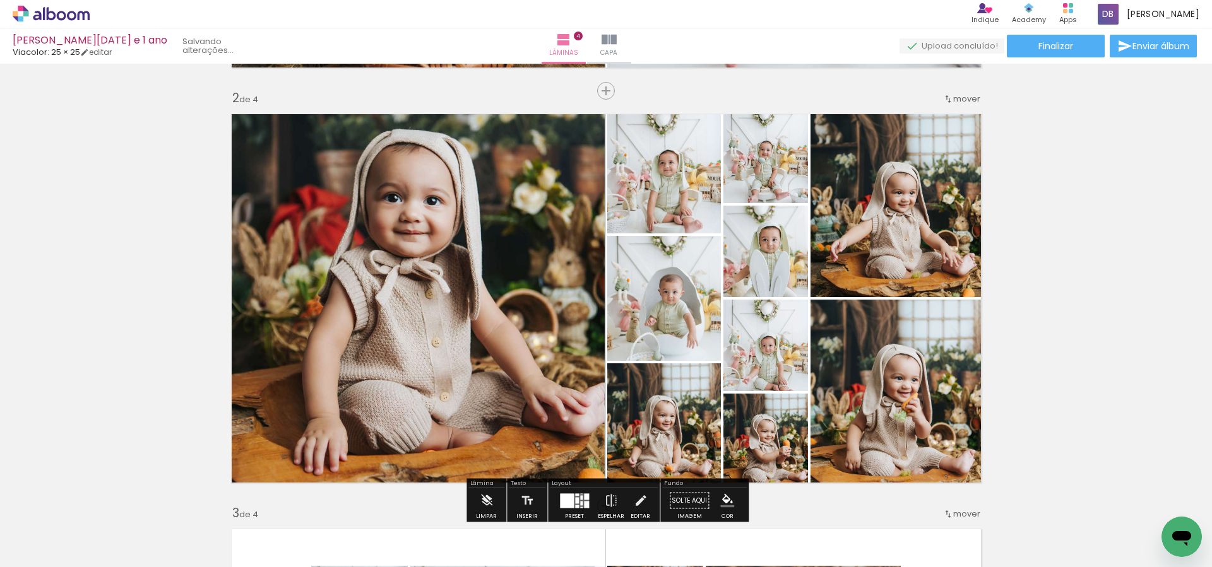
scroll to position [406, 0]
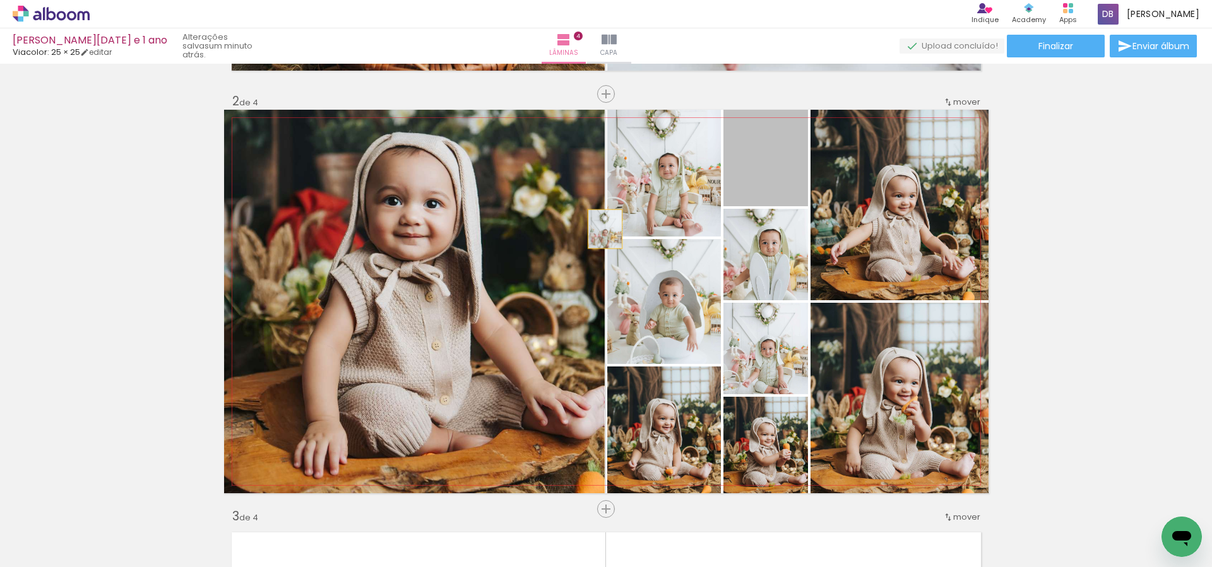
drag, startPoint x: 605, startPoint y: 229, endPoint x: 494, endPoint y: 264, distance: 115.8
click at [0, 0] on slot at bounding box center [0, 0] width 0 height 0
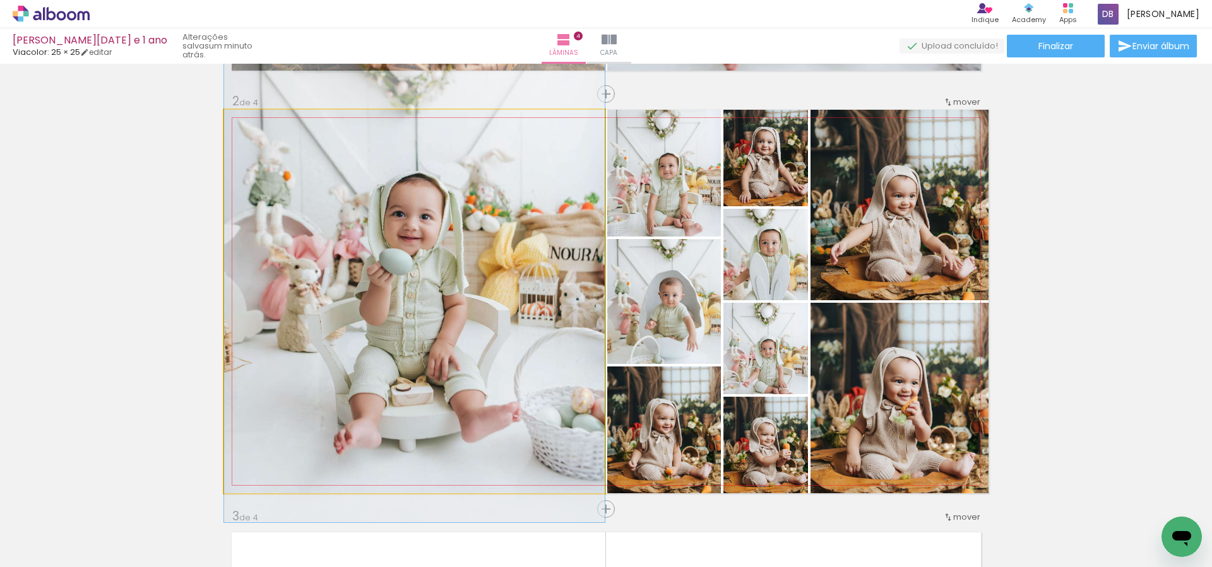
drag, startPoint x: 469, startPoint y: 357, endPoint x: 465, endPoint y: 293, distance: 63.9
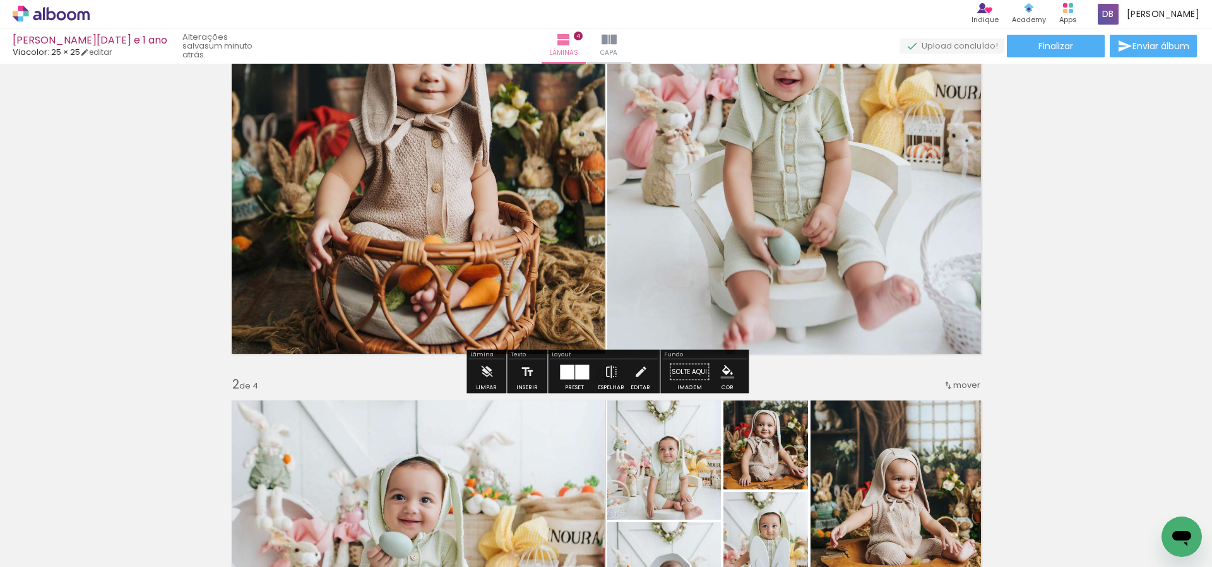
scroll to position [203, 0]
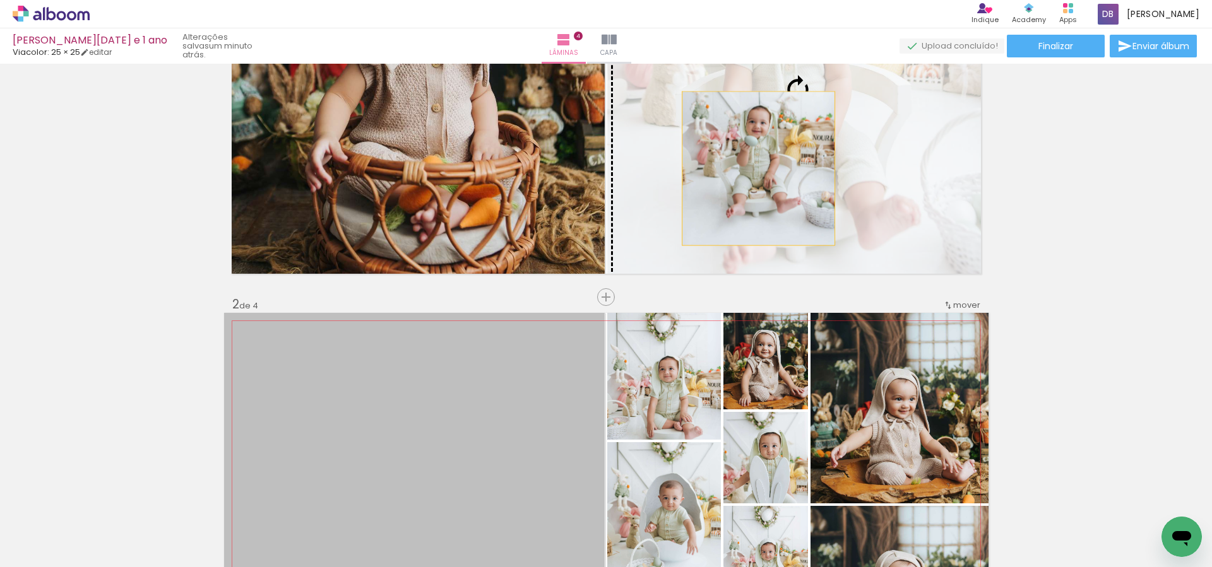
drag, startPoint x: 440, startPoint y: 461, endPoint x: 758, endPoint y: 169, distance: 432.4
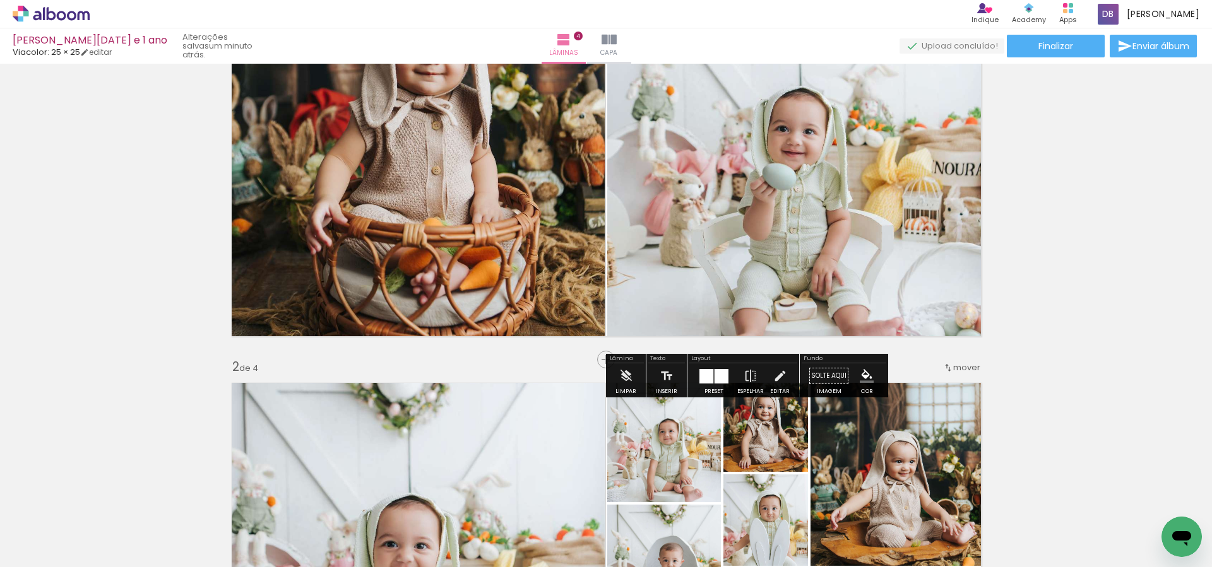
scroll to position [27, 0]
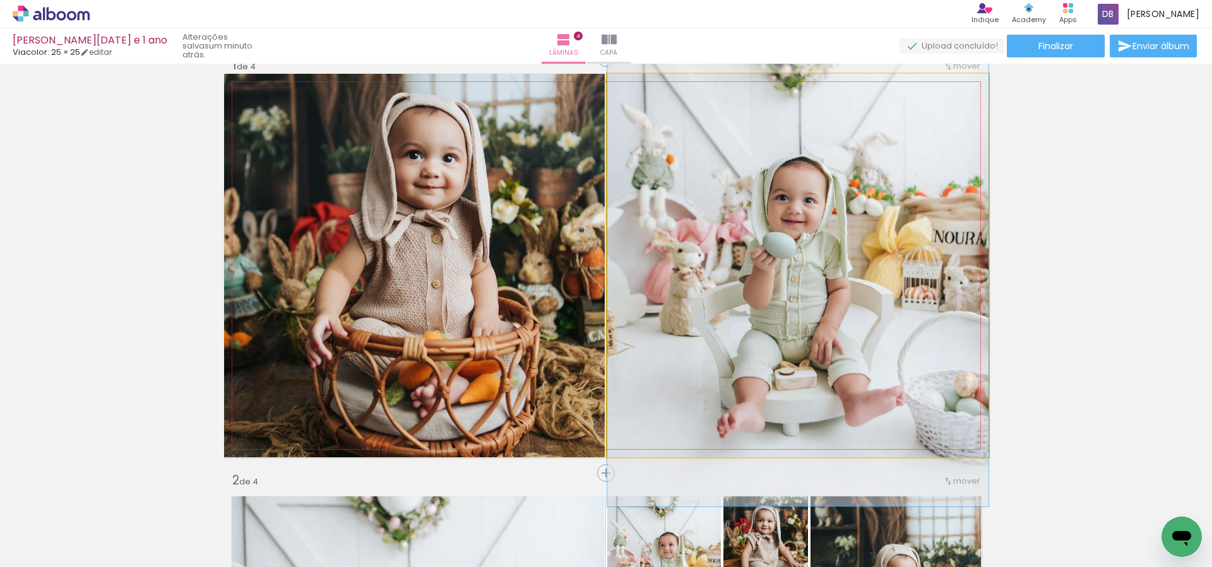
drag, startPoint x: 802, startPoint y: 372, endPoint x: 795, endPoint y: 328, distance: 45.5
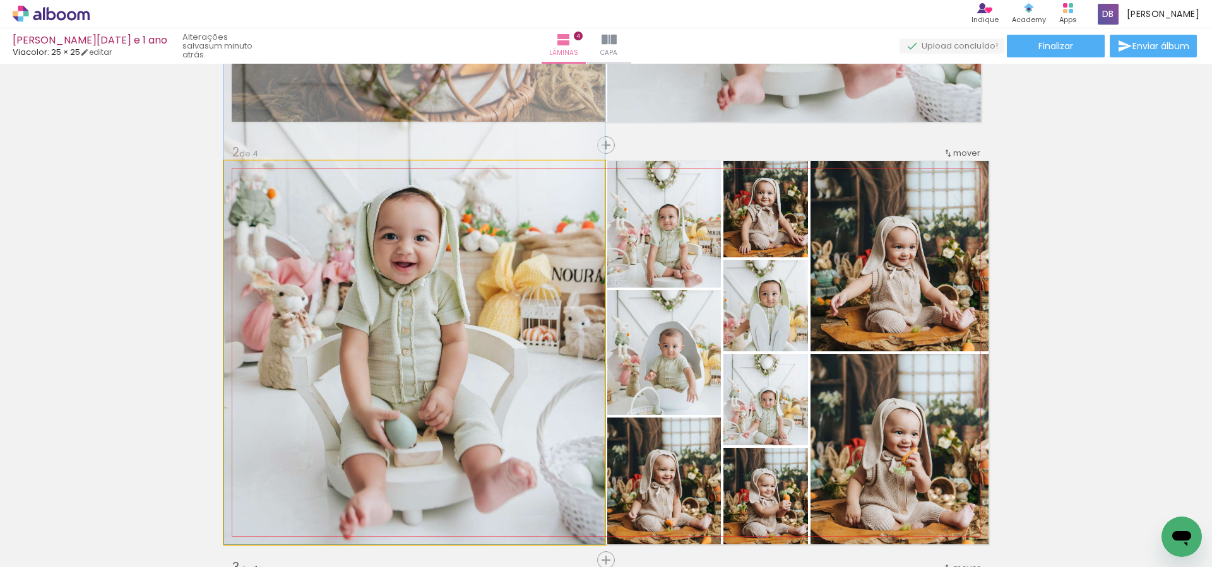
scroll to position [354, 0]
drag, startPoint x: 418, startPoint y: 388, endPoint x: 420, endPoint y: 271, distance: 116.8
click at [420, 271] on div at bounding box center [414, 259] width 381 height 571
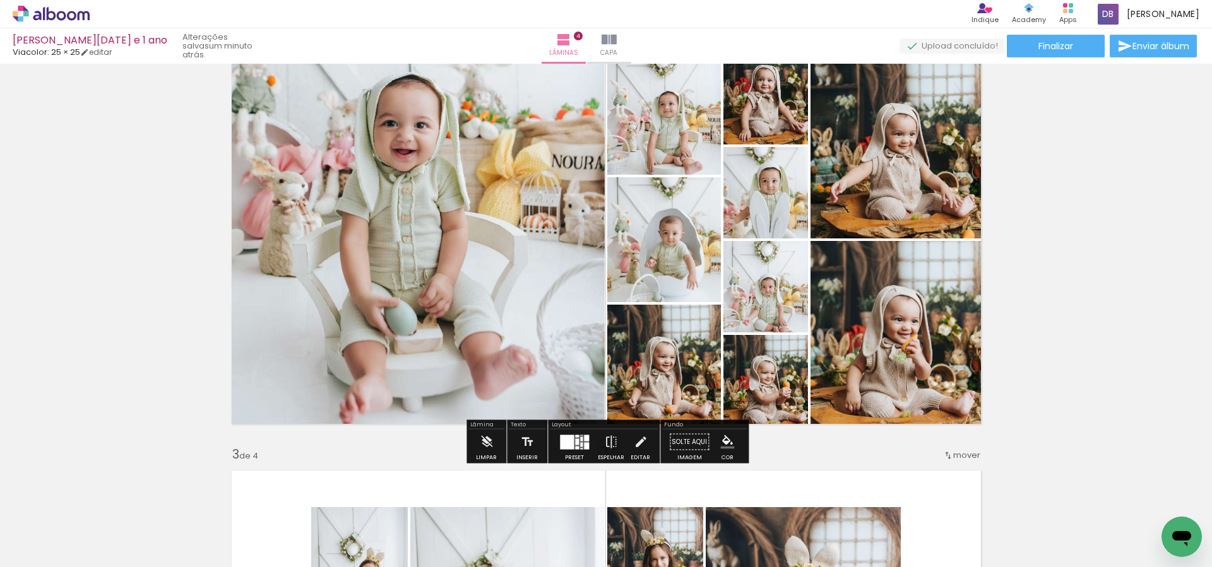
scroll to position [397, 0]
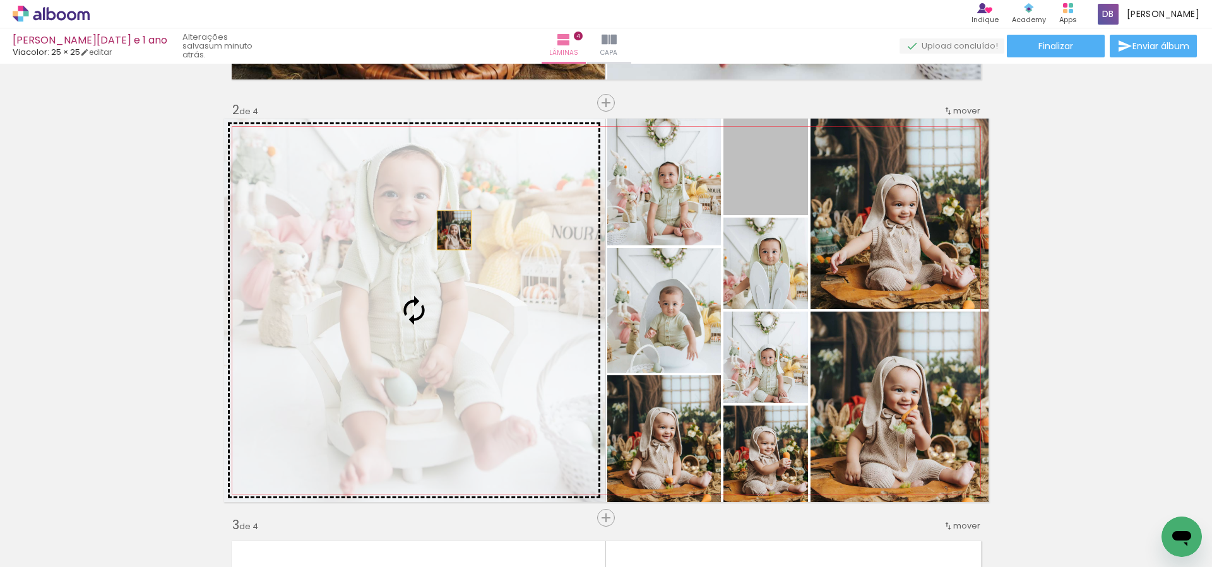
drag, startPoint x: 780, startPoint y: 174, endPoint x: 441, endPoint y: 233, distance: 344.0
click at [0, 0] on slot at bounding box center [0, 0] width 0 height 0
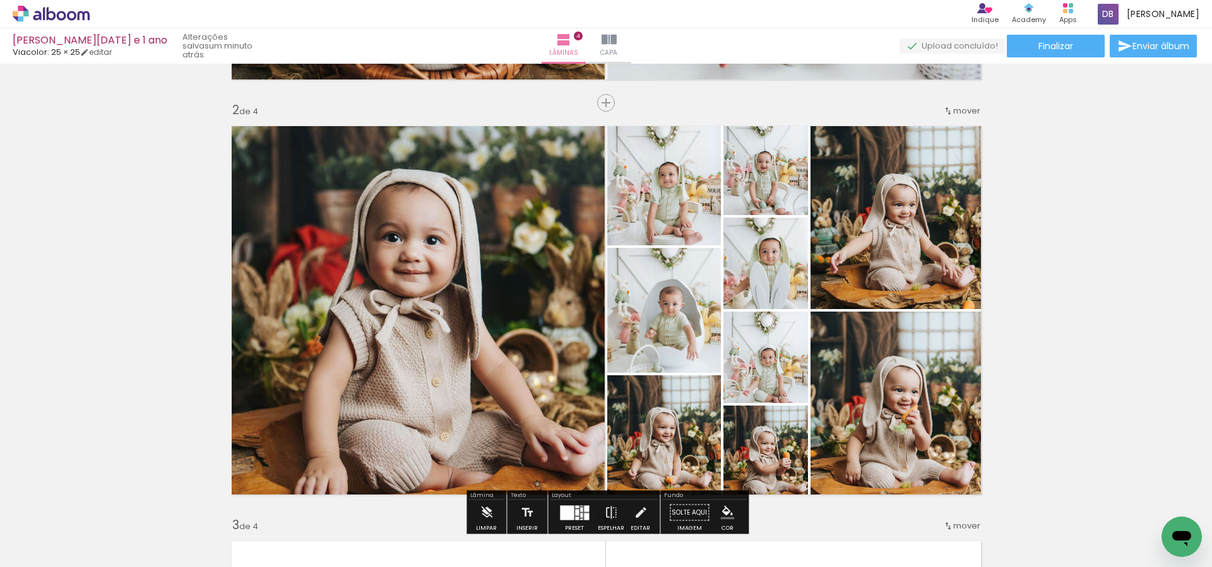
scroll to position [458, 0]
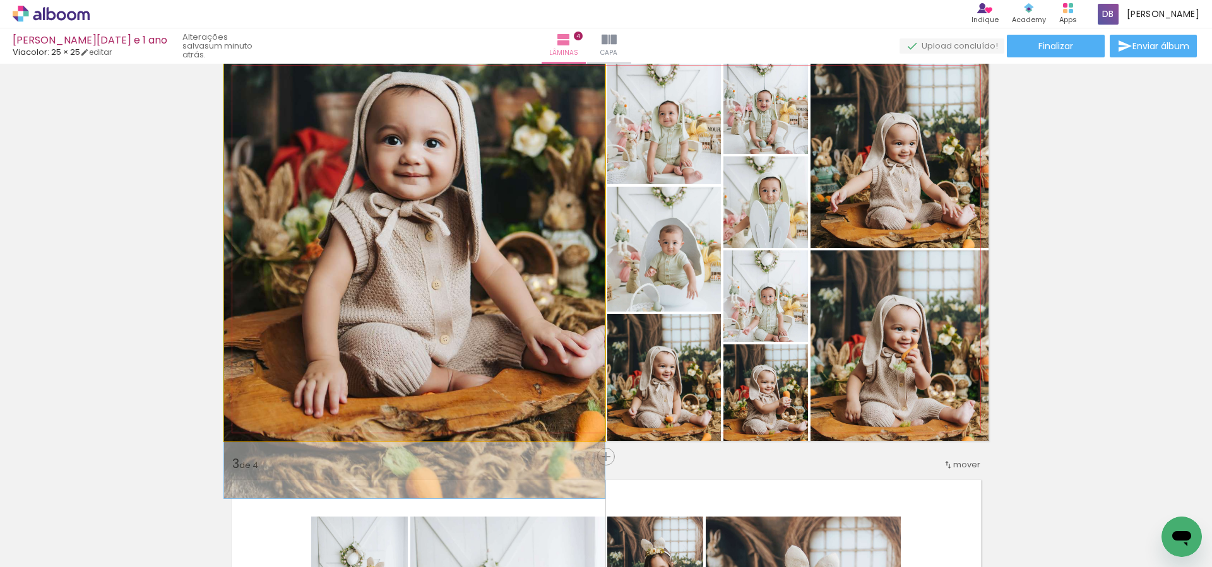
drag, startPoint x: 449, startPoint y: 286, endPoint x: 439, endPoint y: 250, distance: 37.5
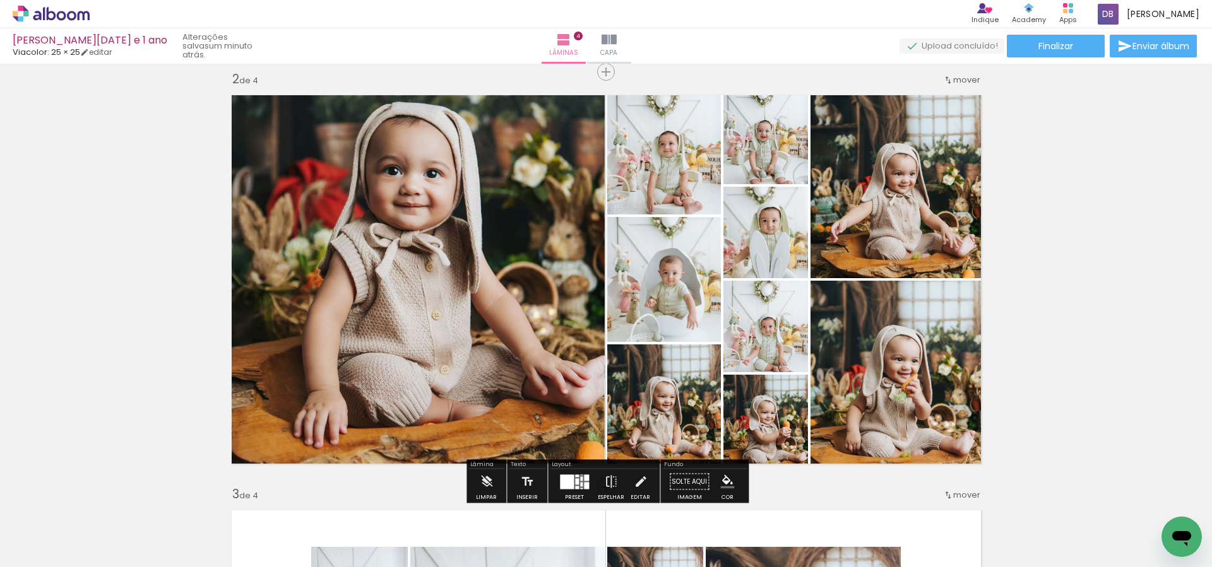
scroll to position [427, 0]
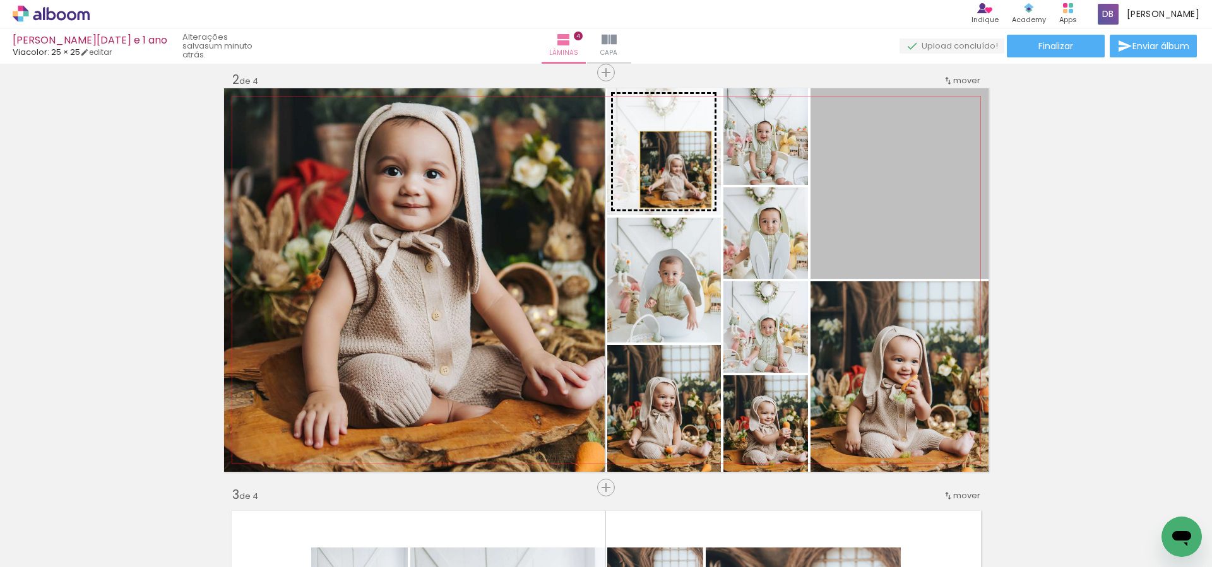
drag, startPoint x: 889, startPoint y: 194, endPoint x: 675, endPoint y: 170, distance: 214.7
click at [0, 0] on slot at bounding box center [0, 0] width 0 height 0
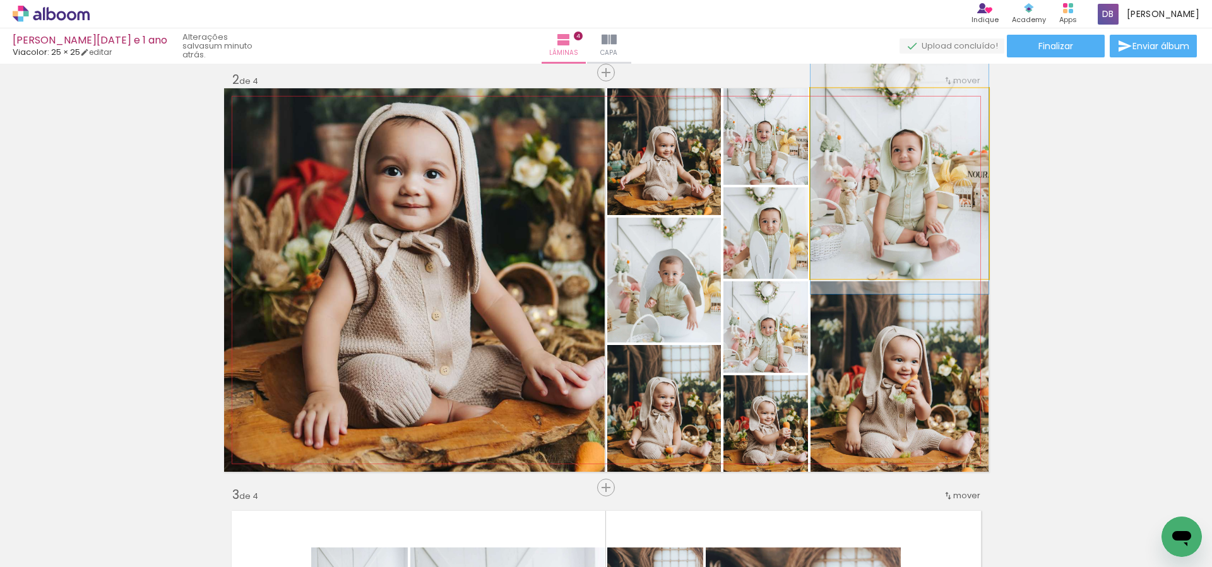
drag, startPoint x: 917, startPoint y: 208, endPoint x: 874, endPoint y: 186, distance: 48.6
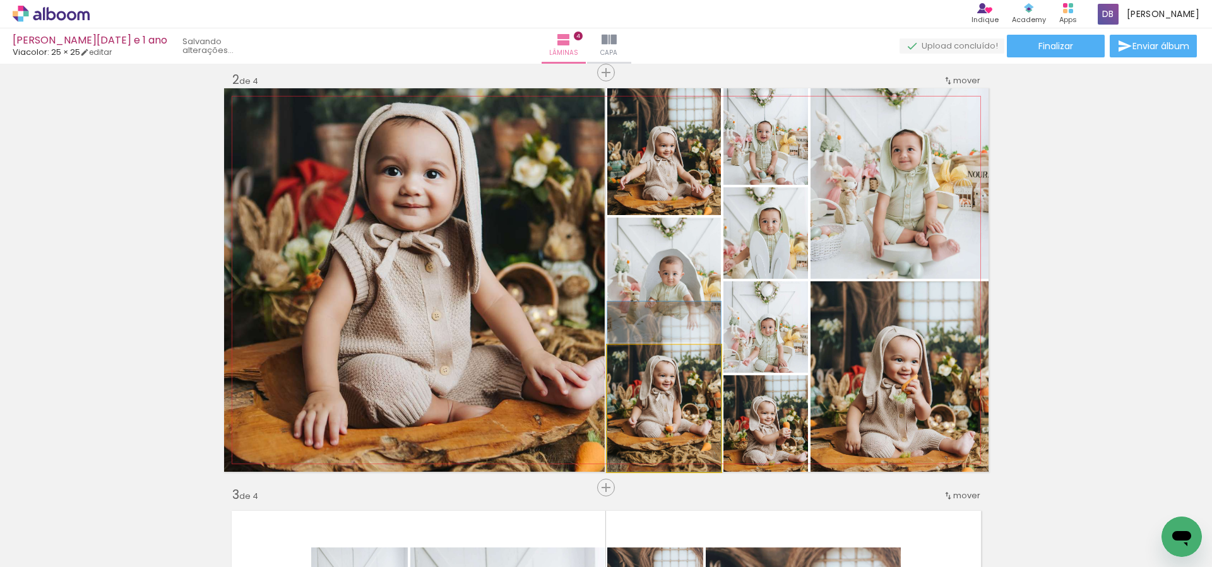
drag, startPoint x: 692, startPoint y: 419, endPoint x: 689, endPoint y: 395, distance: 24.2
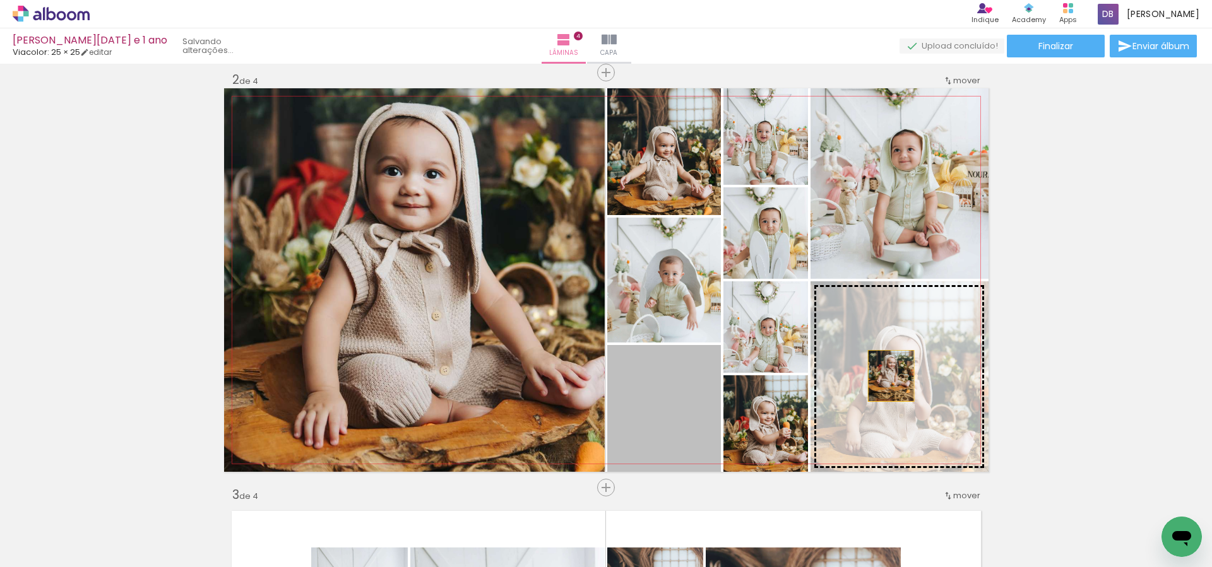
drag, startPoint x: 664, startPoint y: 419, endPoint x: 890, endPoint y: 376, distance: 230.0
click at [0, 0] on slot at bounding box center [0, 0] width 0 height 0
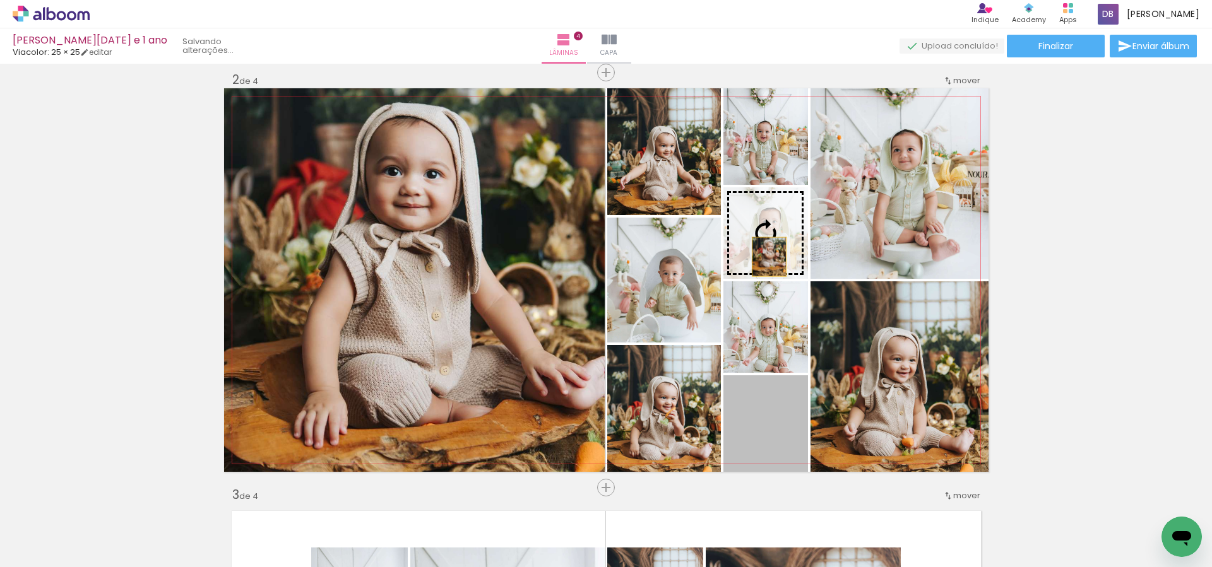
drag, startPoint x: 770, startPoint y: 333, endPoint x: 769, endPoint y: 227, distance: 106.0
click at [0, 0] on slot at bounding box center [0, 0] width 0 height 0
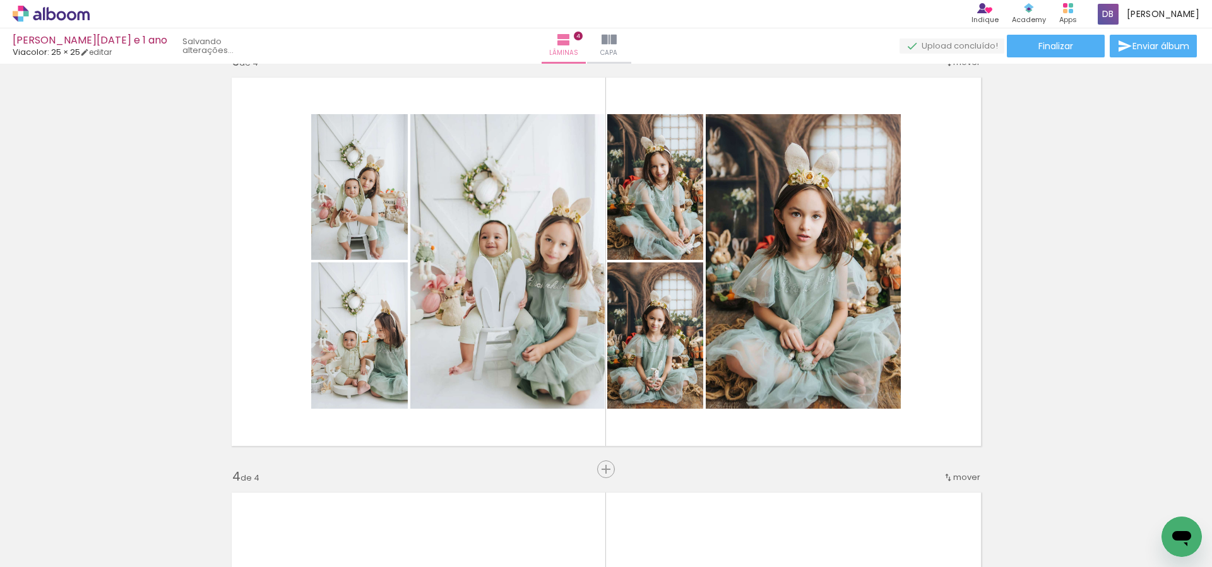
scroll to position [862, 0]
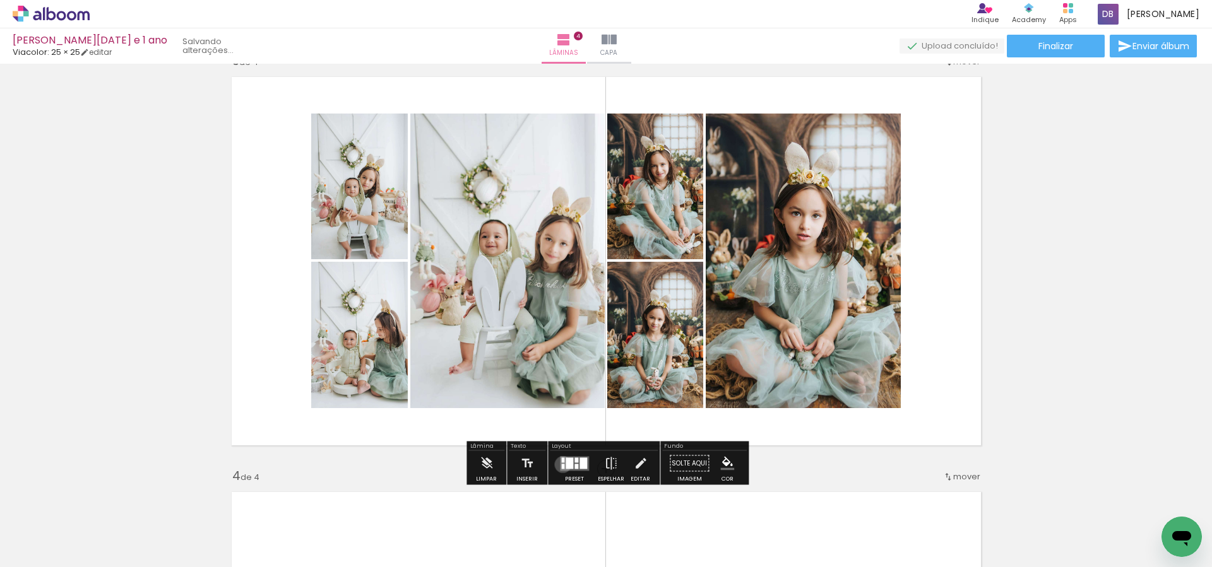
click at [561, 465] on div at bounding box center [562, 466] width 3 height 5
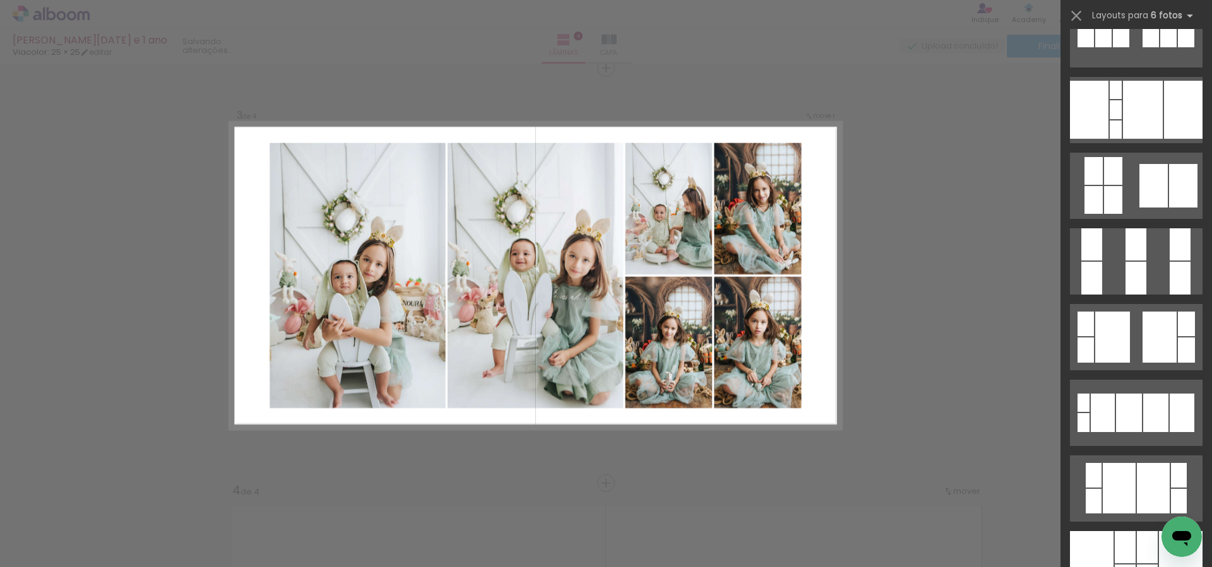
scroll to position [922, 0]
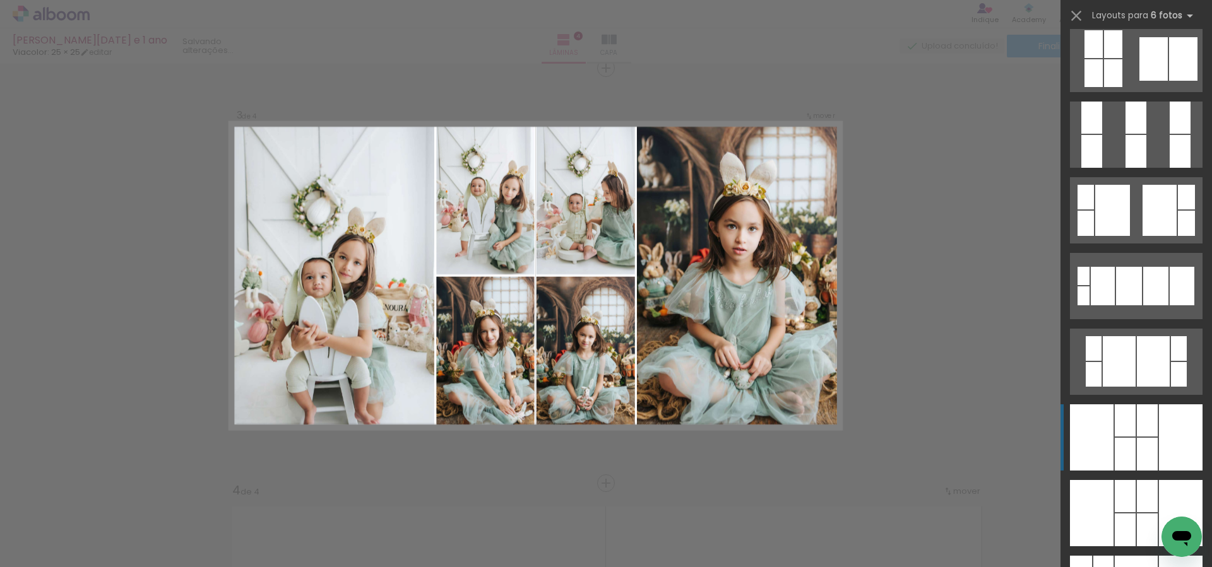
click at [1161, 439] on div at bounding box center [1181, 438] width 44 height 66
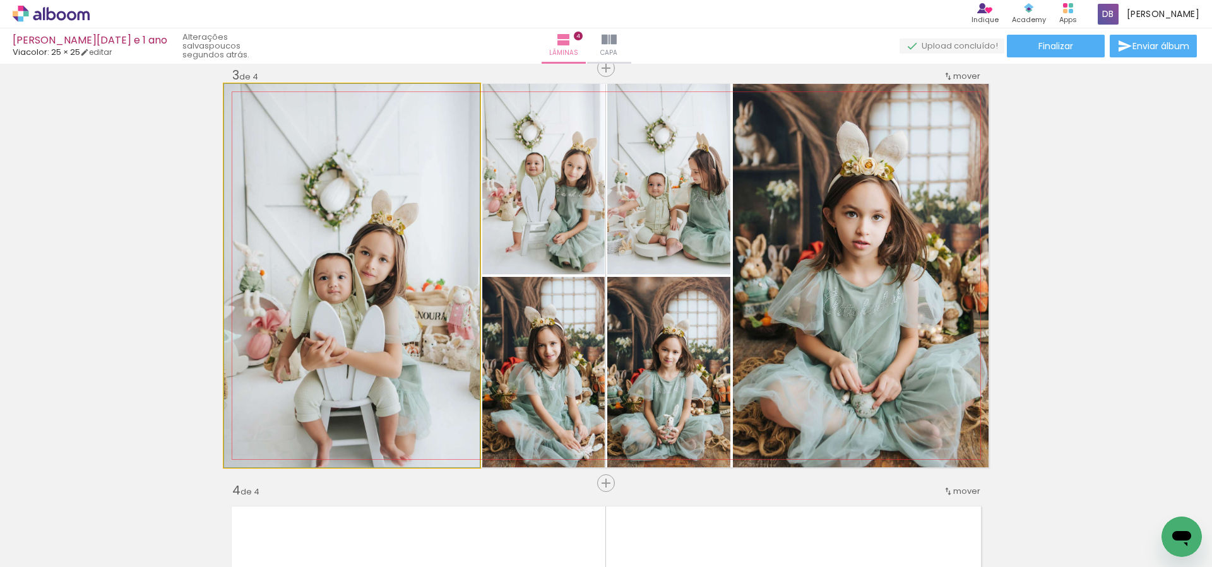
drag, startPoint x: 369, startPoint y: 381, endPoint x: 365, endPoint y: 211, distance: 169.9
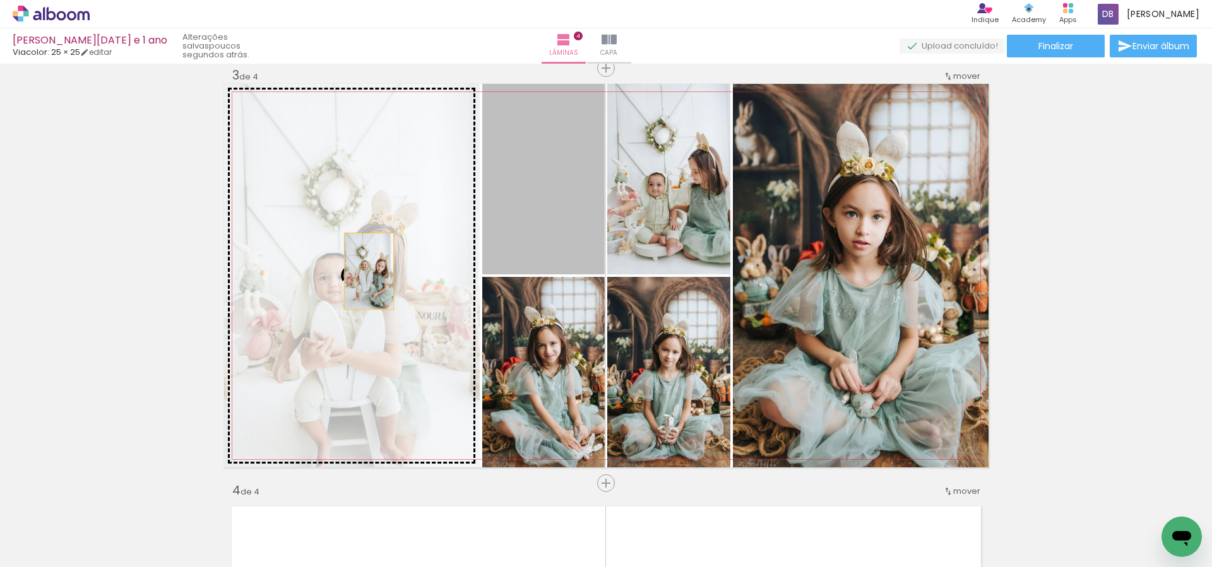
drag, startPoint x: 549, startPoint y: 183, endPoint x: 368, endPoint y: 271, distance: 201.0
click at [0, 0] on slot at bounding box center [0, 0] width 0 height 0
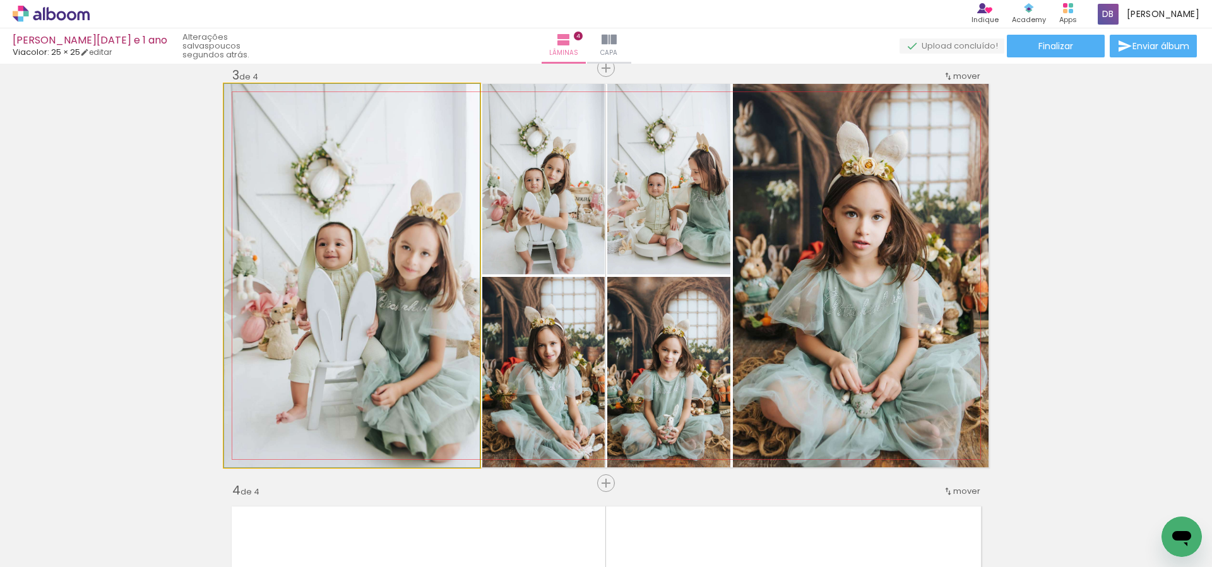
drag, startPoint x: 393, startPoint y: 335, endPoint x: 298, endPoint y: 261, distance: 120.2
click at [298, 261] on div at bounding box center [352, 276] width 256 height 384
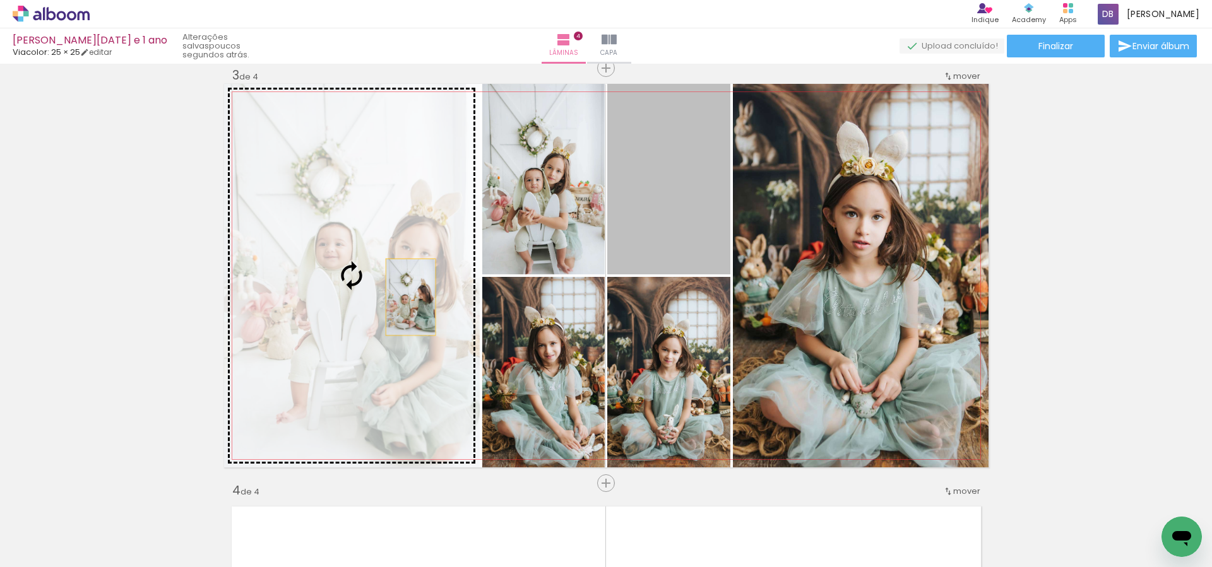
drag, startPoint x: 689, startPoint y: 194, endPoint x: 389, endPoint y: 304, distance: 319.7
click at [0, 0] on slot at bounding box center [0, 0] width 0 height 0
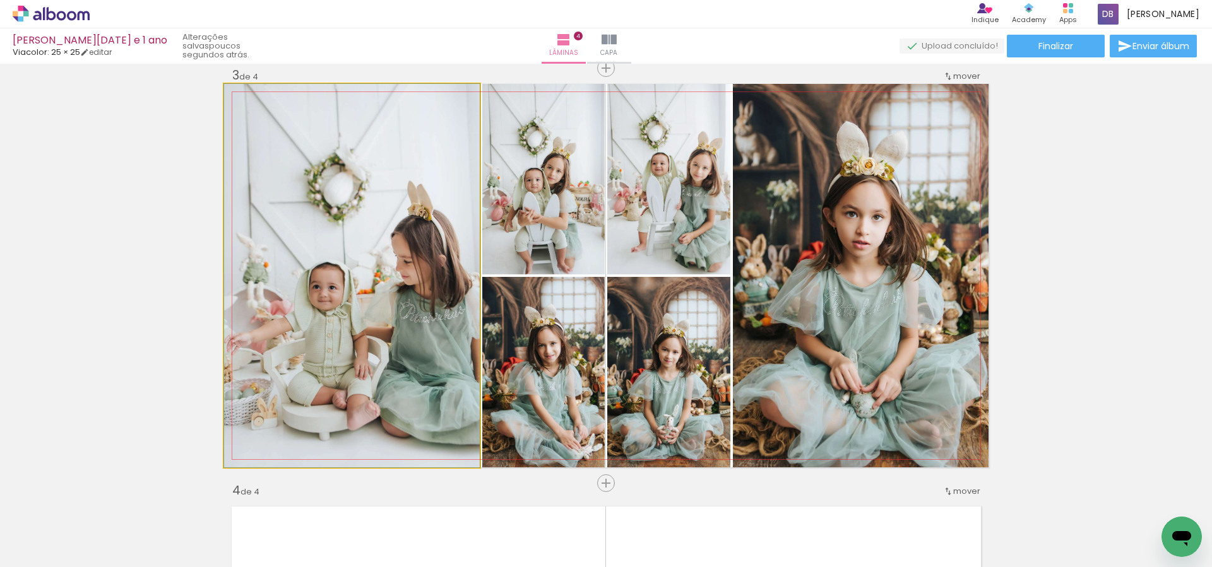
drag, startPoint x: 417, startPoint y: 331, endPoint x: 335, endPoint y: 251, distance: 114.7
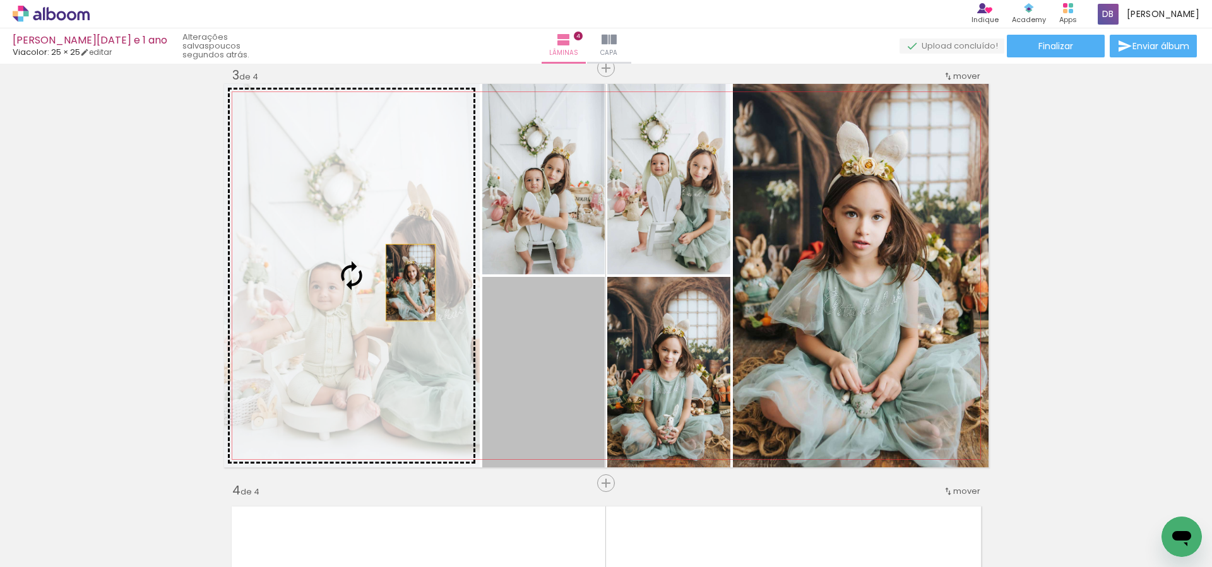
drag, startPoint x: 569, startPoint y: 363, endPoint x: 399, endPoint y: 278, distance: 190.0
click at [0, 0] on slot at bounding box center [0, 0] width 0 height 0
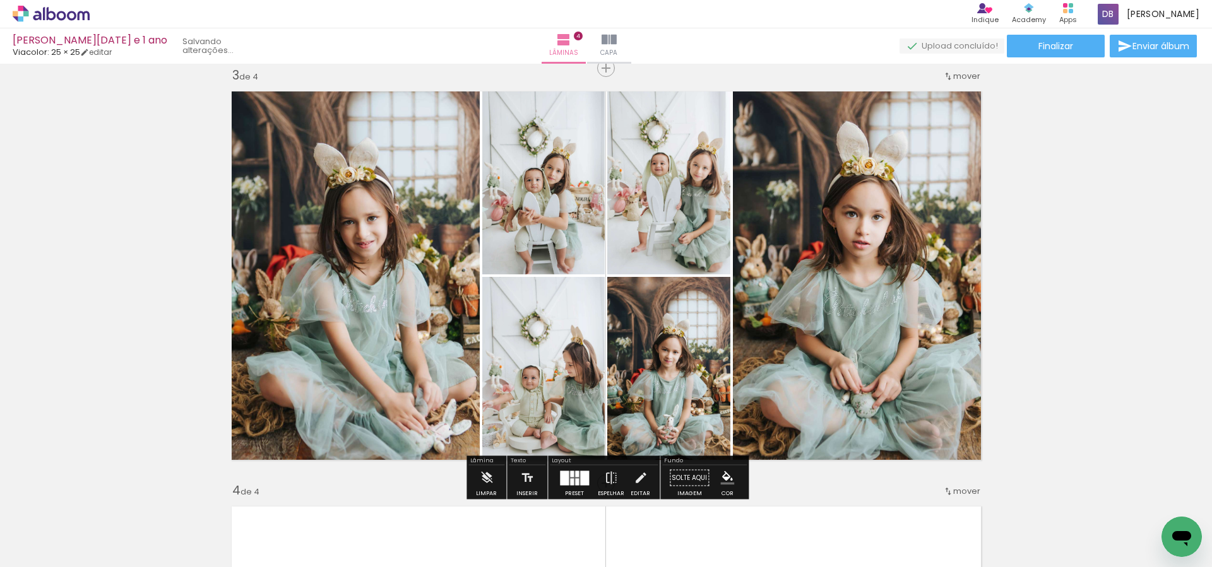
scroll to position [846, 0]
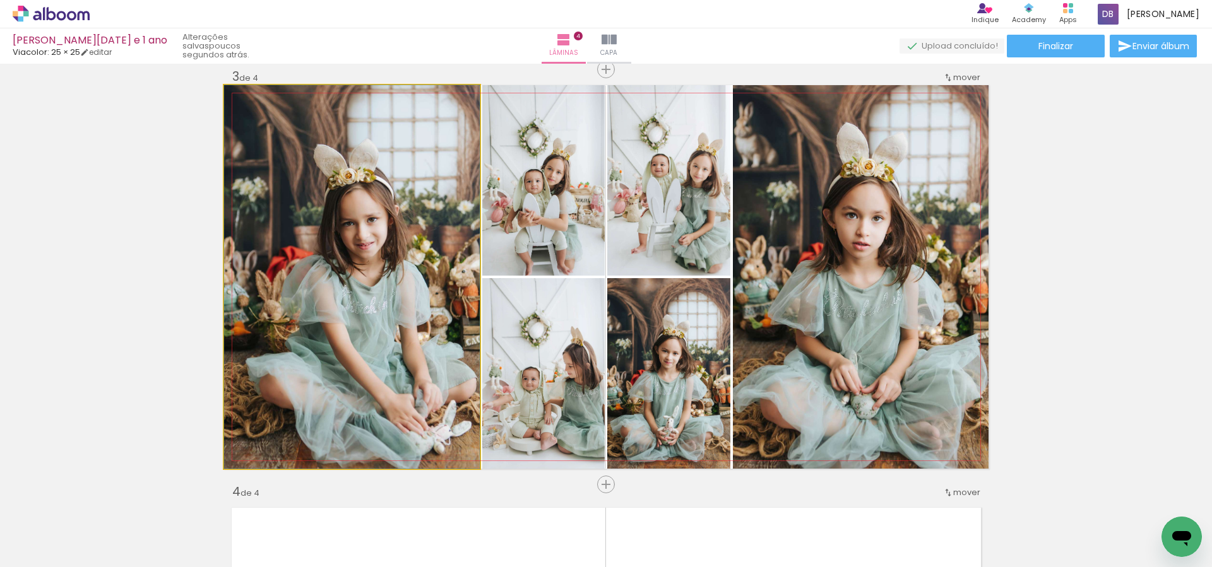
drag, startPoint x: 401, startPoint y: 304, endPoint x: 371, endPoint y: 233, distance: 77.7
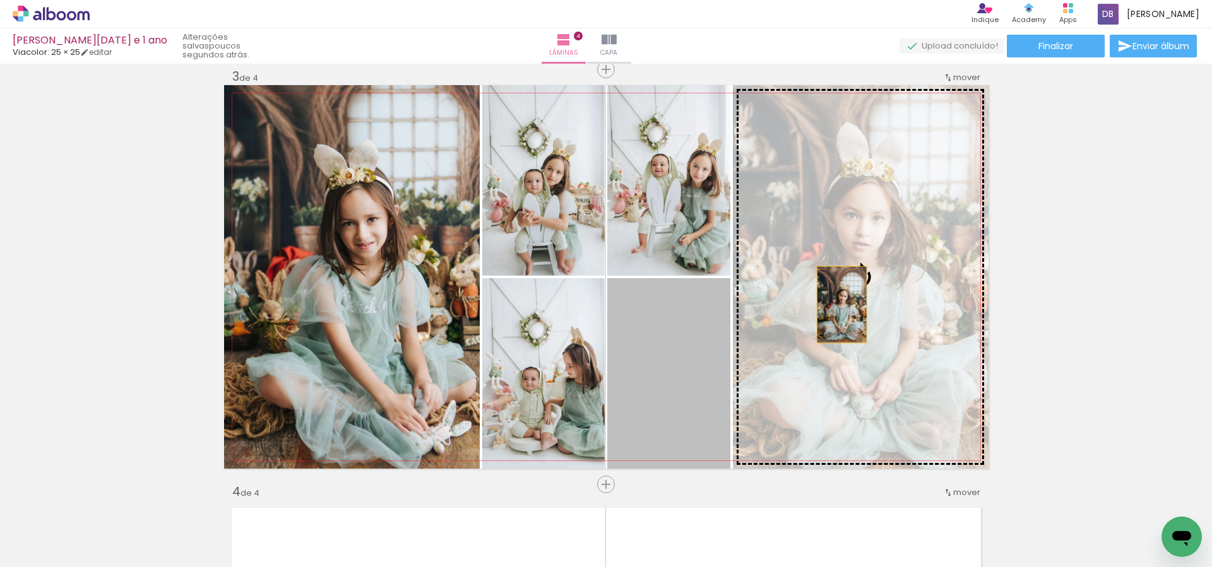
drag, startPoint x: 720, startPoint y: 393, endPoint x: 841, endPoint y: 305, distance: 150.0
click at [0, 0] on slot at bounding box center [0, 0] width 0 height 0
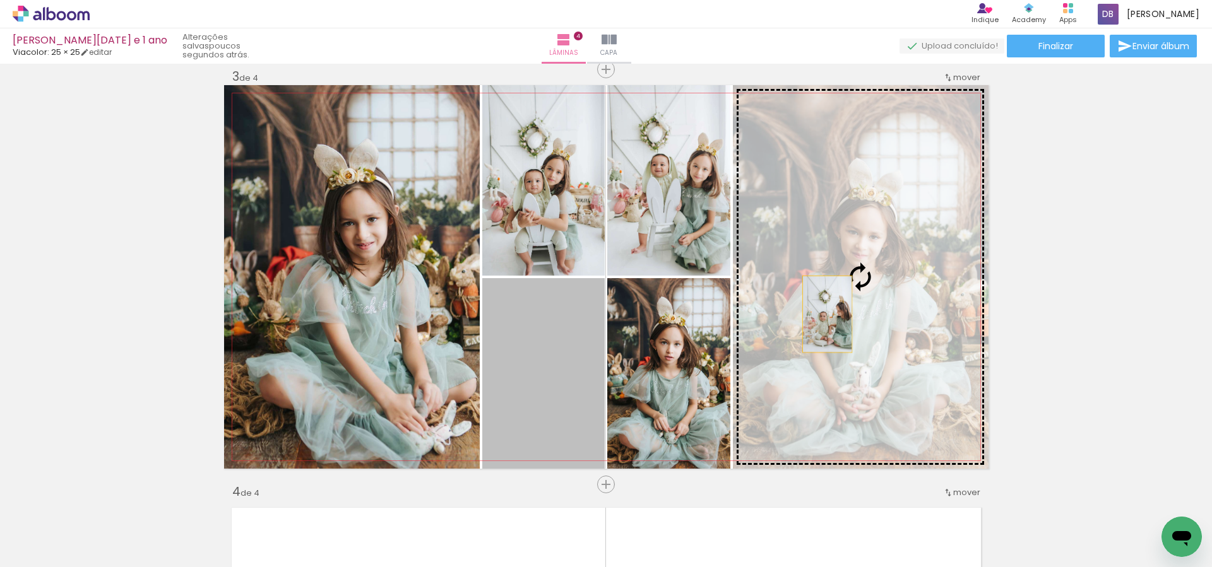
drag, startPoint x: 547, startPoint y: 391, endPoint x: 876, endPoint y: 306, distance: 340.2
click at [0, 0] on slot at bounding box center [0, 0] width 0 height 0
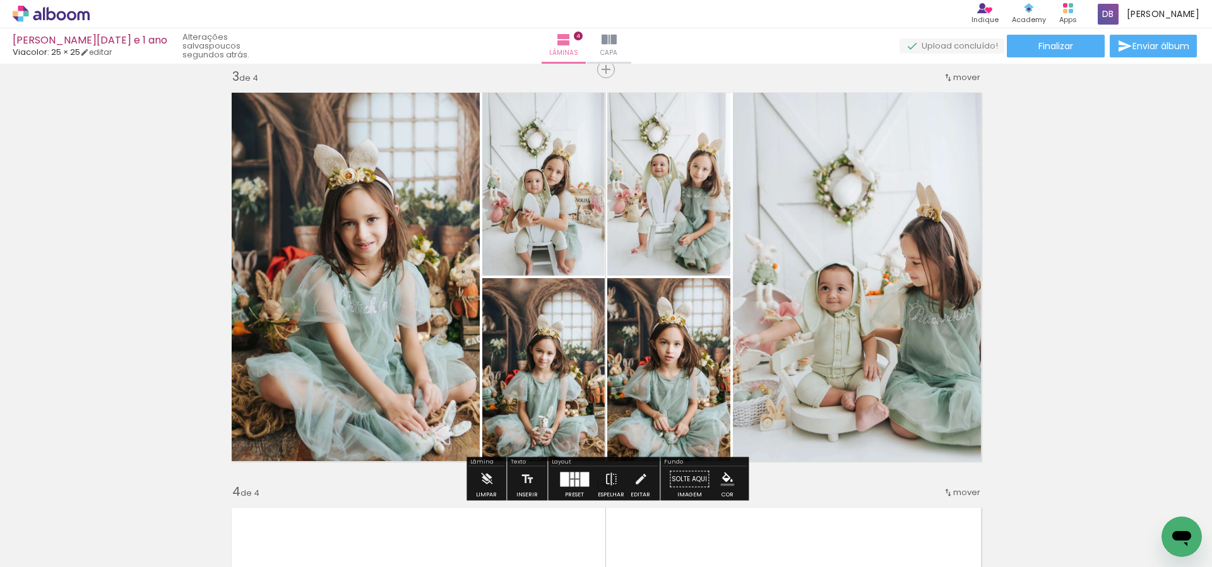
click at [1057, 297] on div "Inserir lâmina 1 de 4 Inserir lâmina 2 de 4 Inserir lâmina 3 de 4 Inserir lâmin…" at bounding box center [606, 260] width 1212 height 2077
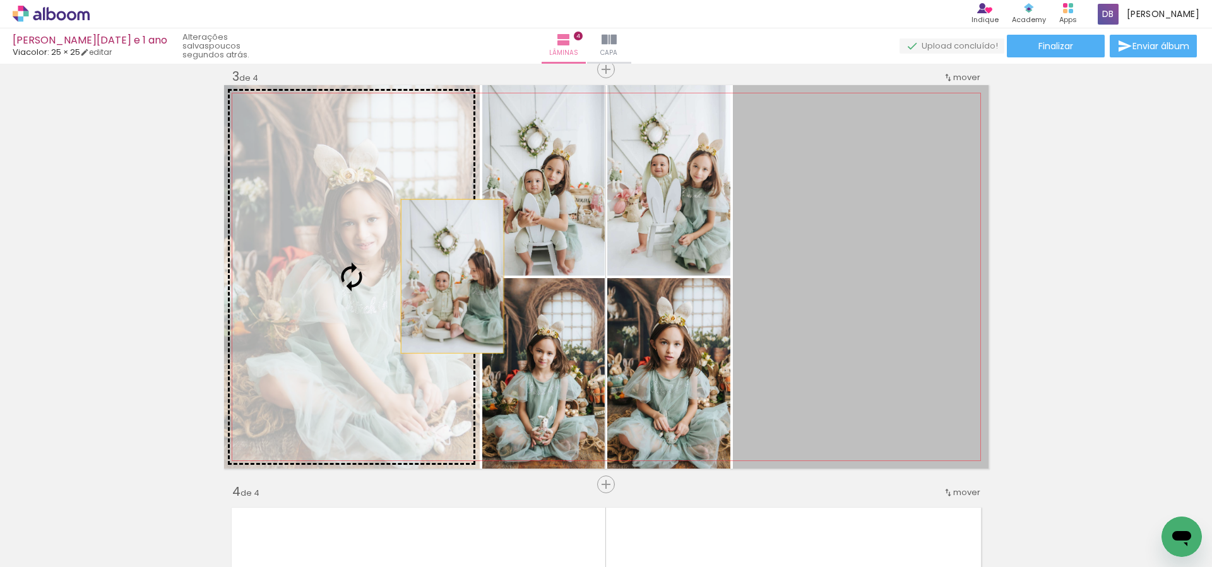
drag, startPoint x: 904, startPoint y: 303, endPoint x: 451, endPoint y: 276, distance: 453.4
click at [0, 0] on slot at bounding box center [0, 0] width 0 height 0
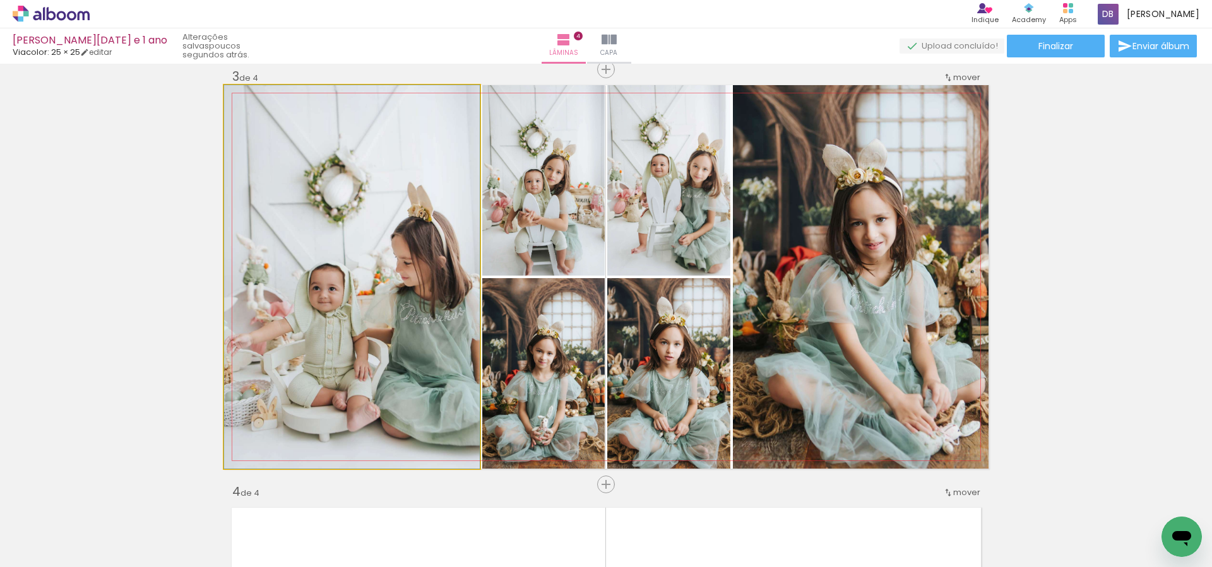
drag, startPoint x: 349, startPoint y: 323, endPoint x: 280, endPoint y: 266, distance: 89.7
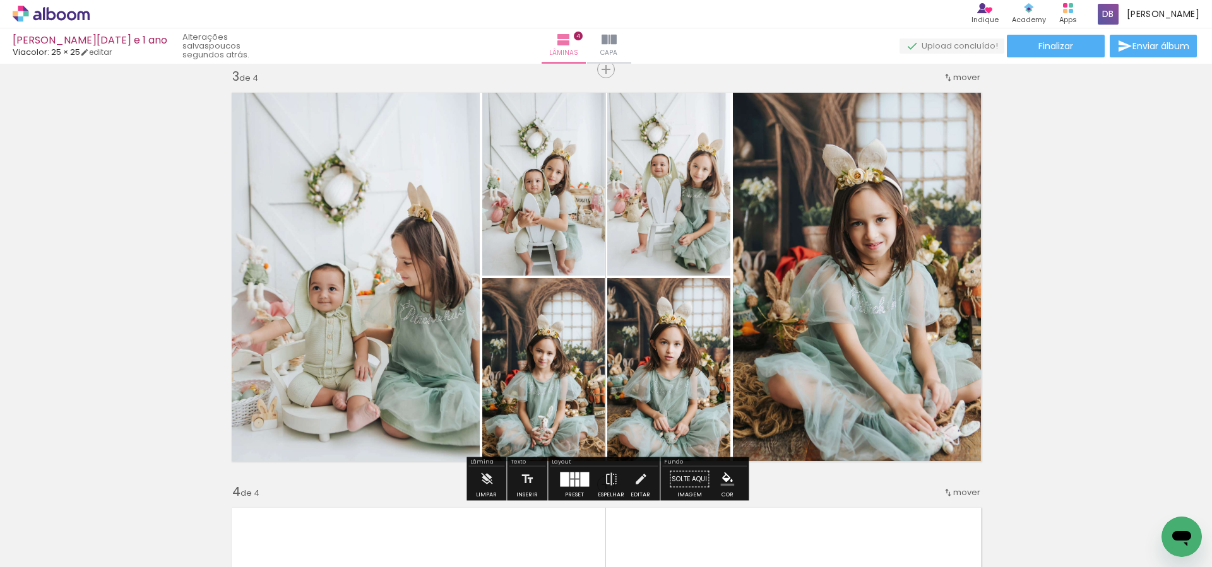
click at [1110, 281] on div "Inserir lâmina 1 de 4 Inserir lâmina 2 de 4 Inserir lâmina 3 de 4 Inserir lâmin…" at bounding box center [606, 260] width 1212 height 2077
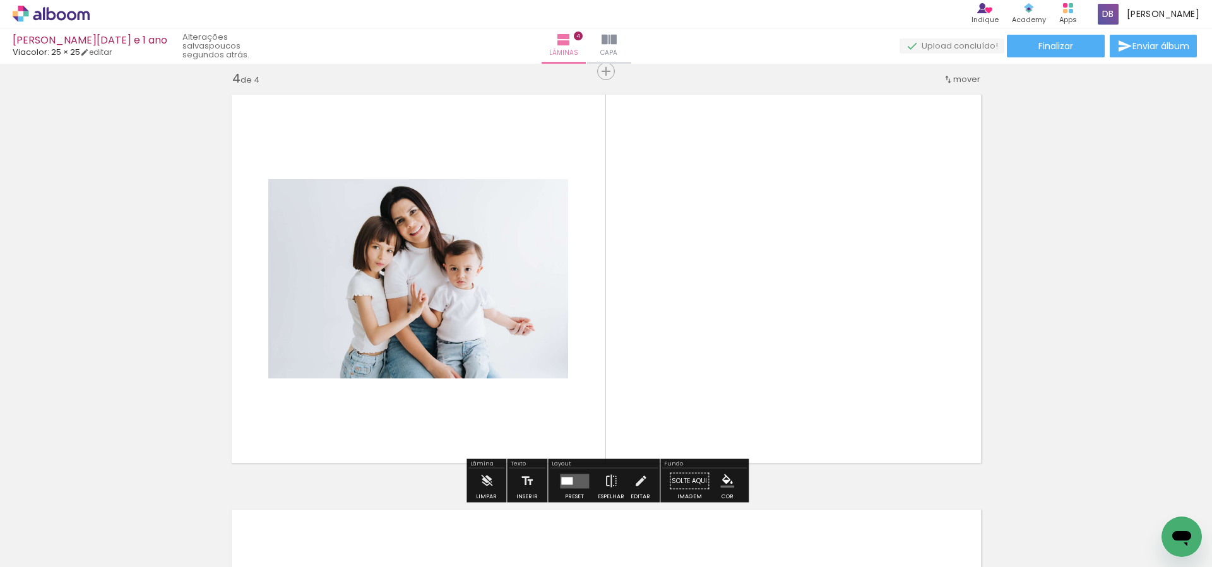
scroll to position [0, 1334]
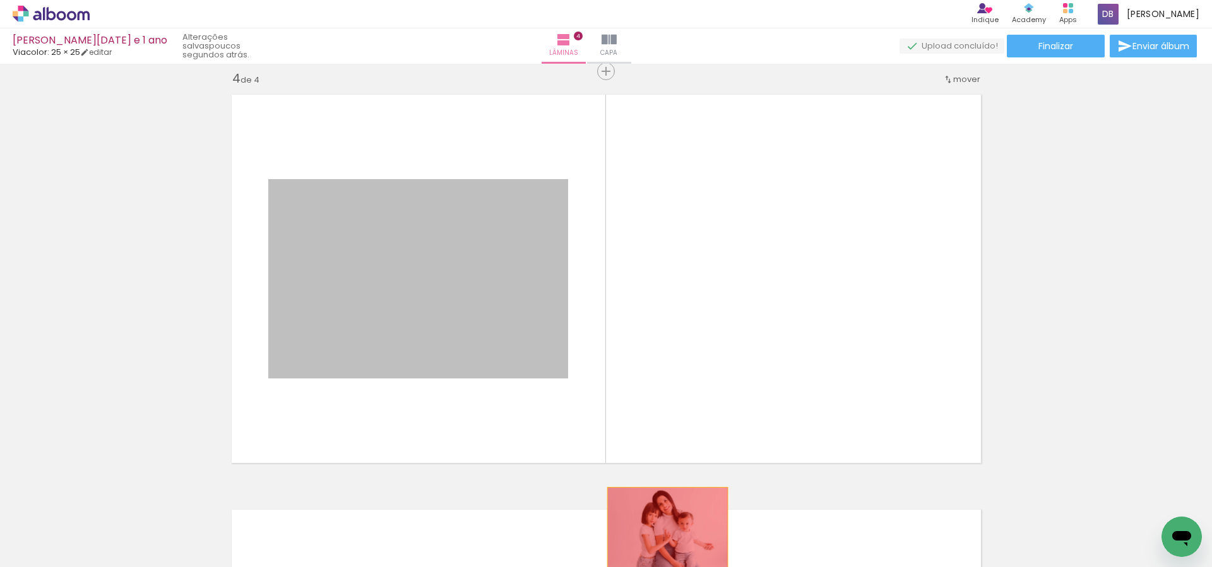
drag, startPoint x: 472, startPoint y: 328, endPoint x: 668, endPoint y: 534, distance: 284.4
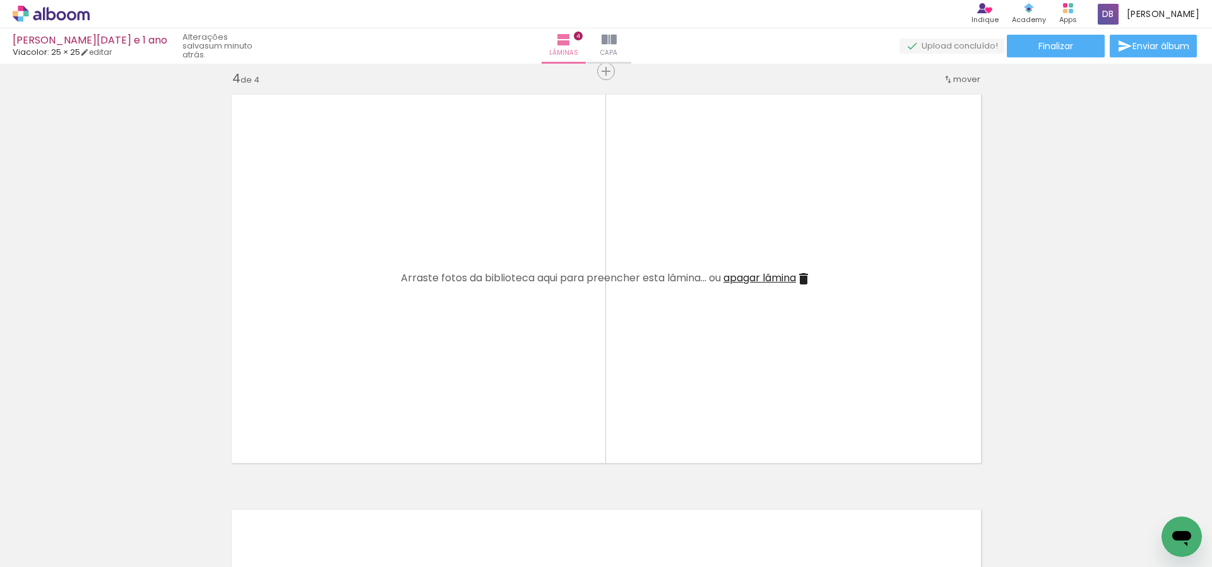
scroll to position [0, 1757]
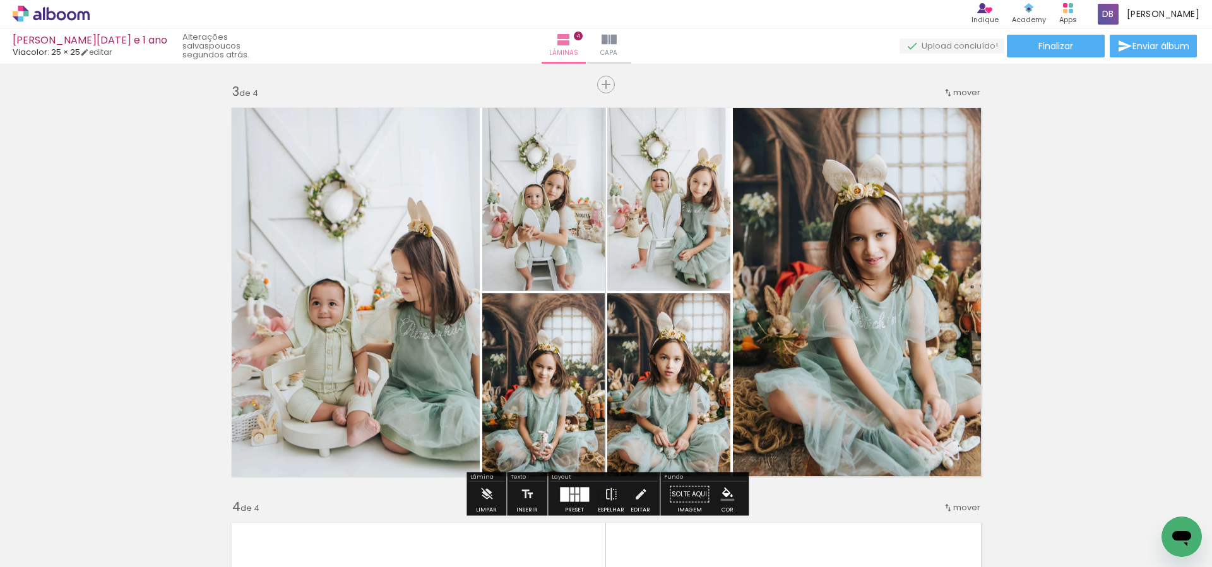
scroll to position [1701, 0]
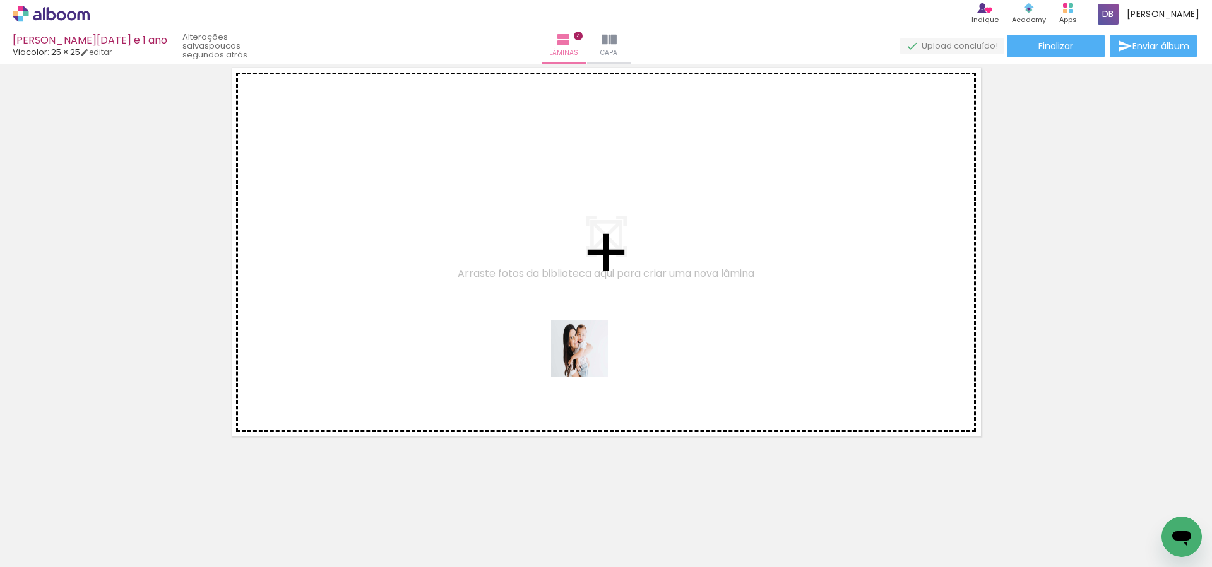
drag, startPoint x: 659, startPoint y: 516, endPoint x: 593, endPoint y: 359, distance: 171.2
click at [589, 357] on quentale-workspace at bounding box center [606, 283] width 1212 height 567
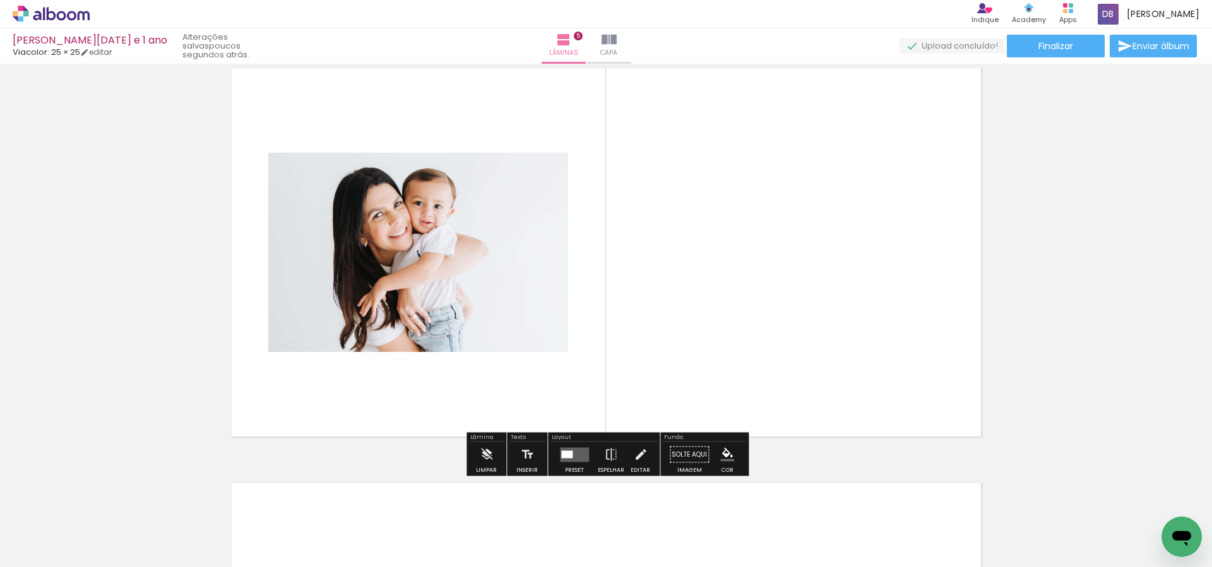
scroll to position [1678, 0]
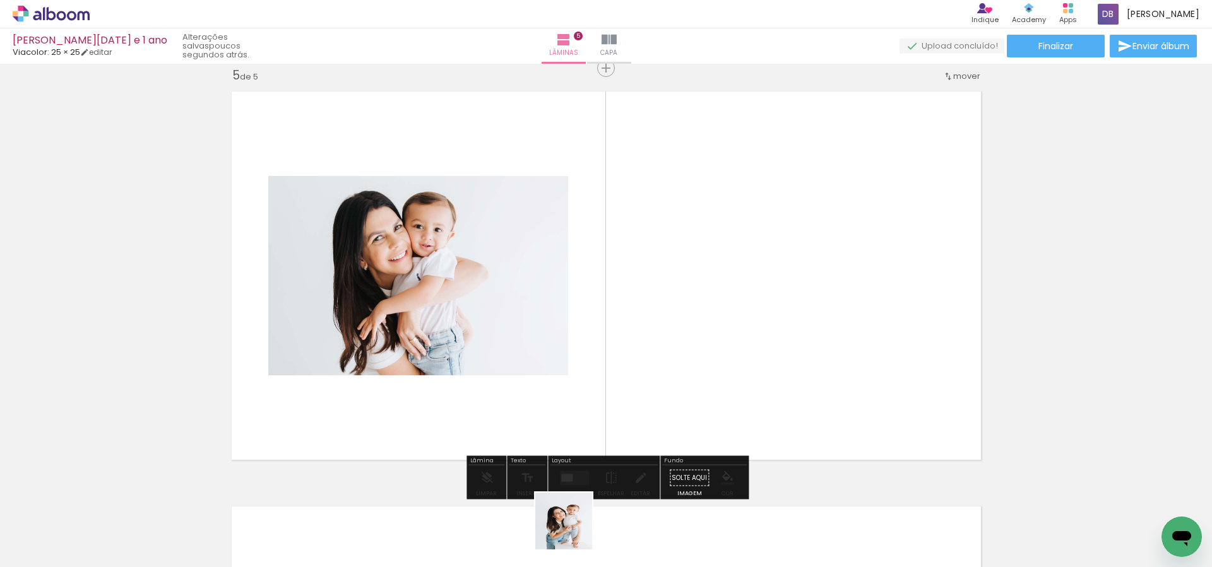
drag, startPoint x: 573, startPoint y: 531, endPoint x: 526, endPoint y: 537, distance: 47.8
click at [739, 355] on quentale-workspace at bounding box center [606, 283] width 1212 height 567
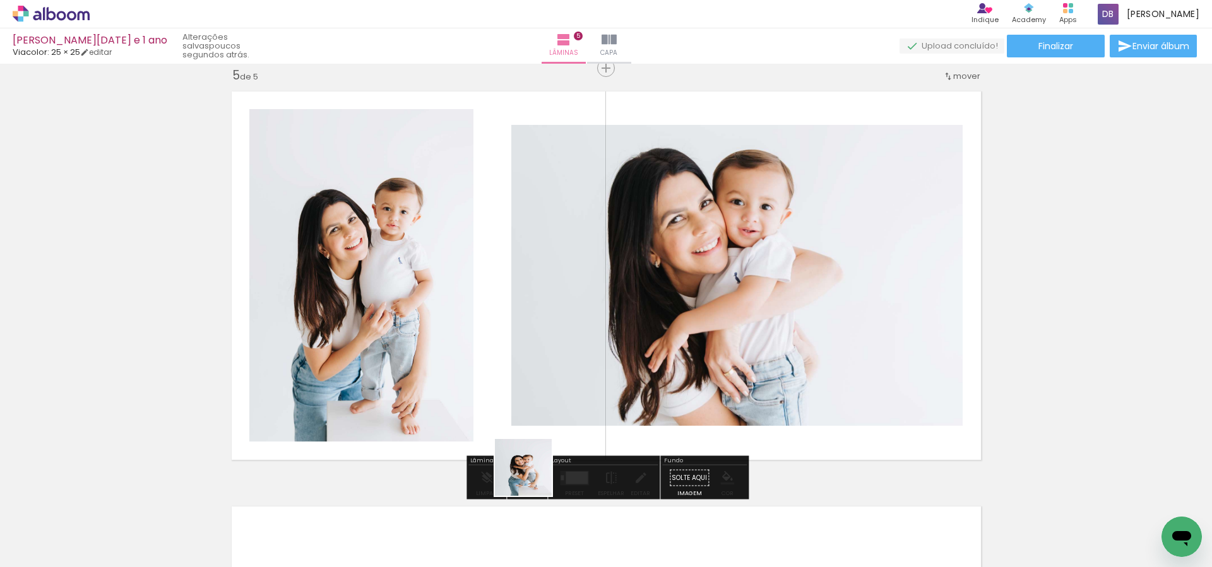
drag, startPoint x: 516, startPoint y: 526, endPoint x: 534, endPoint y: 431, distance: 97.7
click at [535, 422] on quentale-workspace at bounding box center [606, 283] width 1212 height 567
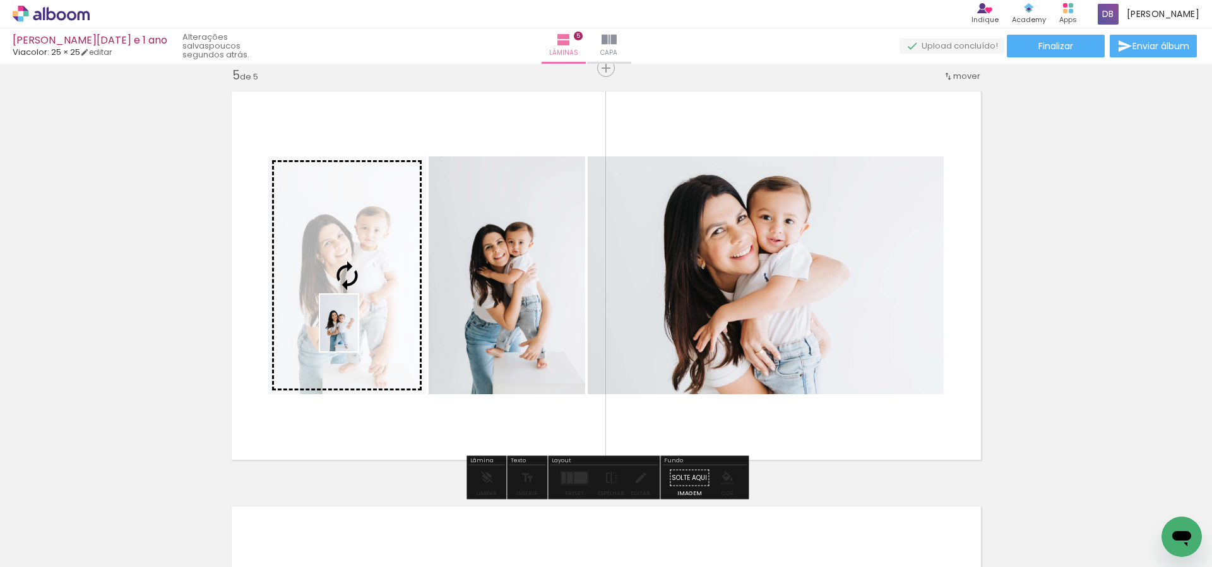
drag, startPoint x: 449, startPoint y: 543, endPoint x: 357, endPoint y: 333, distance: 229.8
click at [358, 333] on quentale-workspace at bounding box center [606, 283] width 1212 height 567
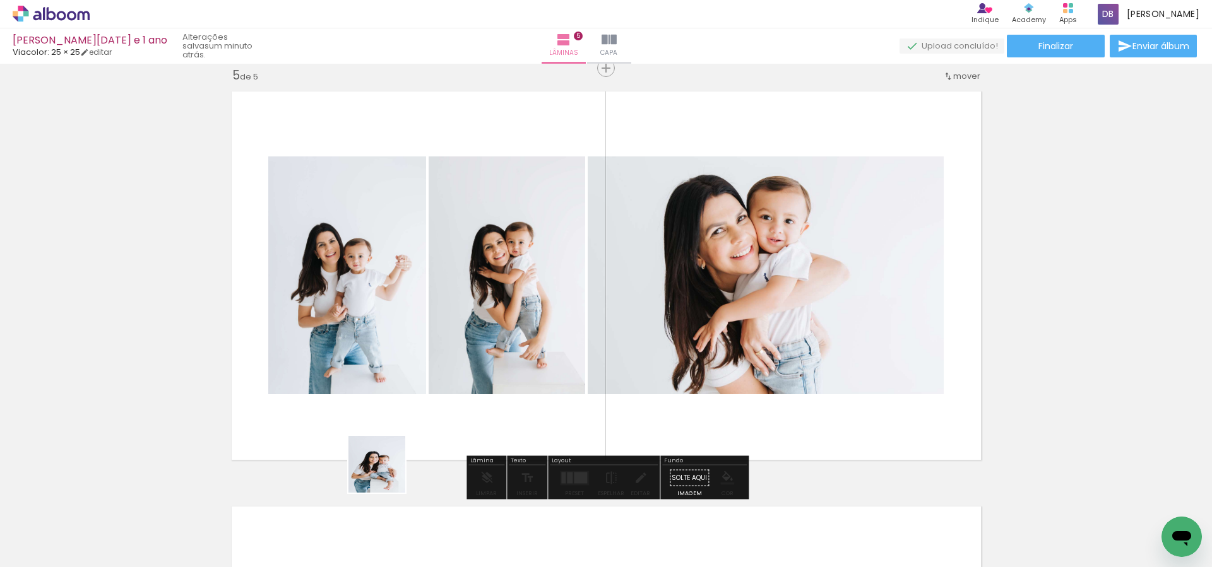
drag, startPoint x: 377, startPoint y: 519, endPoint x: 401, endPoint y: 441, distance: 82.1
click at [401, 441] on quentale-workspace at bounding box center [606, 283] width 1212 height 567
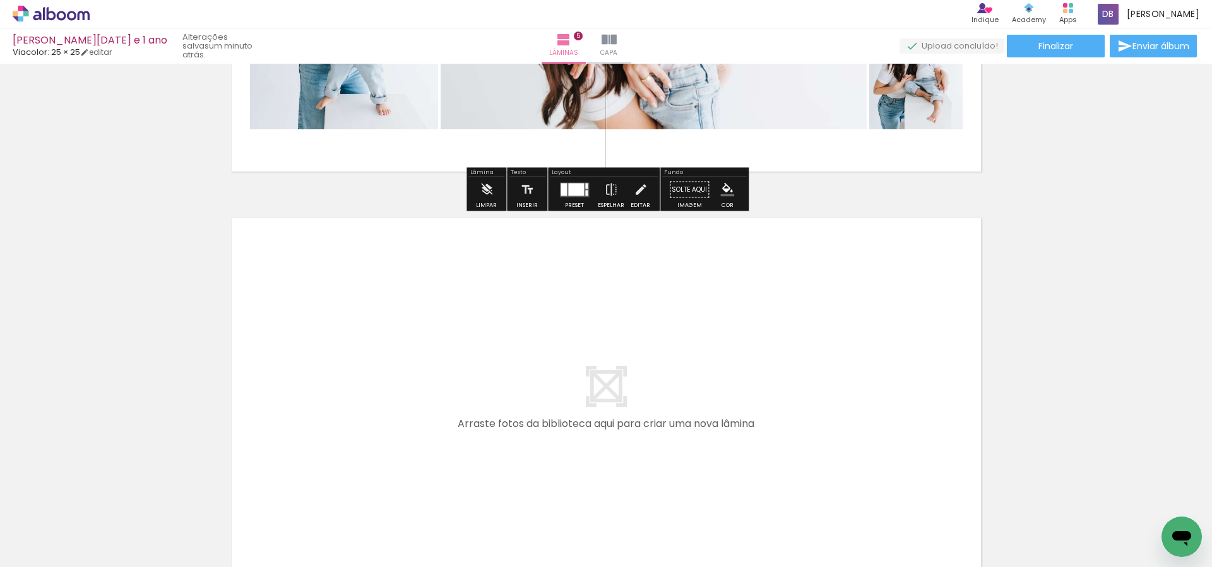
scroll to position [2056, 0]
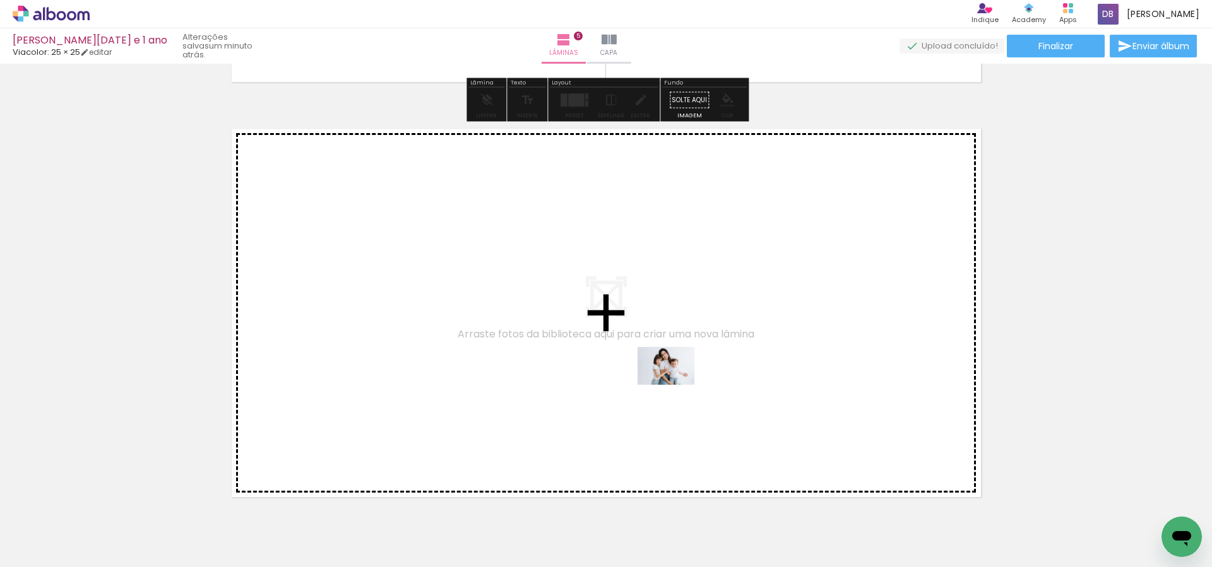
click at [675, 385] on quentale-workspace at bounding box center [606, 283] width 1212 height 567
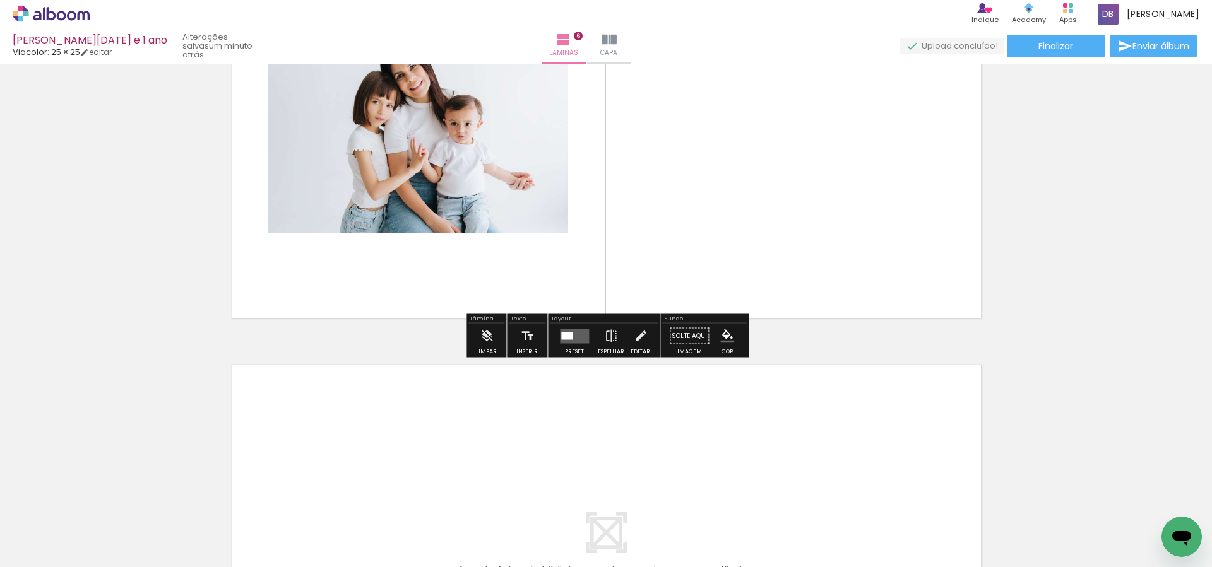
scroll to position [2094, 0]
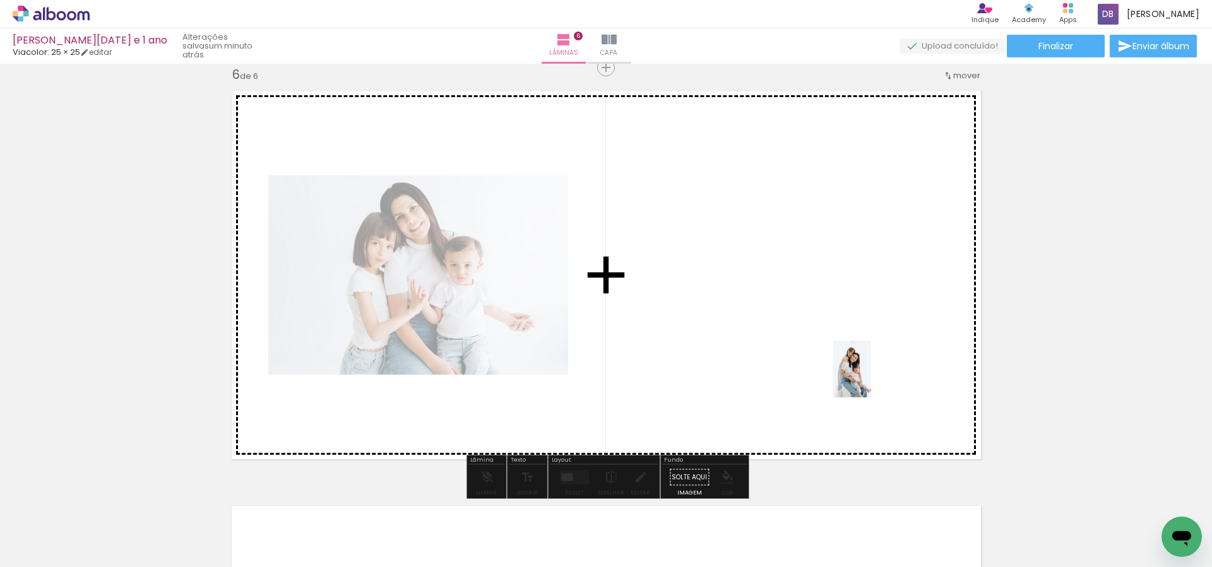
drag, startPoint x: 934, startPoint y: 536, endPoint x: 879, endPoint y: 545, distance: 55.1
click at [871, 379] on quentale-workspace at bounding box center [606, 283] width 1212 height 567
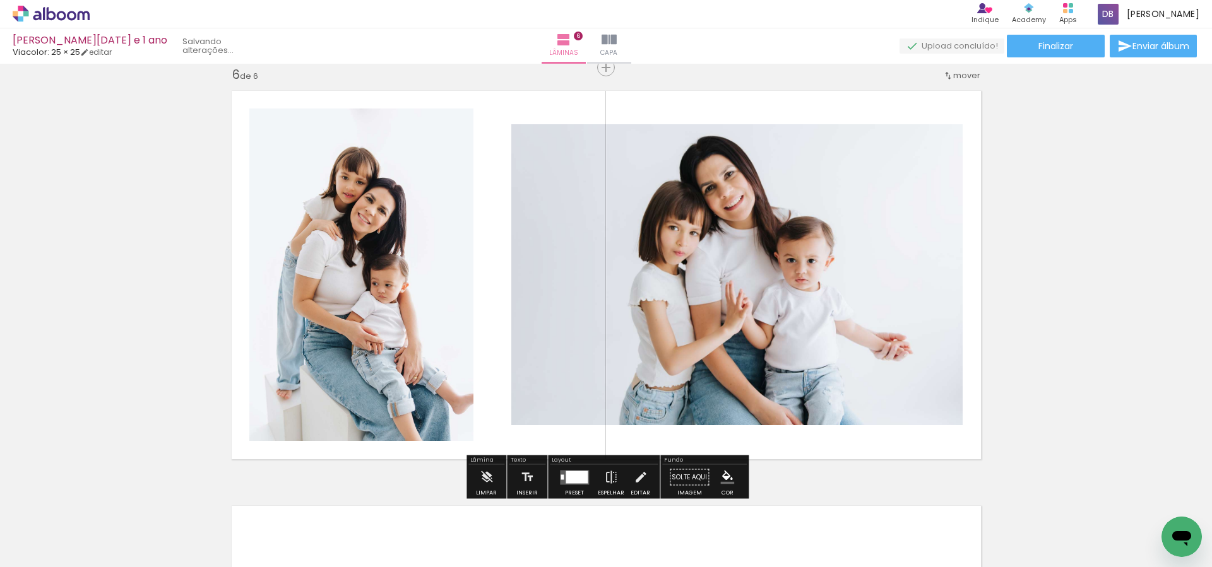
scroll to position [2090, 0]
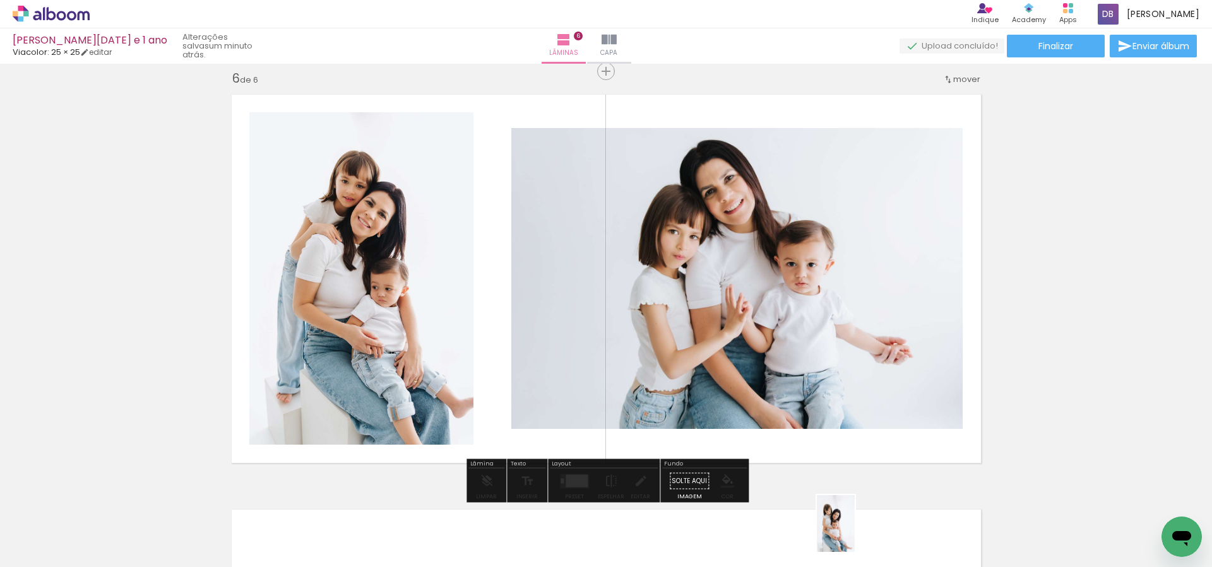
drag, startPoint x: 855, startPoint y: 537, endPoint x: 864, endPoint y: 539, distance: 8.4
click at [864, 538] on div at bounding box center [857, 525] width 42 height 62
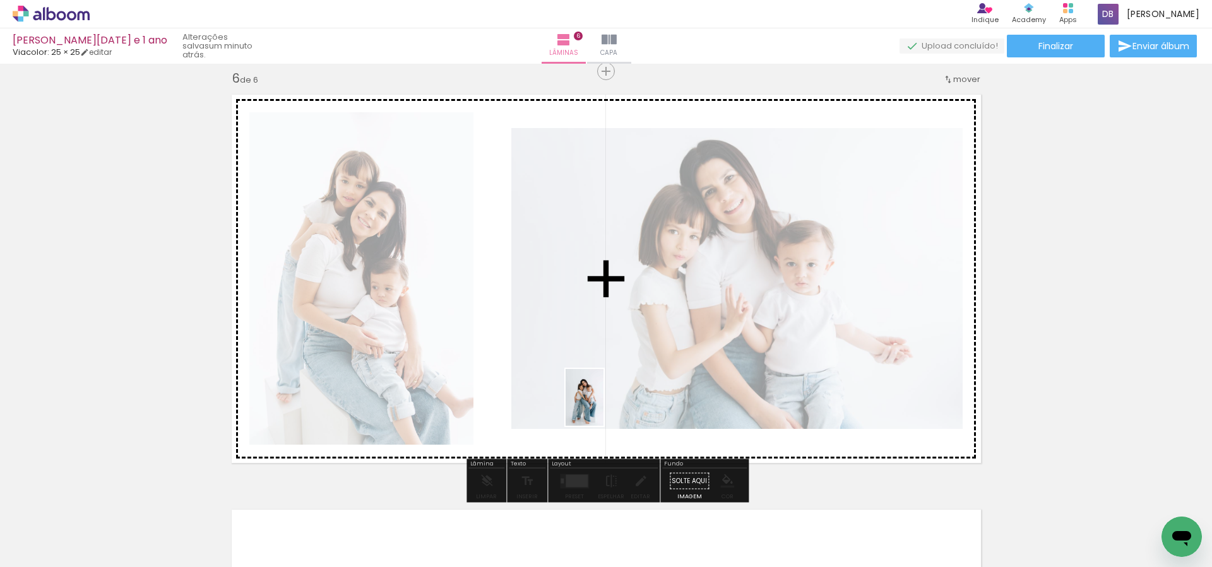
drag, startPoint x: 776, startPoint y: 533, endPoint x: 664, endPoint y: 458, distance: 135.0
click at [603, 407] on quentale-workspace at bounding box center [606, 283] width 1212 height 567
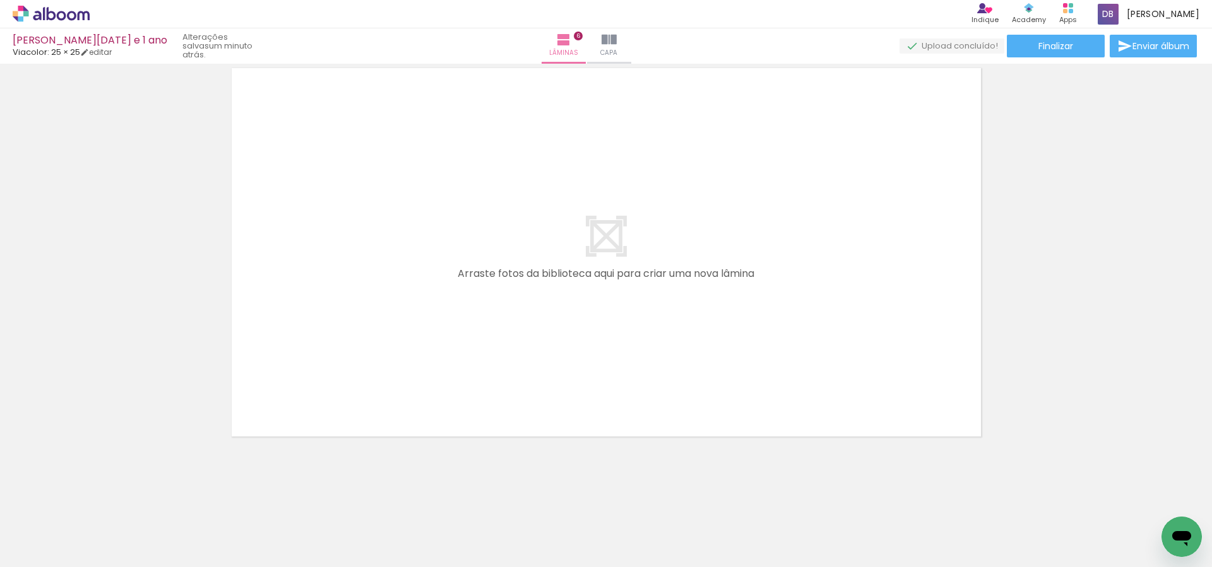
scroll to position [0, 2027]
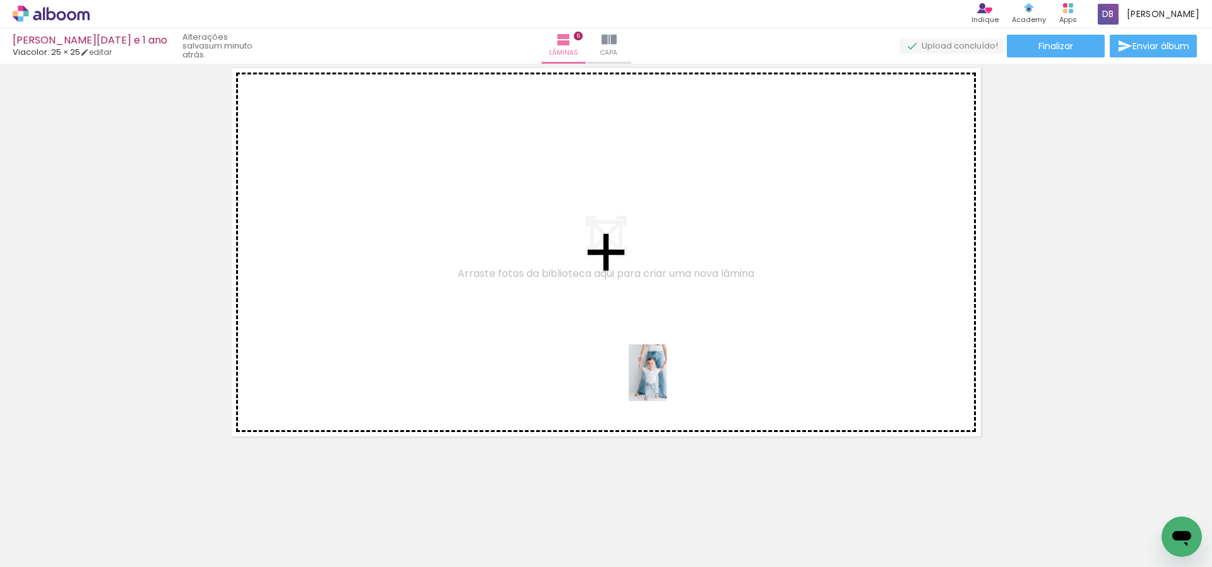
drag, startPoint x: 718, startPoint y: 543, endPoint x: 687, endPoint y: 406, distance: 140.4
click at [667, 383] on quentale-workspace at bounding box center [606, 283] width 1212 height 567
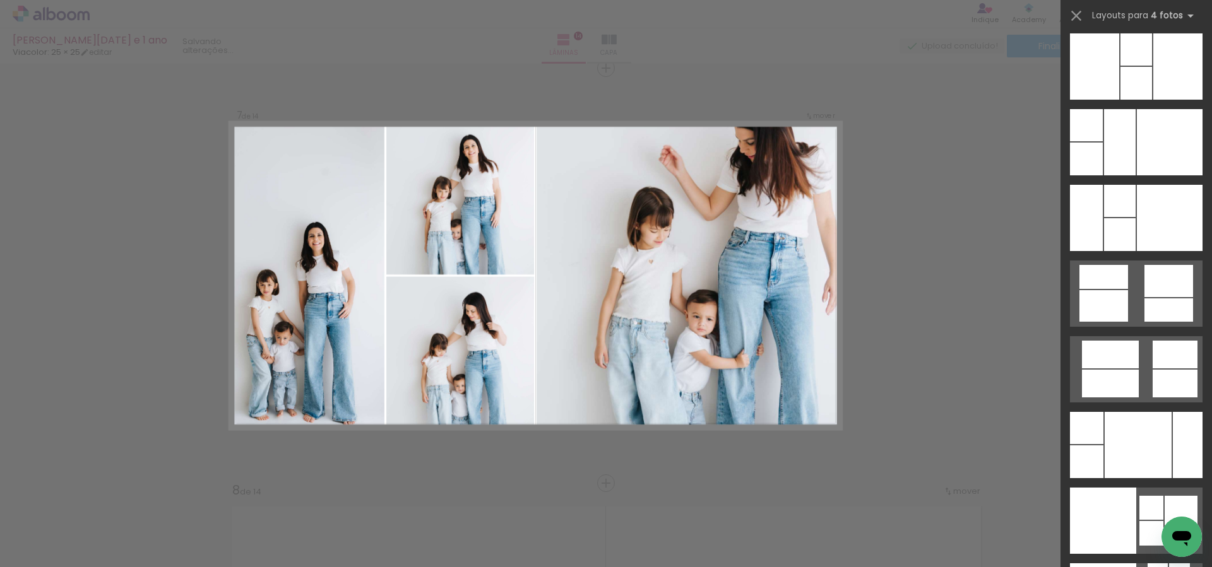
scroll to position [25027, 0]
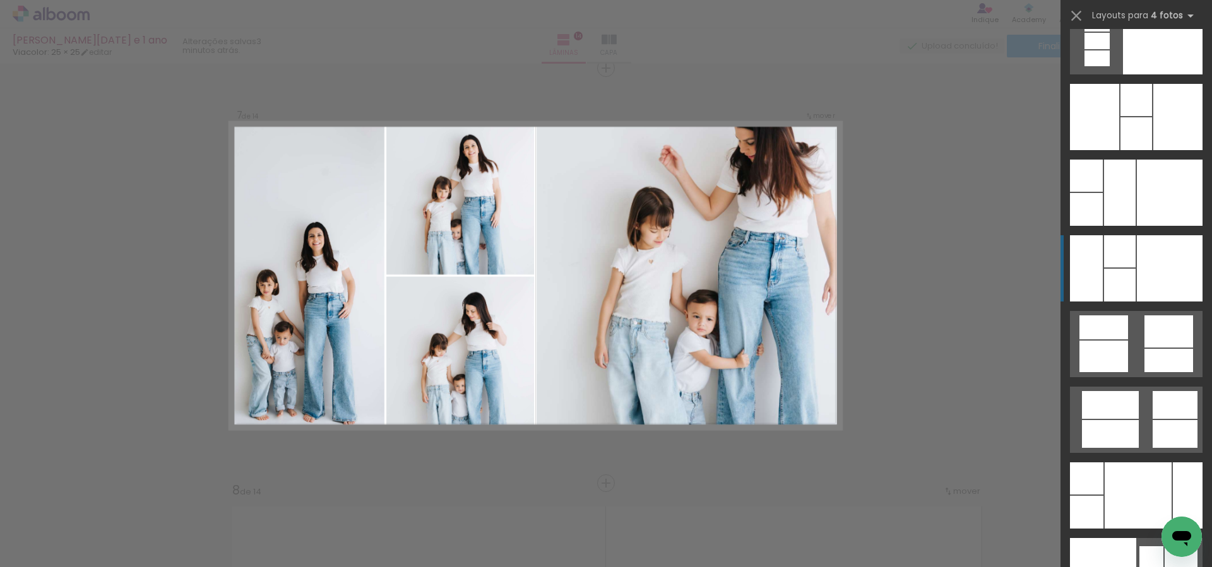
click at [1149, 266] on div at bounding box center [1170, 268] width 66 height 66
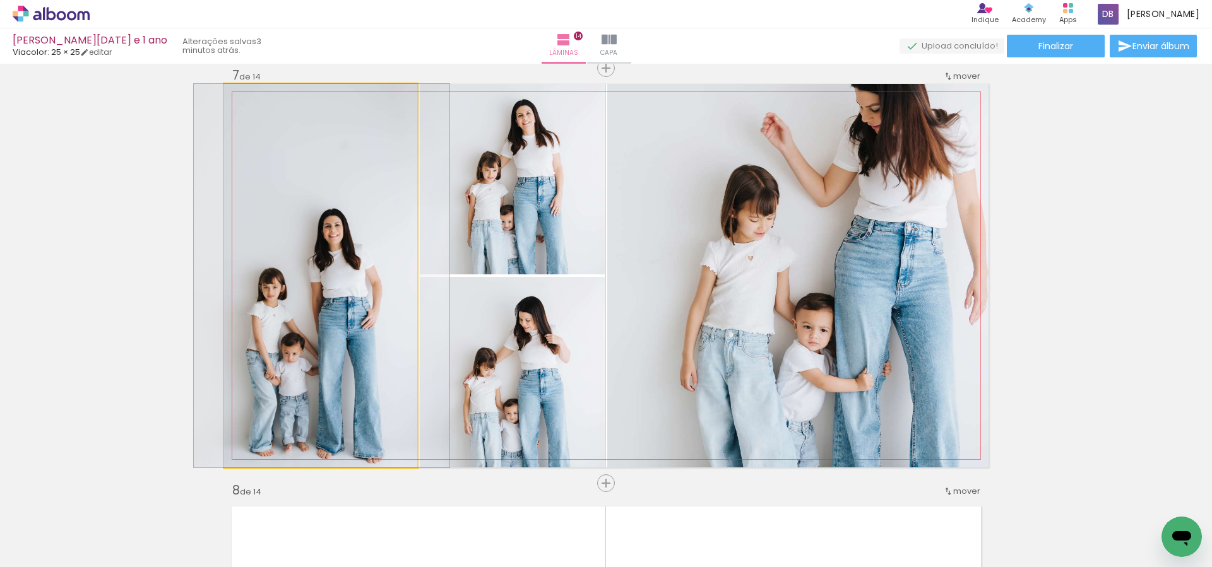
drag, startPoint x: 308, startPoint y: 307, endPoint x: 306, endPoint y: 220, distance: 86.5
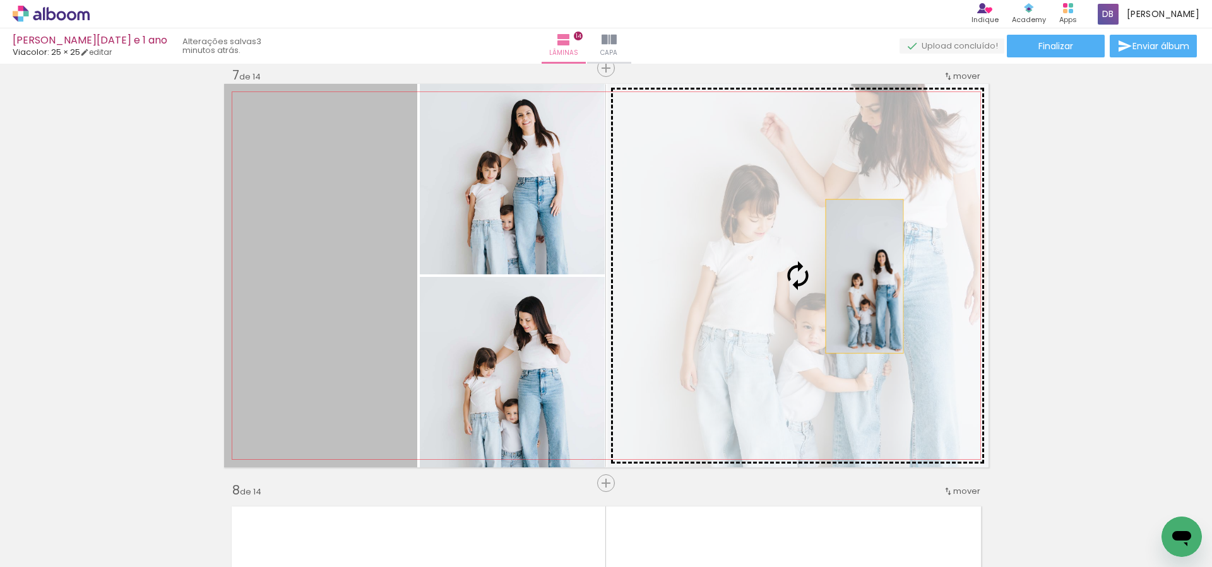
drag, startPoint x: 314, startPoint y: 343, endPoint x: 865, endPoint y: 276, distance: 555.1
click at [0, 0] on slot at bounding box center [0, 0] width 0 height 0
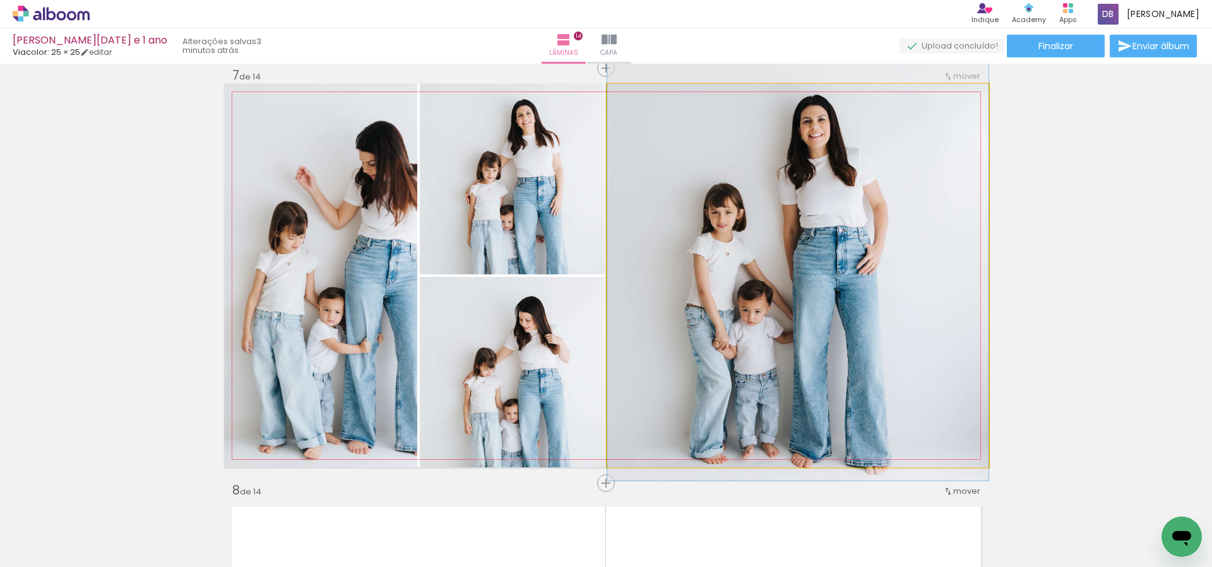
drag, startPoint x: 885, startPoint y: 336, endPoint x: 880, endPoint y: 255, distance: 81.0
click at [880, 255] on div at bounding box center [797, 195] width 381 height 572
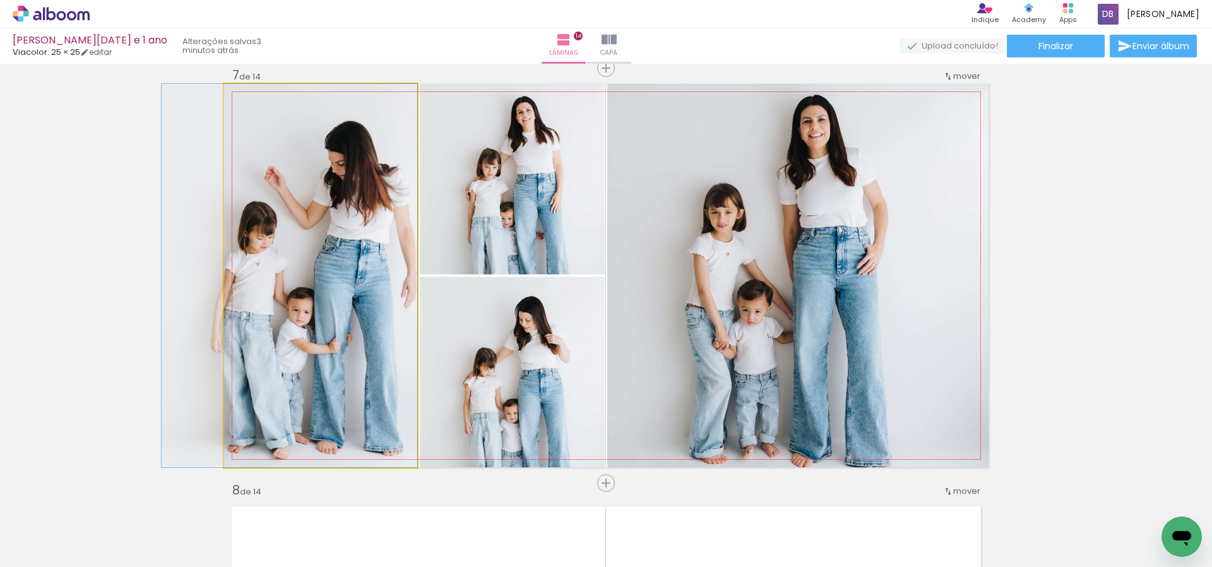
drag, startPoint x: 352, startPoint y: 317, endPoint x: 299, endPoint y: 318, distance: 52.4
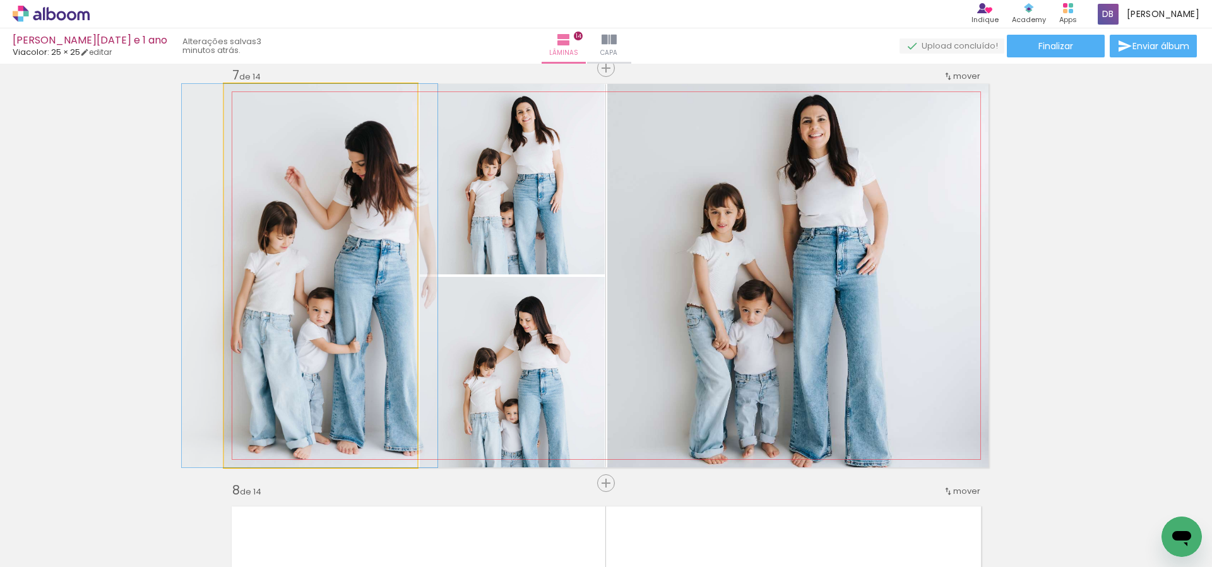
drag, startPoint x: 327, startPoint y: 355, endPoint x: 343, endPoint y: 355, distance: 16.4
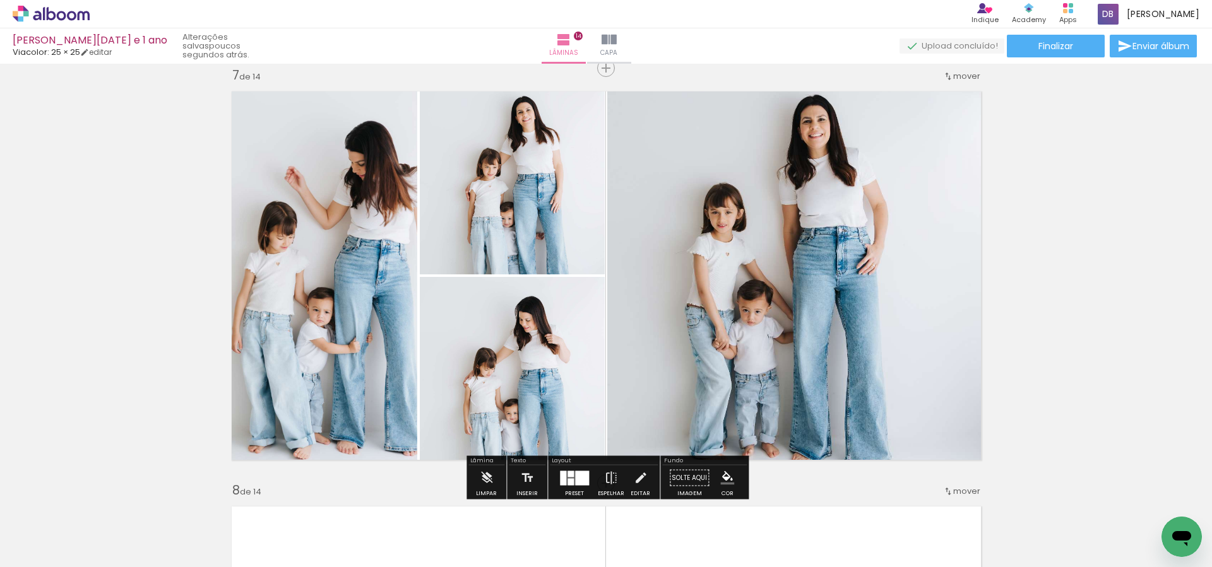
click at [578, 480] on div at bounding box center [582, 478] width 14 height 15
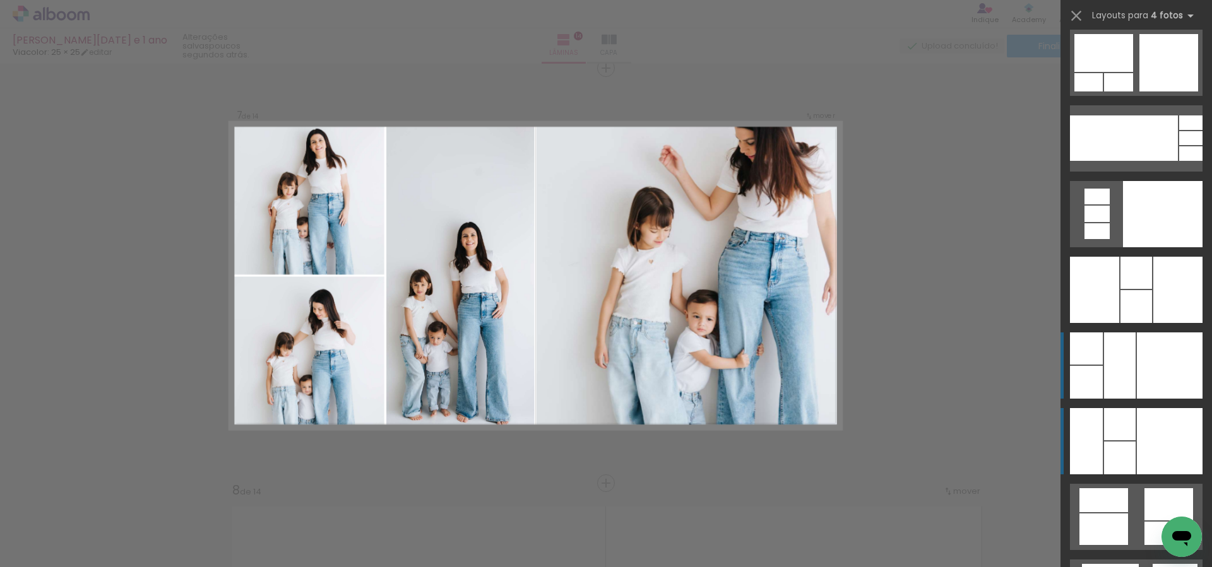
scroll to position [24792, 0]
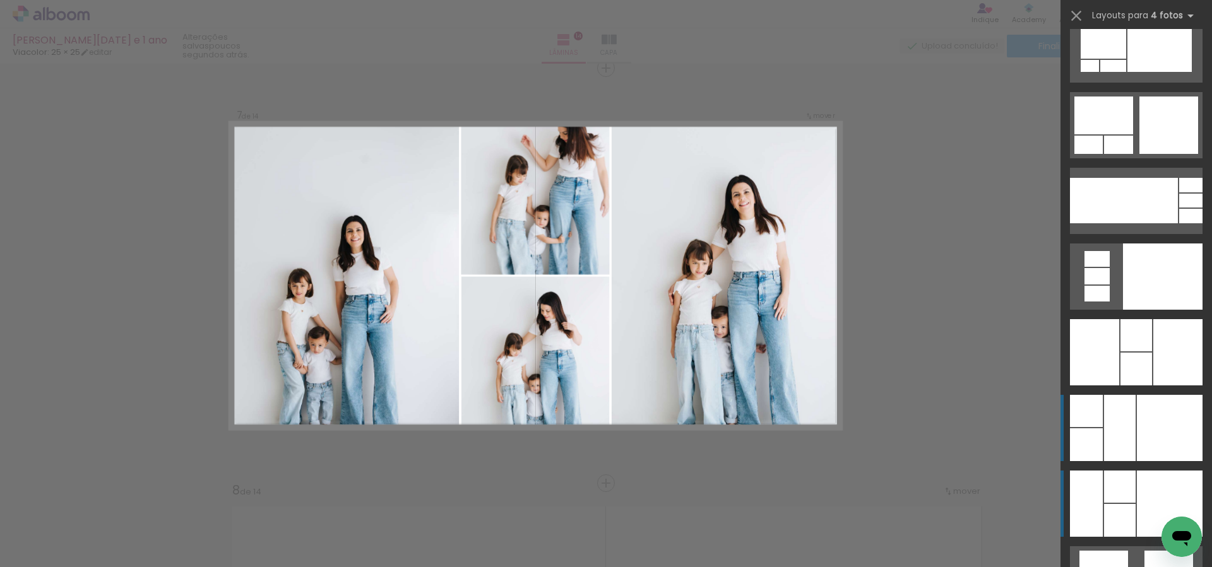
click at [1136, 366] on div at bounding box center [1136, 369] width 32 height 33
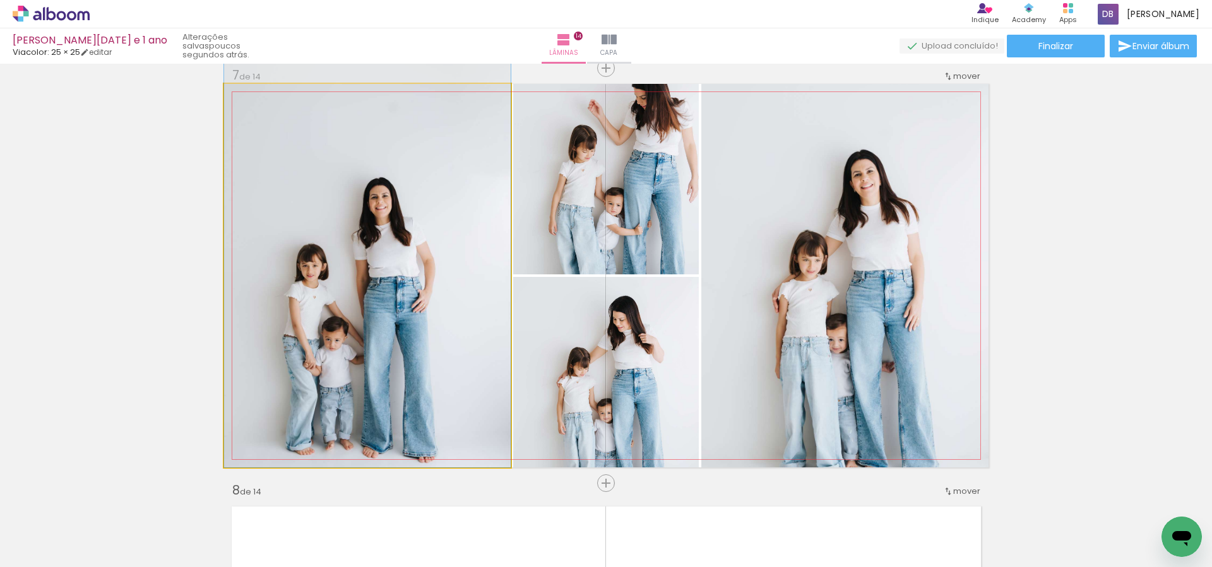
drag, startPoint x: 336, startPoint y: 420, endPoint x: 333, endPoint y: 300, distance: 120.0
click at [333, 300] on div at bounding box center [367, 253] width 287 height 430
drag, startPoint x: 367, startPoint y: 378, endPoint x: 372, endPoint y: 311, distance: 67.7
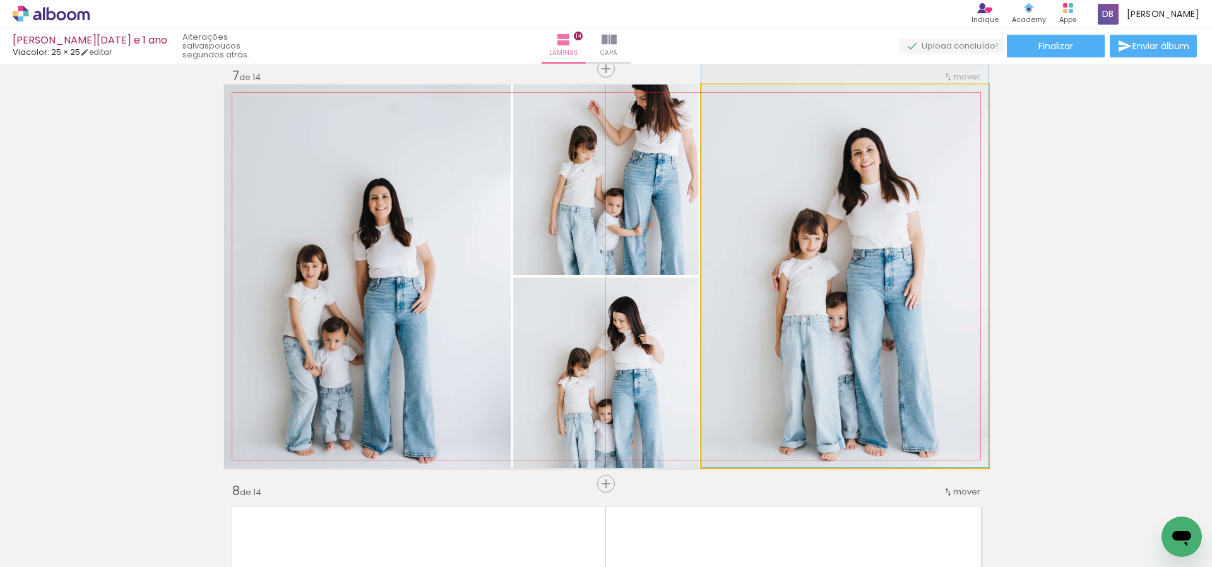
drag, startPoint x: 860, startPoint y: 385, endPoint x: 864, endPoint y: 340, distance: 45.6
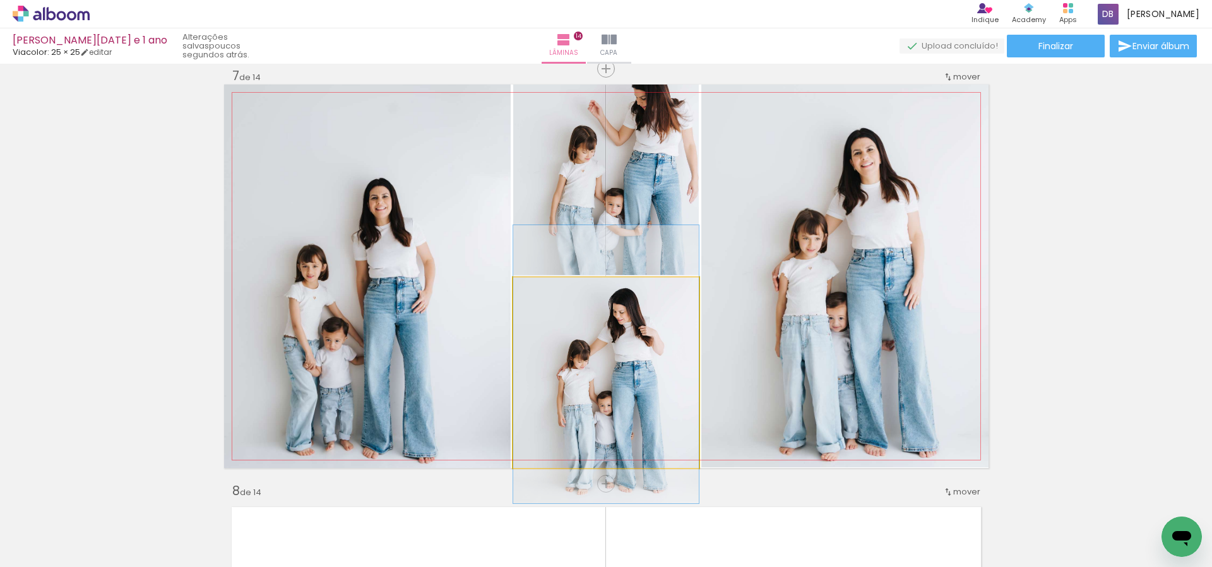
drag, startPoint x: 678, startPoint y: 393, endPoint x: 674, endPoint y: 378, distance: 15.2
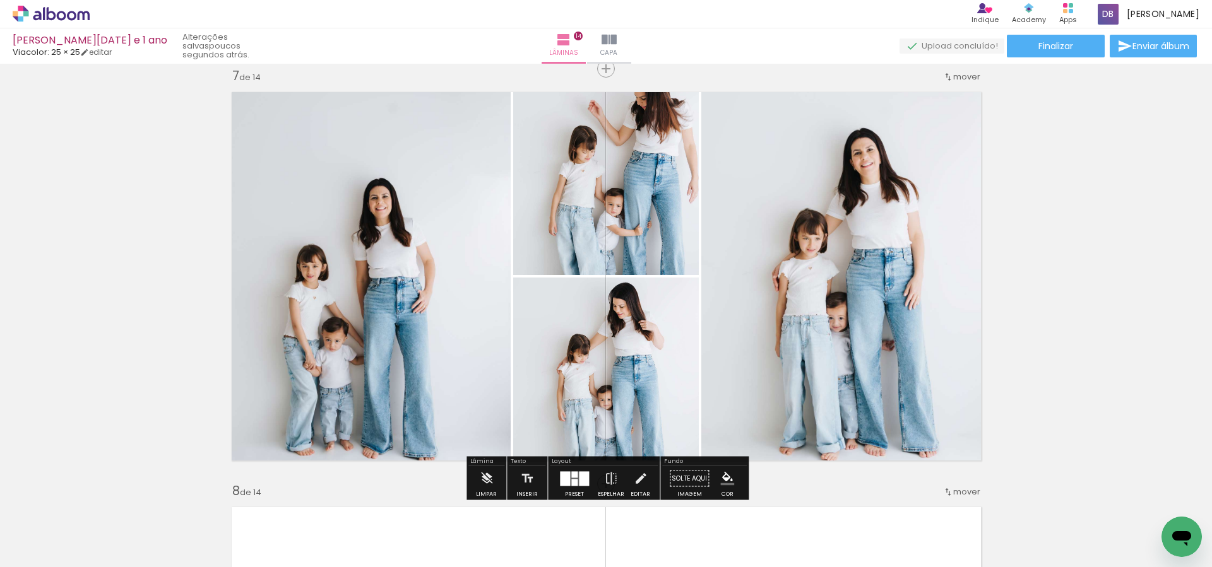
scroll to position [2507, 0]
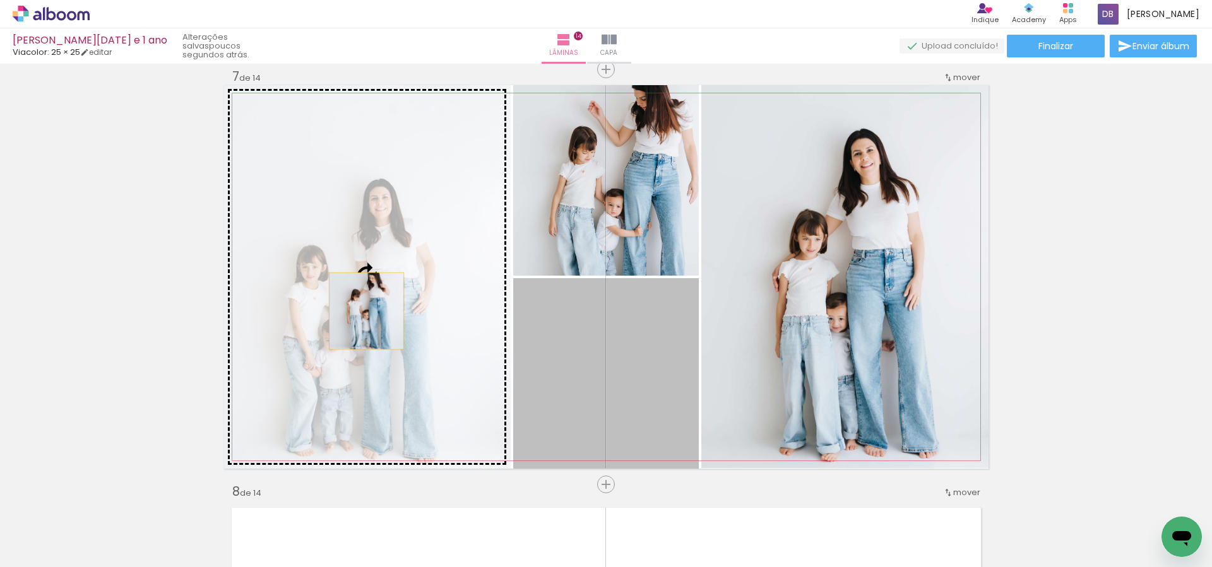
drag, startPoint x: 628, startPoint y: 378, endPoint x: 345, endPoint y: 295, distance: 294.8
click at [0, 0] on slot at bounding box center [0, 0] width 0 height 0
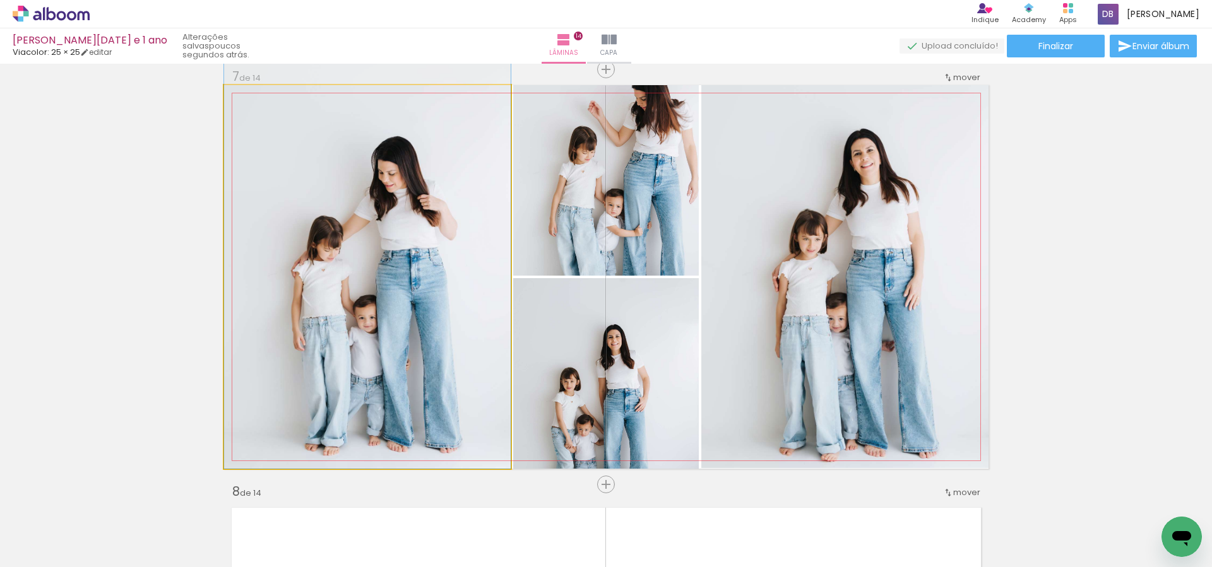
drag, startPoint x: 355, startPoint y: 409, endPoint x: 353, endPoint y: 266, distance: 143.3
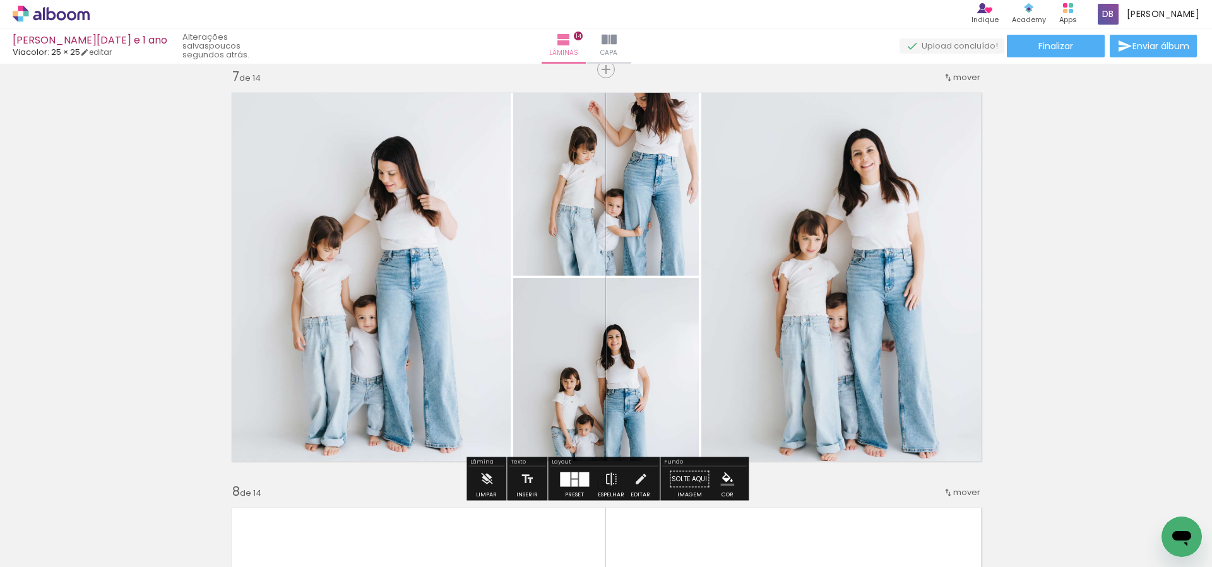
click at [574, 475] on div at bounding box center [574, 475] width 6 height 6
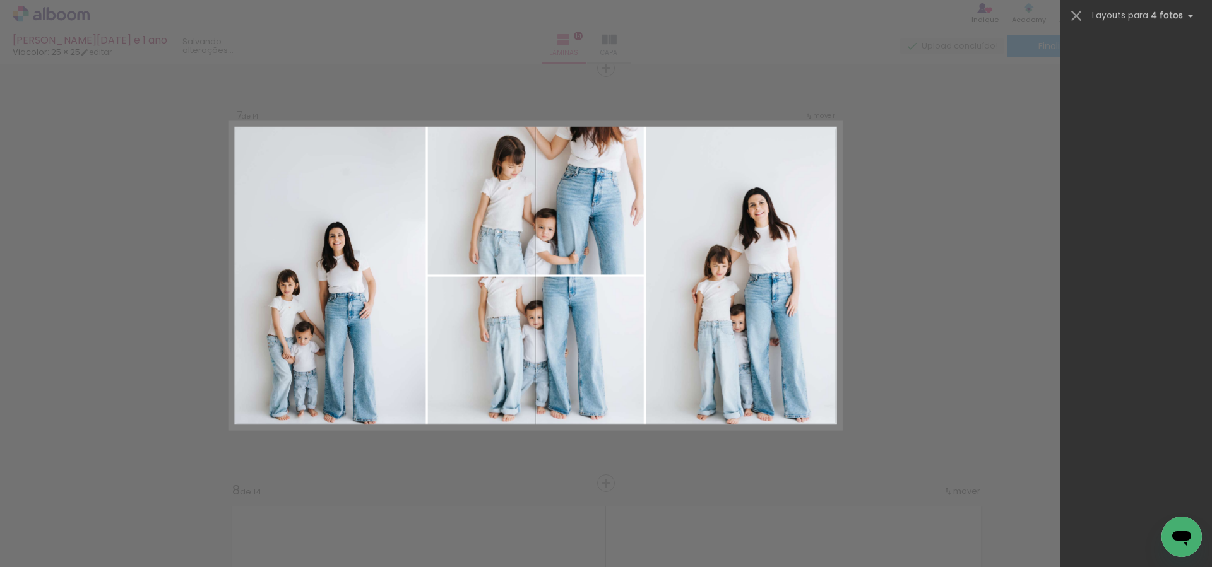
scroll to position [10540, 0]
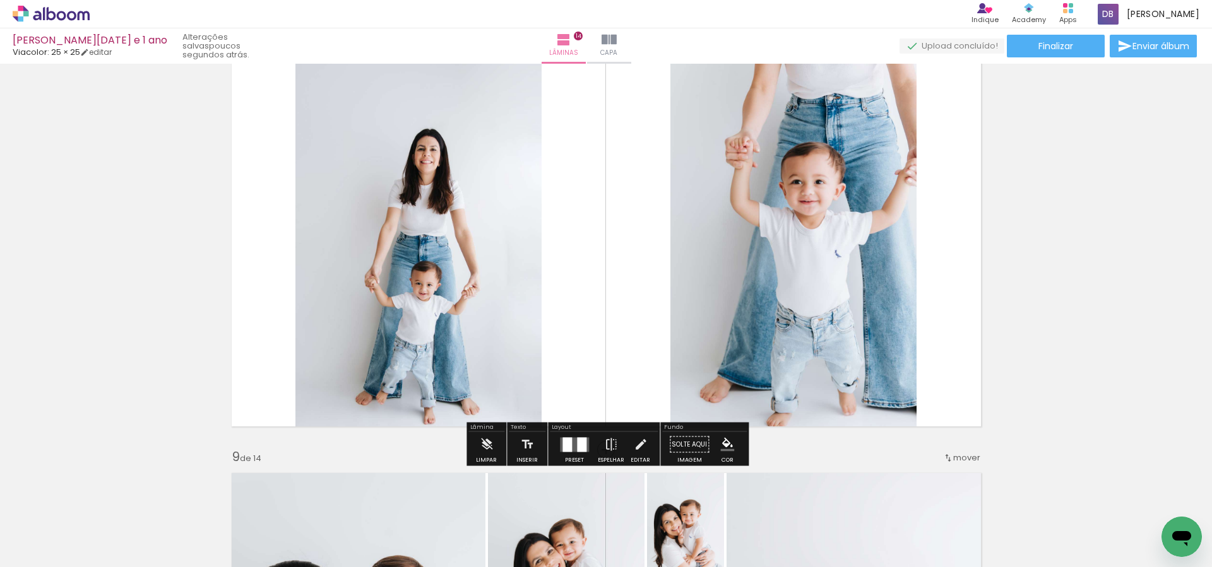
scroll to position [2941, 0]
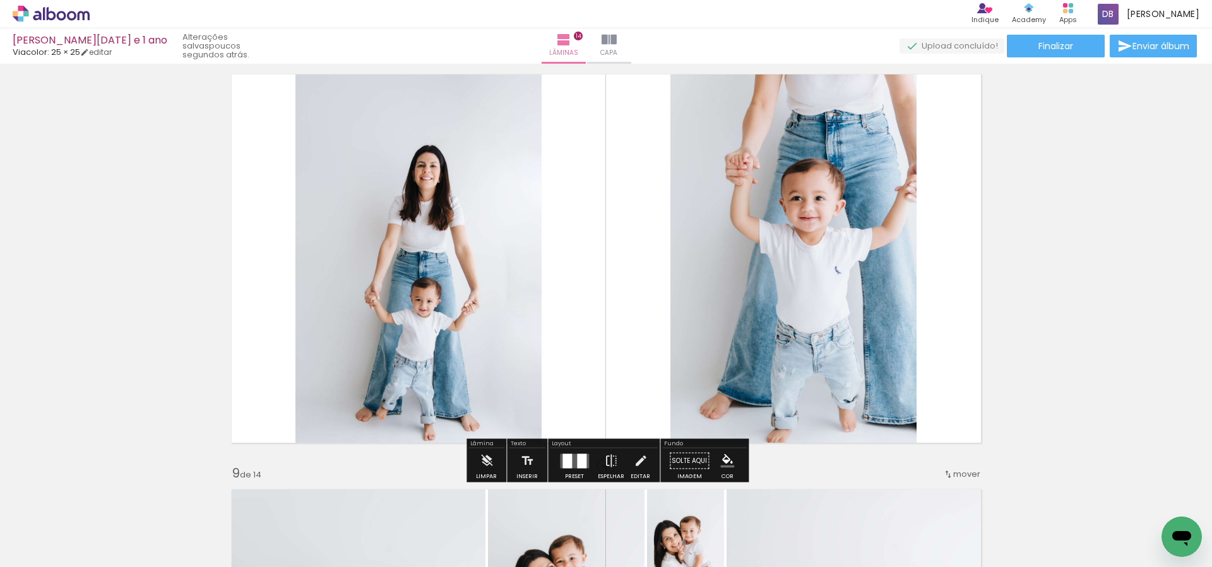
click at [577, 454] on div at bounding box center [581, 461] width 9 height 15
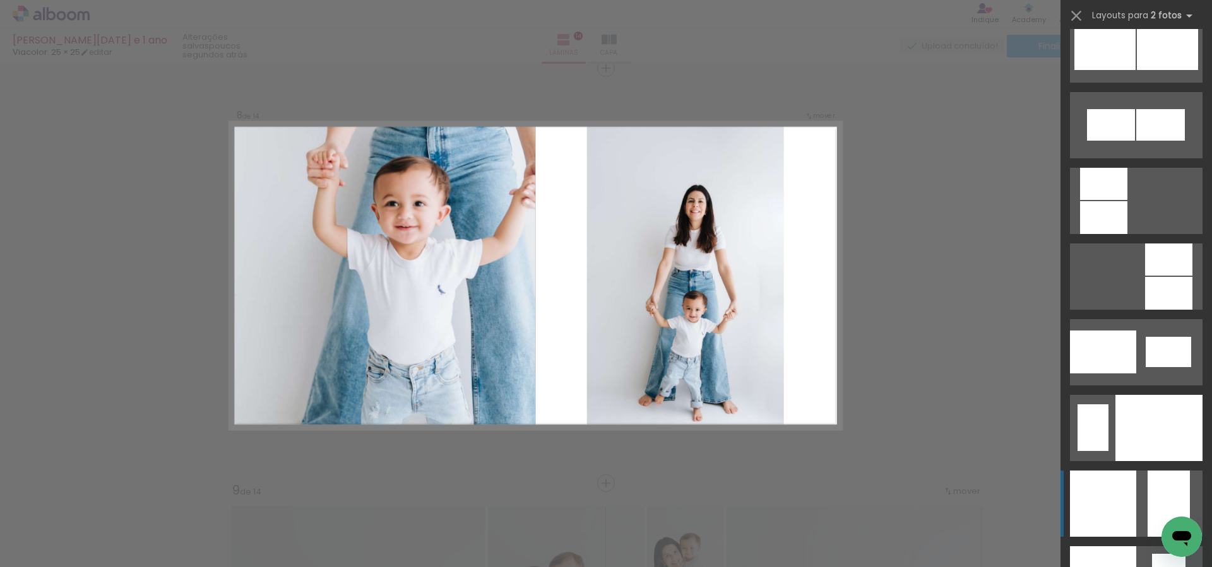
scroll to position [4724, 0]
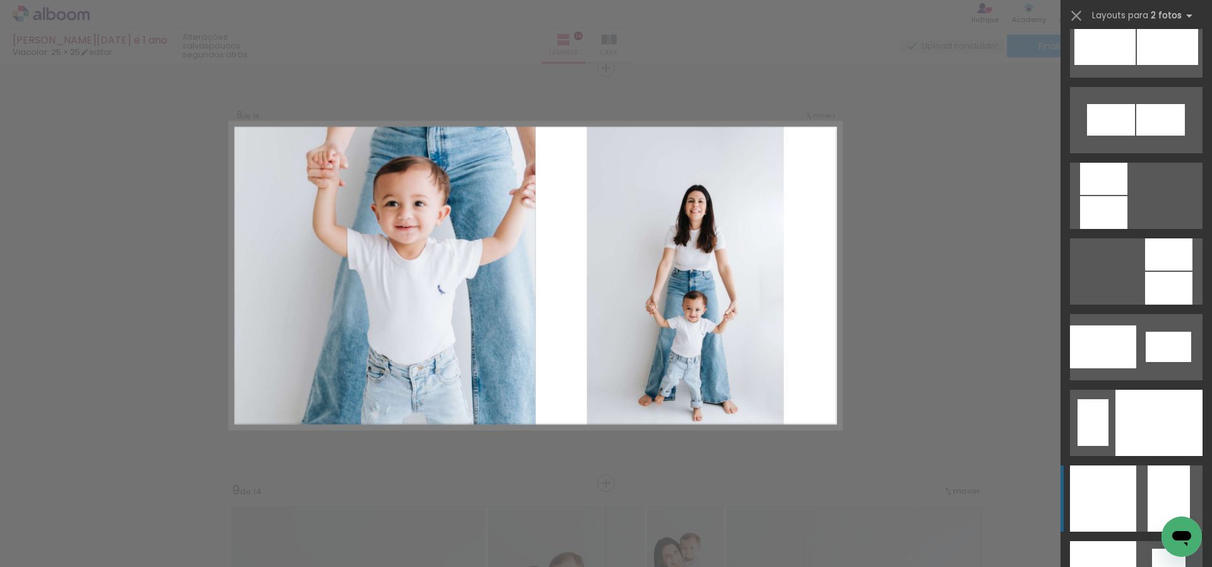
click at [1177, 497] on div at bounding box center [1169, 499] width 42 height 66
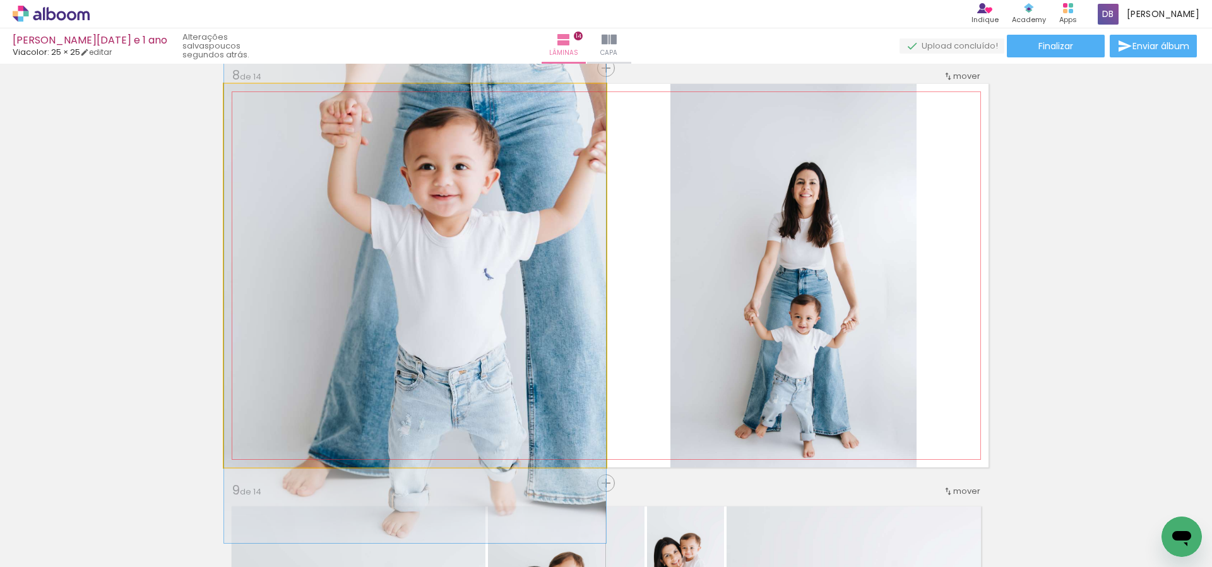
drag, startPoint x: 514, startPoint y: 329, endPoint x: 357, endPoint y: 312, distance: 157.4
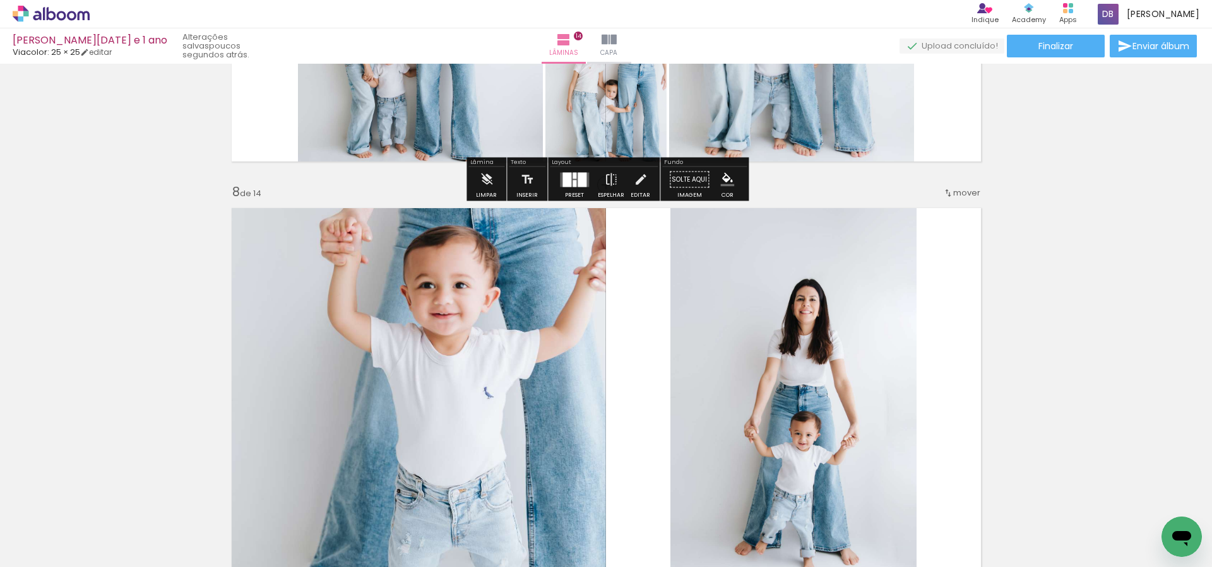
scroll to position [2803, 0]
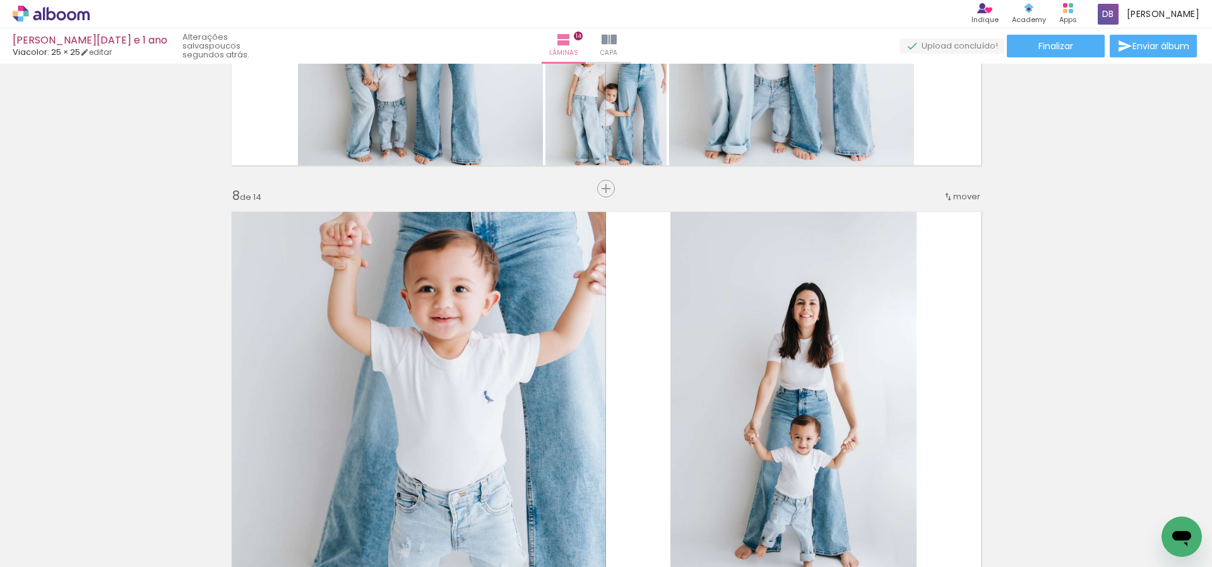
click at [1079, 254] on div "Inserir lâmina 1 de 14 Inserir lâmina 2 de 14 Inserir lâmina 3 de 14 Inserir lâ…" at bounding box center [606, 380] width 1212 height 6231
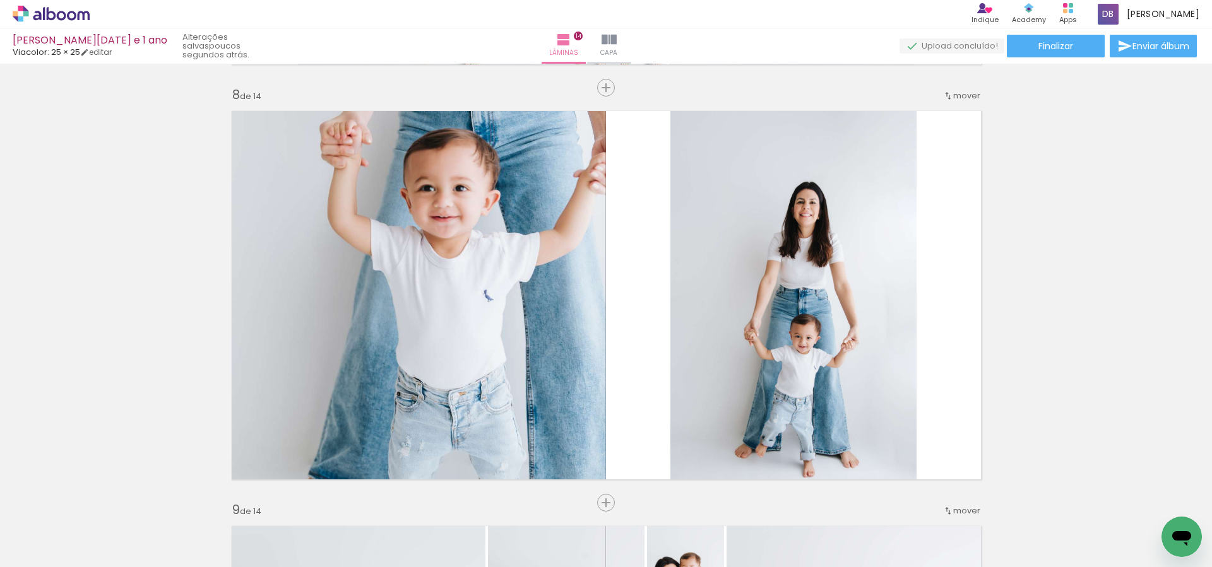
scroll to position [2935, 0]
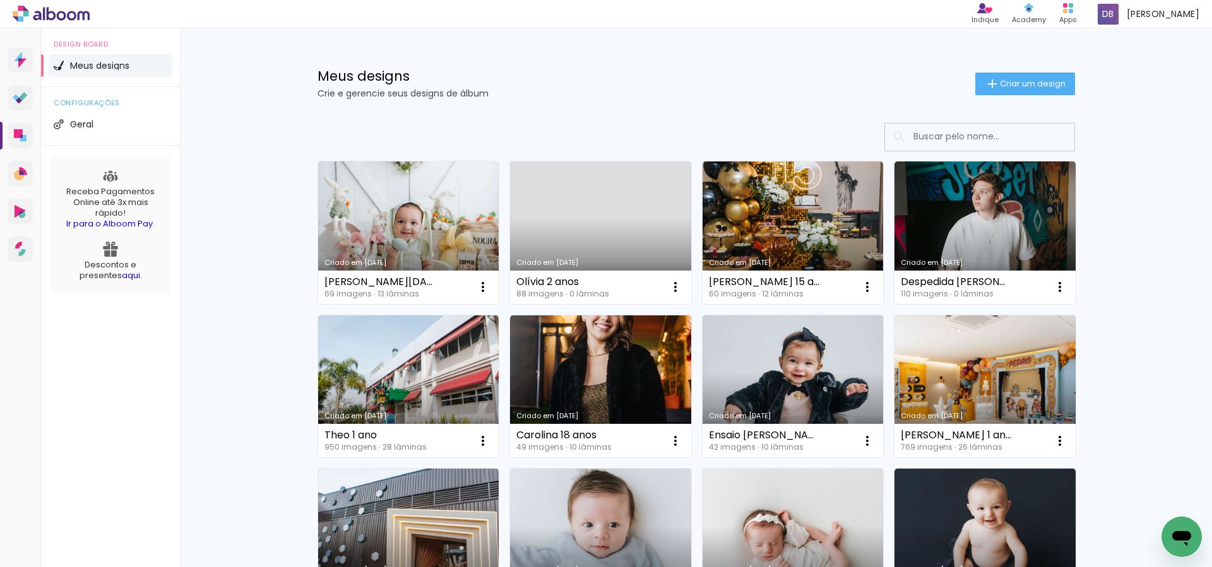
click at [583, 229] on link "Criado em [DATE]" at bounding box center [600, 233] width 181 height 143
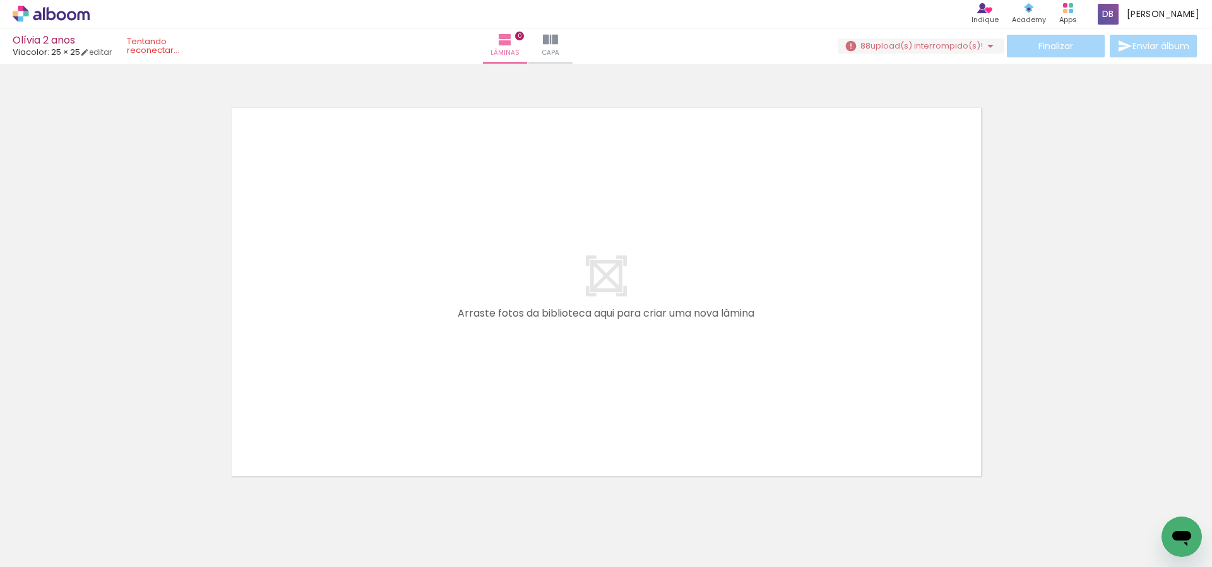
click at [1067, 313] on div at bounding box center [606, 276] width 1212 height 416
click at [900, 53] on paper-button "88 upload(s) interrompido(s)!" at bounding box center [921, 46] width 166 height 15
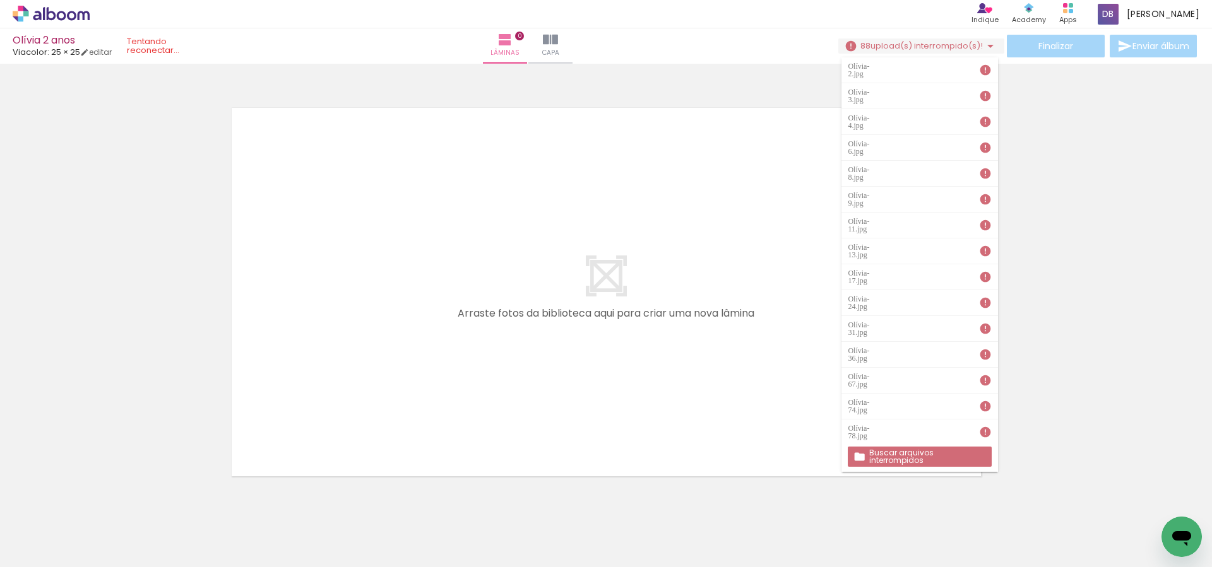
click at [900, 51] on div "Olívia-2.jpg Olívia-3.jpg Olívia-4.jpg [GEOGRAPHIC_DATA]-6.jpg Olívia-8.jpg…" at bounding box center [919, 258] width 156 height 415
click at [1096, 278] on div at bounding box center [606, 276] width 1212 height 416
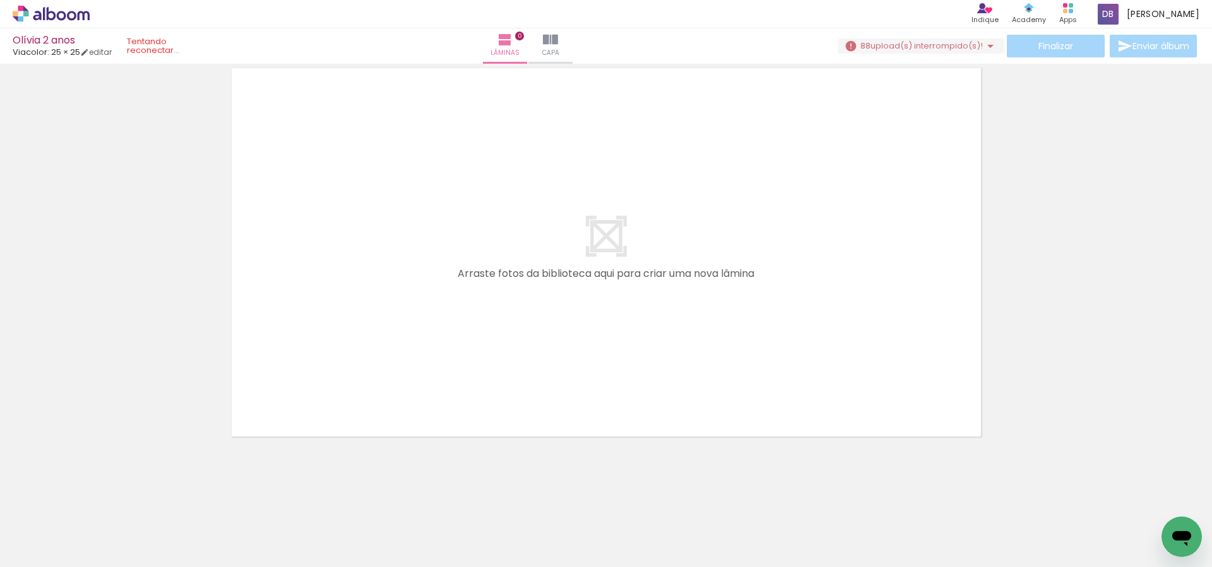
click at [78, 199] on div at bounding box center [606, 236] width 1212 height 416
click at [181, 42] on quentale-status at bounding box center [168, 46] width 100 height 28
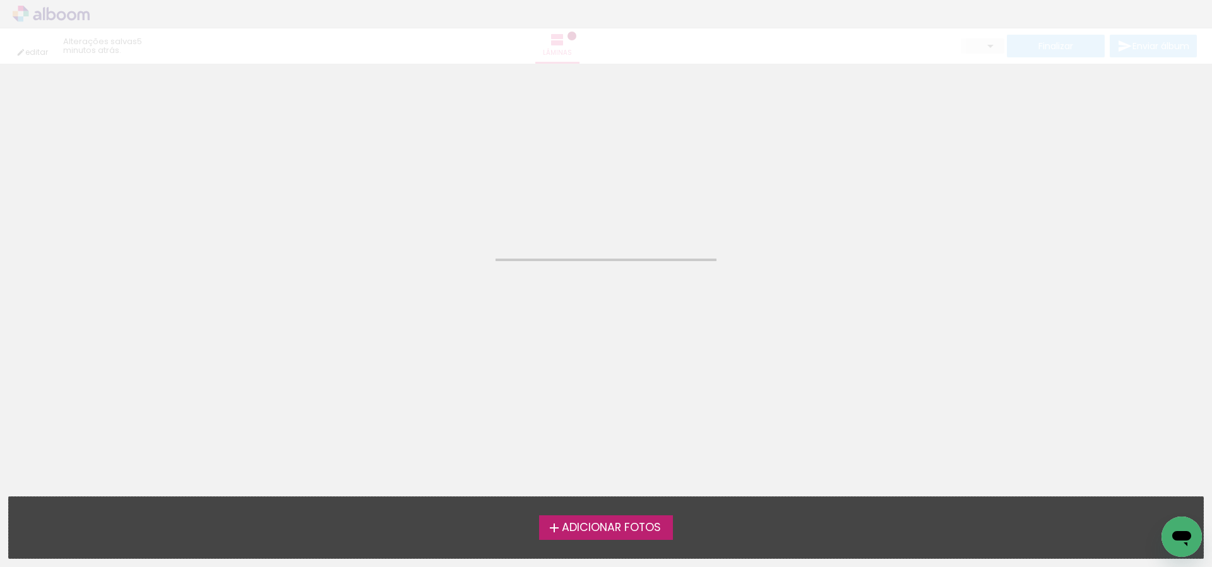
click at [749, 393] on neon-animated-pages "Confirmar Cancelar" at bounding box center [606, 316] width 1212 height 504
